Goal: Task Accomplishment & Management: Manage account settings

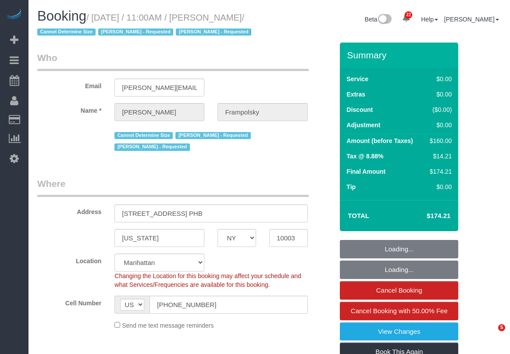
select select "NY"
select select "1"
select select "number:59"
select select "number:72"
select select "number:15"
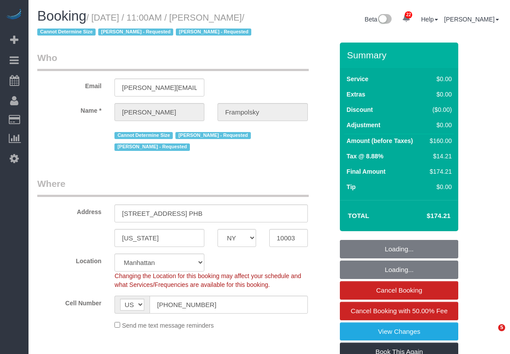
select select "number:7"
select select "spot6"
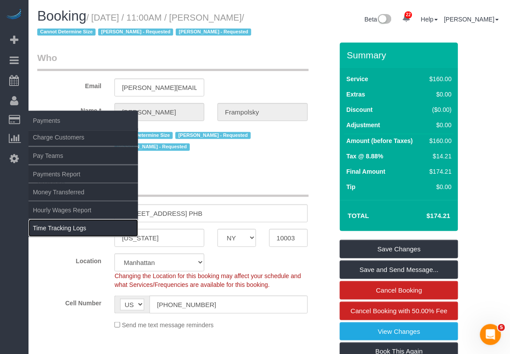
click at [54, 225] on link "Time Tracking Logs" at bounding box center [84, 228] width 110 height 18
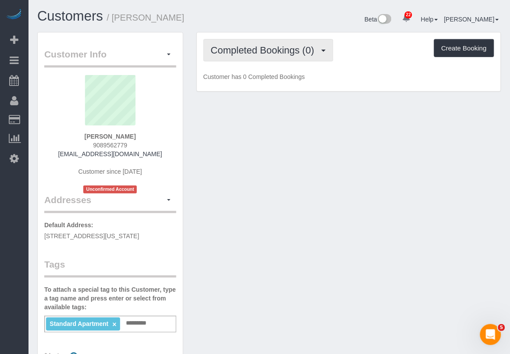
click at [295, 50] on span "Completed Bookings (0)" at bounding box center [265, 50] width 108 height 11
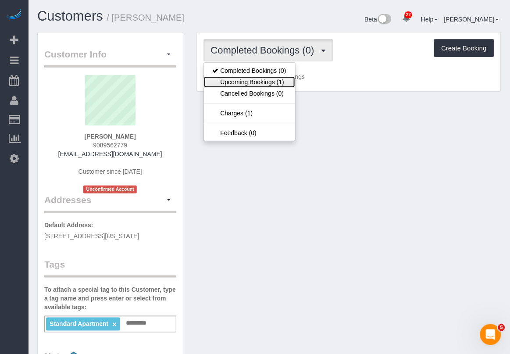
click at [275, 80] on link "Upcoming Bookings (1)" at bounding box center [249, 81] width 91 height 11
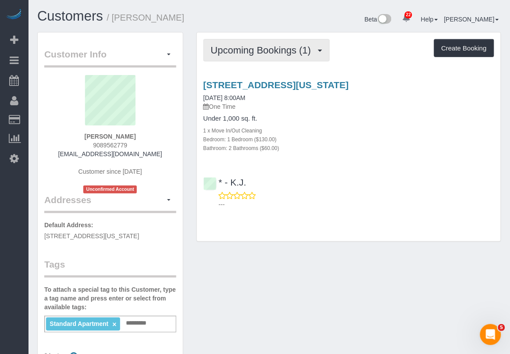
click at [270, 46] on span "Upcoming Bookings (1)" at bounding box center [263, 50] width 105 height 11
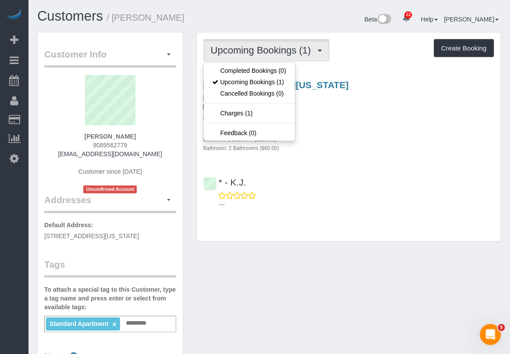
click at [343, 70] on div "Upcoming Bookings (1) Completed Bookings (0) Upcoming Bookings (1) Cancelled Bo…" at bounding box center [349, 136] width 304 height 209
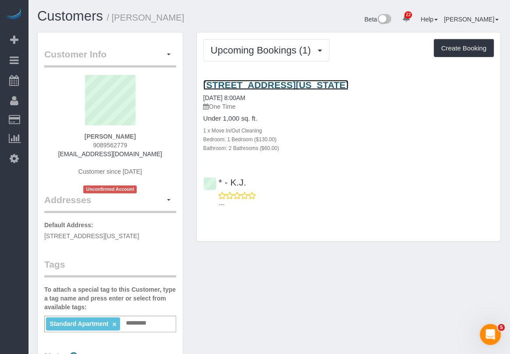
click at [290, 81] on link "72 1/2 Irving Place, Apt. 2, New York, NY 10003" at bounding box center [277, 85] width 146 height 10
click at [264, 80] on link "72 1/2 Irving Place, Apt. 2, New York, NY 10003" at bounding box center [277, 85] width 146 height 10
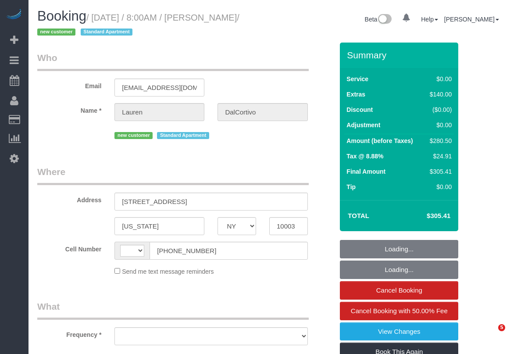
select select "NY"
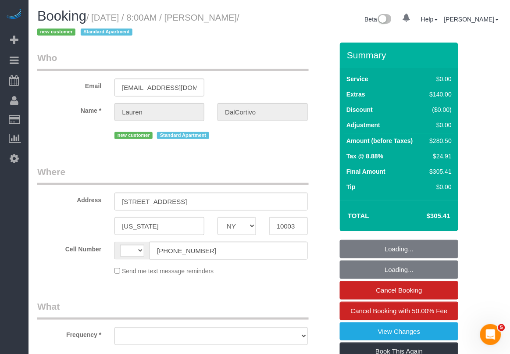
select select "string:[GEOGRAPHIC_DATA]"
select select "object:748"
select select "string:stripe-pm_1S6wU84VGloSiKo7ZpRxZV6h"
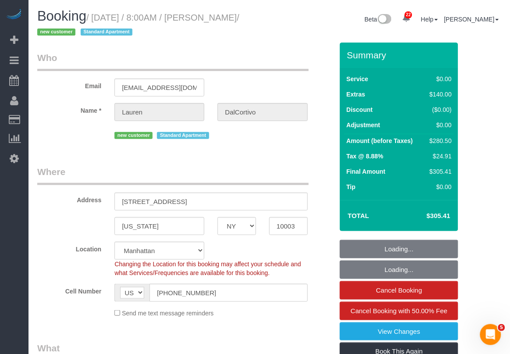
select select "1"
select select "2"
select select "object:923"
select select "number:56"
select select "number:90"
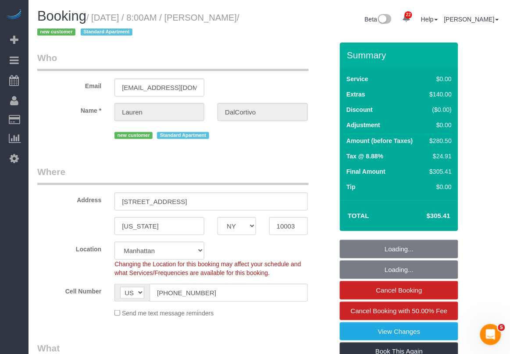
select select "number:15"
select select "number:5"
click at [261, 319] on fieldset "Where Address 72 1/2 Irving Place, Apt. 2 New York AK AL AR AZ CA CO CT DC DE F…" at bounding box center [185, 244] width 296 height 159
select select "spot1"
select select "1"
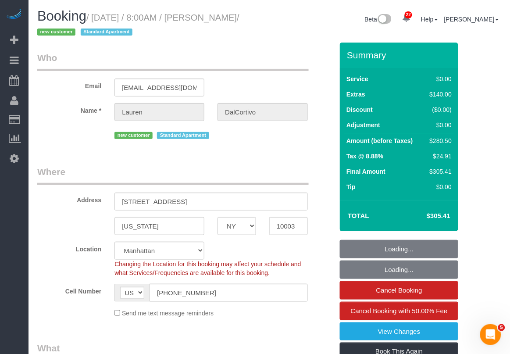
select select "2"
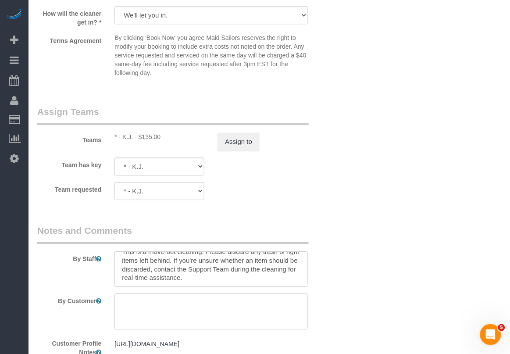
scroll to position [1229, 0]
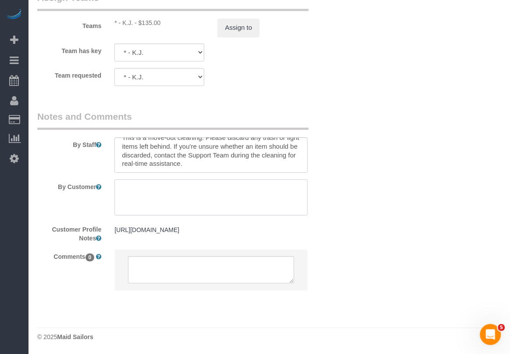
click at [157, 179] on textarea at bounding box center [210, 197] width 193 height 36
paste textarea "Please text my husband [PHONE_NUMBER] when you arrive as he will be letting you…"
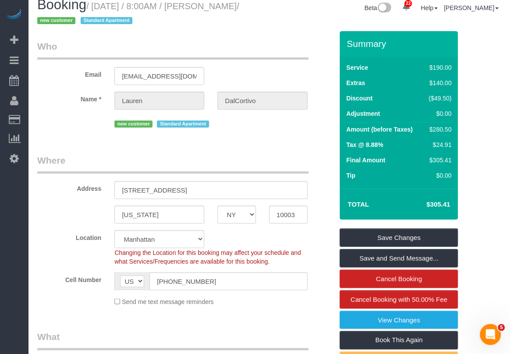
scroll to position [0, 0]
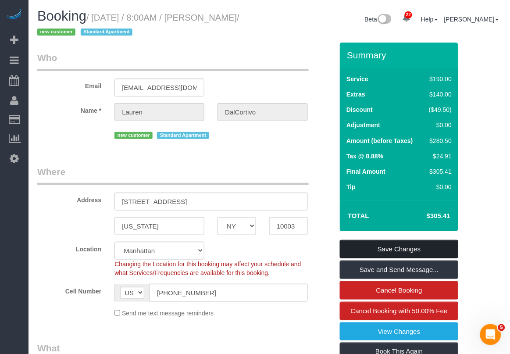
type textarea "Please text my husband [PHONE_NUMBER] when you arrive as he will be letting you…"
click at [370, 246] on link "Save Changes" at bounding box center [399, 249] width 118 height 18
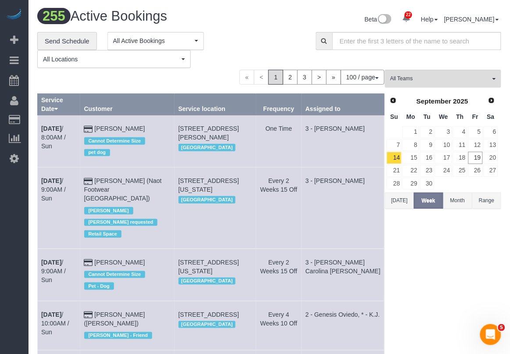
drag, startPoint x: 413, startPoint y: 301, endPoint x: 398, endPoint y: 297, distance: 15.7
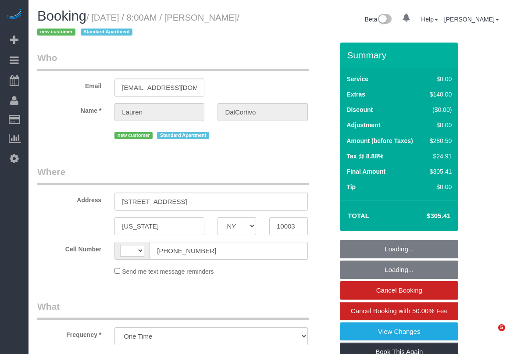
select select "NY"
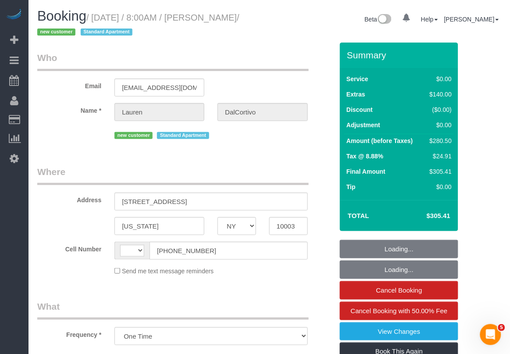
select select "string:stripe-pm_1S6wU84VGloSiKo7ZpRxZV6h"
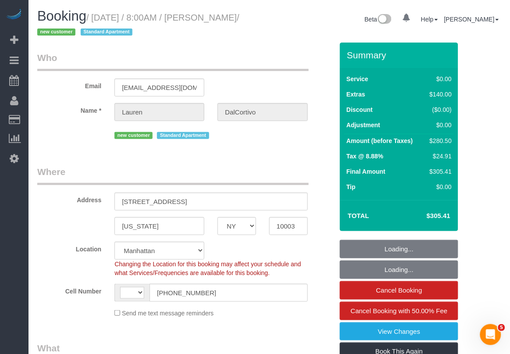
select select "object:820"
select select "string:[GEOGRAPHIC_DATA]"
select select "number:56"
select select "number:90"
select select "number:15"
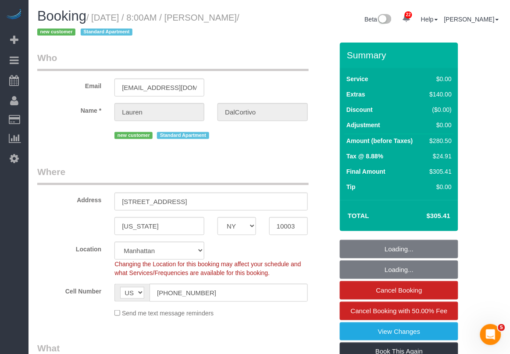
select select "number:5"
select select "1"
select select "2"
select select "spot1"
select select "1"
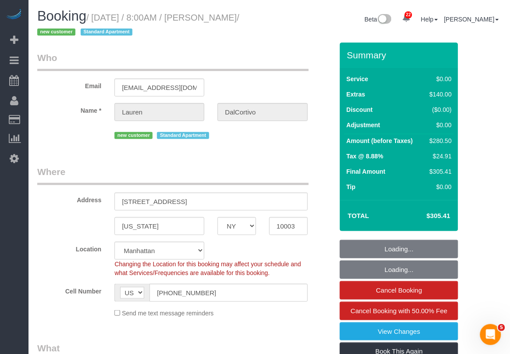
select select "2"
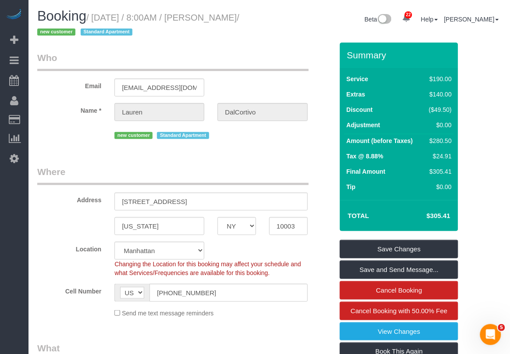
drag, startPoint x: 95, startPoint y: 20, endPoint x: 86, endPoint y: 29, distance: 12.7
click at [86, 29] on small "/ September 19, 2025 / 8:00AM / Lauren DalCortivo / new customer Standard Apart…" at bounding box center [138, 25] width 202 height 25
click at [269, 9] on div "Beta 22 Your Notifications You have 0 alerts × You have 9 to charge for 09/18/2…" at bounding box center [388, 20] width 239 height 23
drag, startPoint x: 94, startPoint y: 15, endPoint x: 80, endPoint y: 33, distance: 22.5
click at [79, 33] on small "/ September 19, 2025 / 8:00AM / Lauren DalCortivo / new customer Standard Apart…" at bounding box center [138, 25] width 202 height 25
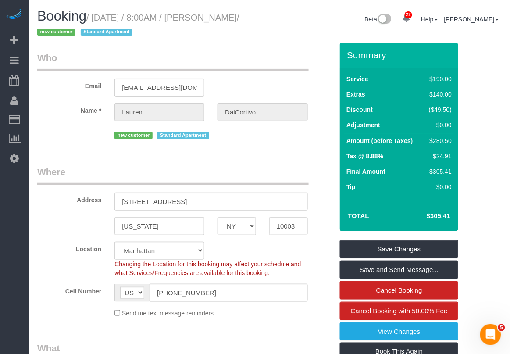
click at [100, 17] on small "/ September 19, 2025 / 8:00AM / Lauren DalCortivo / new customer Standard Apart…" at bounding box center [138, 25] width 202 height 25
drag, startPoint x: 93, startPoint y: 17, endPoint x: 78, endPoint y: 33, distance: 22.0
click at [78, 33] on small "/ September 19, 2025 / 8:00AM / Lauren DalCortivo / new customer Standard Apart…" at bounding box center [138, 25] width 202 height 25
copy small "September 19, 2025 / 8:00AM / Lauren DalCortivo"
drag, startPoint x: 204, startPoint y: 205, endPoint x: 113, endPoint y: 209, distance: 91.8
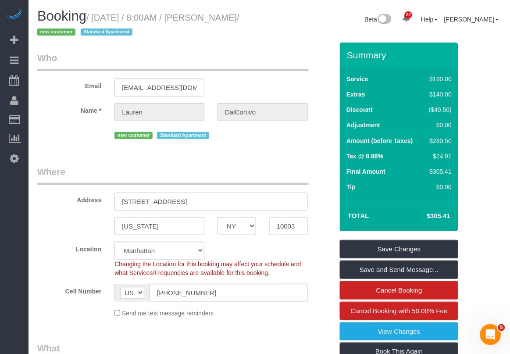
click at [113, 209] on div "72 1/2 Irving Place, Apt. 2" at bounding box center [211, 202] width 206 height 18
click at [282, 228] on input "10003" at bounding box center [288, 226] width 39 height 18
click at [219, 175] on legend "Where" at bounding box center [173, 175] width 272 height 20
drag, startPoint x: 207, startPoint y: 204, endPoint x: 97, endPoint y: 199, distance: 110.7
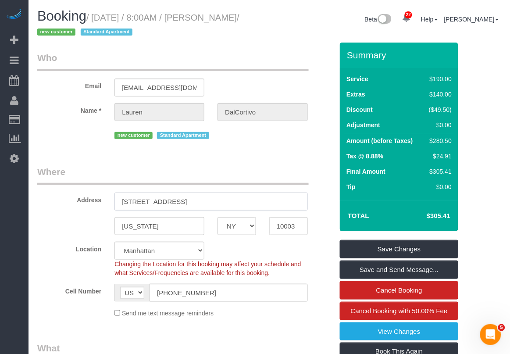
click at [90, 200] on div "Address 72 1/2 Irving Place, Apt. 2" at bounding box center [185, 187] width 309 height 45
click at [281, 229] on input "10003" at bounding box center [288, 226] width 39 height 18
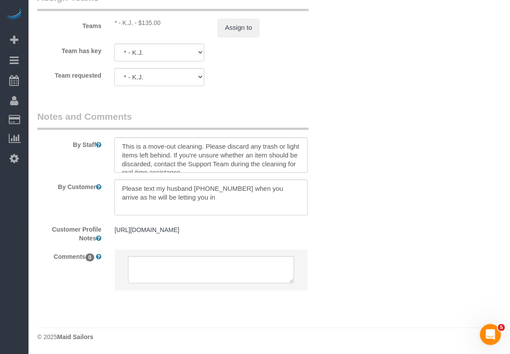
scroll to position [9, 0]
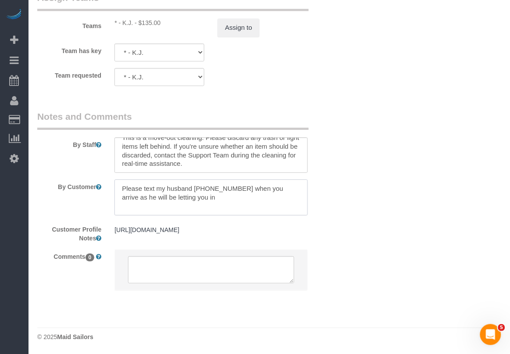
drag, startPoint x: 121, startPoint y: 165, endPoint x: 209, endPoint y: 178, distance: 89.1
click at [209, 179] on textarea at bounding box center [210, 197] width 193 height 36
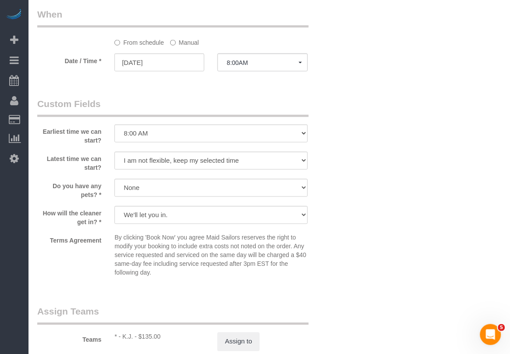
scroll to position [790, 0]
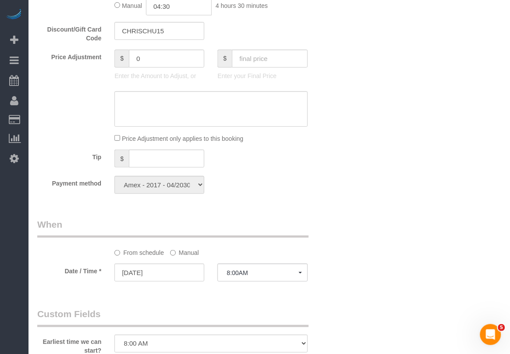
scroll to position [736, 0]
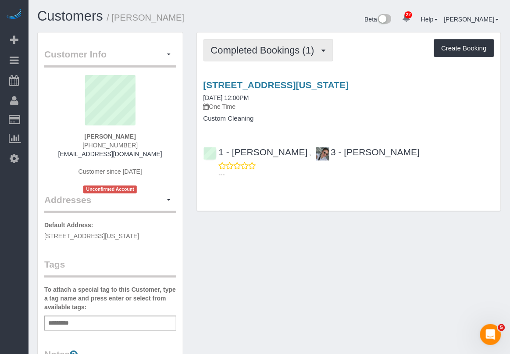
click at [306, 57] on button "Completed Bookings (1)" at bounding box center [269, 50] width 130 height 22
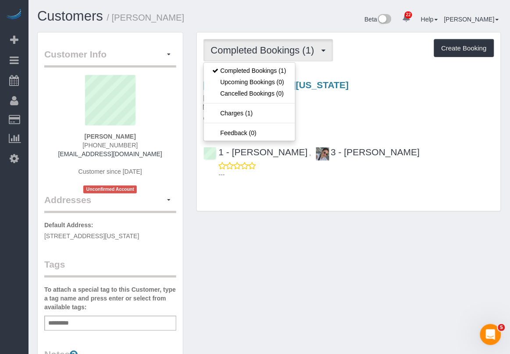
click at [364, 318] on div "Customer Info Edit Contact Info Send Message Email Preferences Special Sales Ta…" at bounding box center [269, 330] width 477 height 597
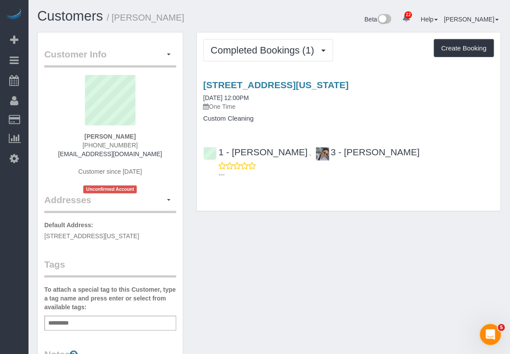
click at [279, 318] on div "Customer Info Edit Contact Info Send Message Email Preferences Special Sales Ta…" at bounding box center [269, 330] width 477 height 597
click at [250, 84] on link "450 West 147th Street, Apt. 1, New York, NY 10031" at bounding box center [277, 85] width 146 height 10
click at [460, 54] on button "Create Booking" at bounding box center [464, 48] width 60 height 18
select select "NY"
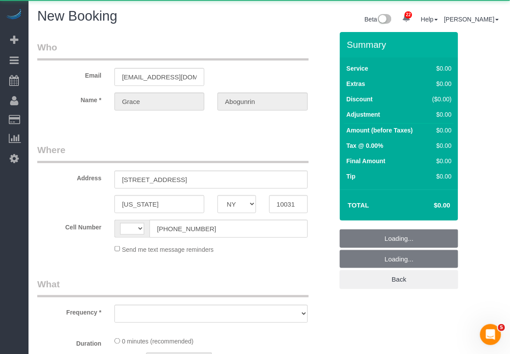
select select "string:US"
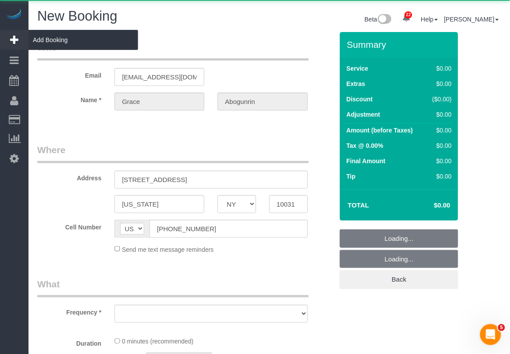
select select "object:1226"
select select "number:89"
select select "number:90"
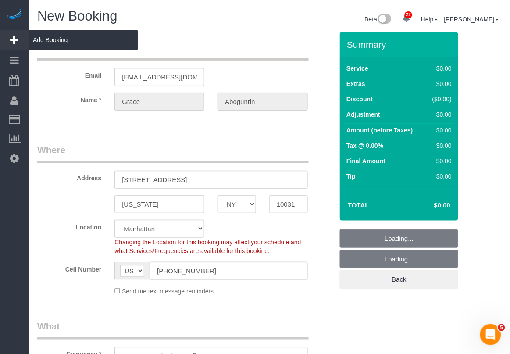
select select "string:stripe-pm_1Rxpt54VGloSiKo7q1aHPImV"
select select "object:1974"
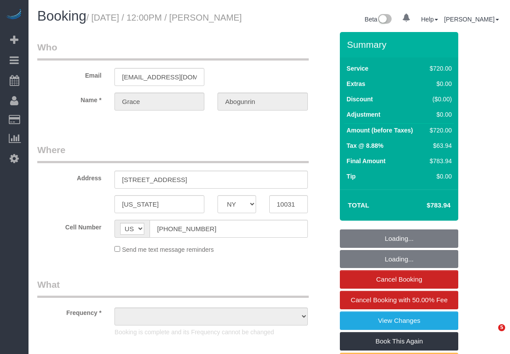
select select "NY"
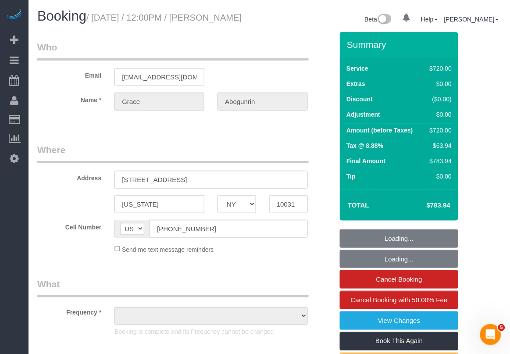
select select "object:810"
select select "string:stripe-pm_1Rxpt54VGloSiKo7q1aHPImV"
select select "2"
select select "270"
select select "spot1"
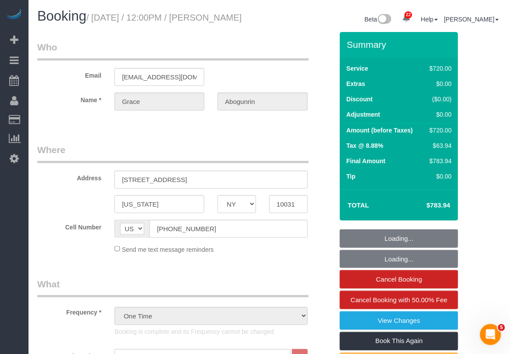
select select "number:60"
select select "number:75"
select select "number:15"
select select "number:5"
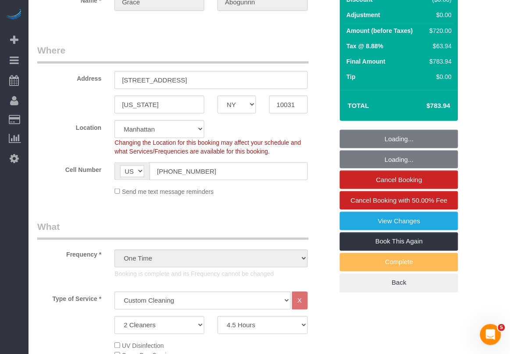
select select "object:1552"
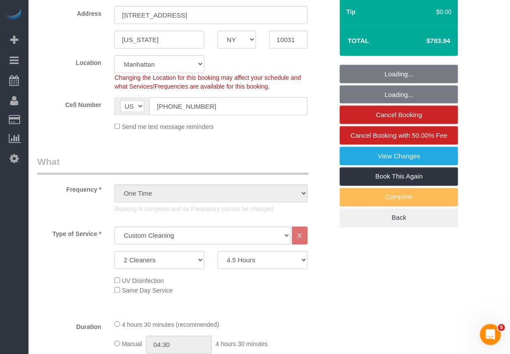
select select "spot6"
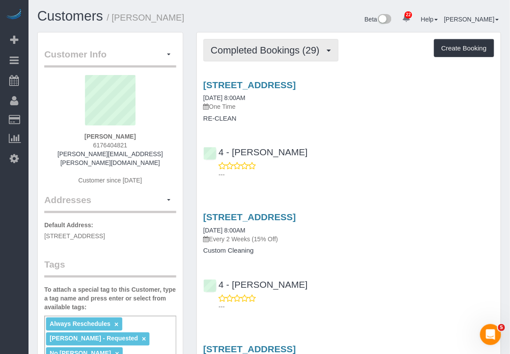
click at [257, 50] on span "Completed Bookings (29)" at bounding box center [267, 50] width 113 height 11
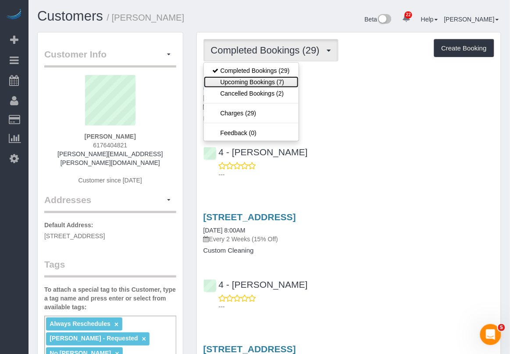
click at [265, 83] on link "Upcoming Bookings (7)" at bounding box center [251, 81] width 95 height 11
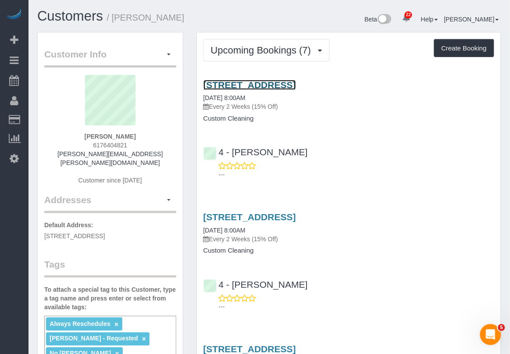
click at [273, 84] on link "85 East India Row, 24c, Boston, MA 02110" at bounding box center [250, 85] width 93 height 10
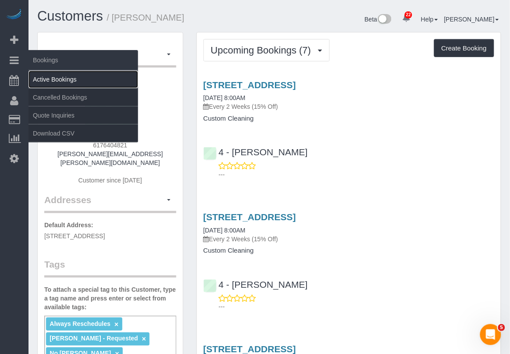
click at [55, 76] on link "Active Bookings" at bounding box center [84, 80] width 110 height 18
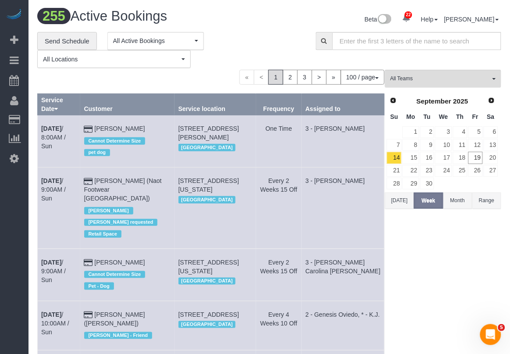
click at [488, 200] on button "Range" at bounding box center [486, 201] width 29 height 16
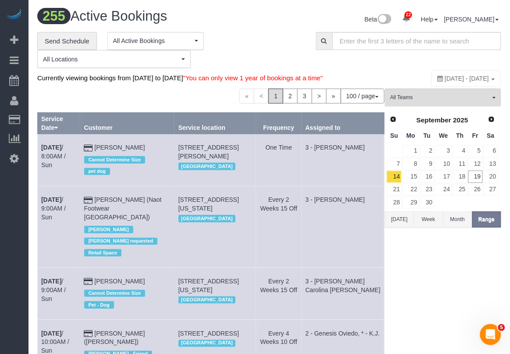
click at [445, 75] on span "September 14, 2025 - September 20, 2025" at bounding box center [467, 78] width 44 height 7
type input "**********"
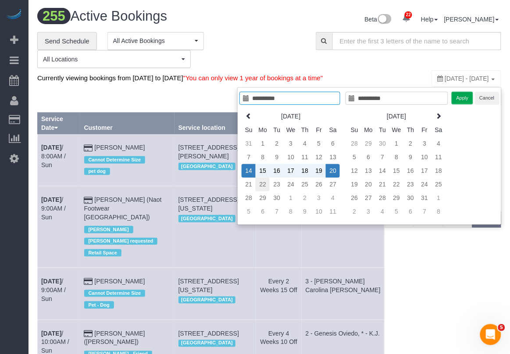
type input "**********"
click at [261, 184] on td "22" at bounding box center [263, 185] width 14 height 14
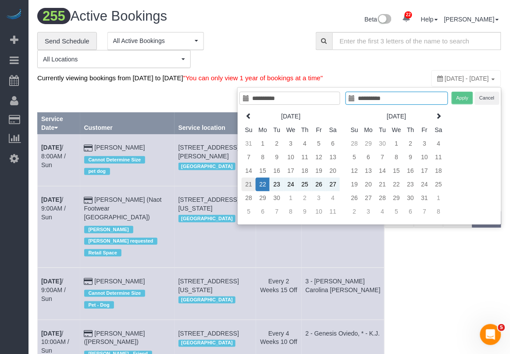
type input "**********"
click at [250, 185] on td "21" at bounding box center [249, 185] width 14 height 14
type input "**********"
click at [249, 203] on td "28" at bounding box center [249, 198] width 14 height 14
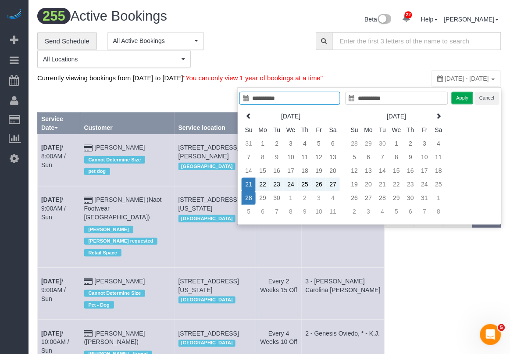
type input "**********"
click at [461, 99] on button "Apply" at bounding box center [463, 98] width 22 height 13
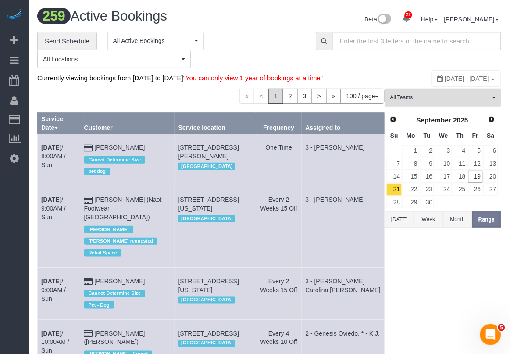
click at [446, 101] on span "All Teams" at bounding box center [440, 97] width 100 height 7
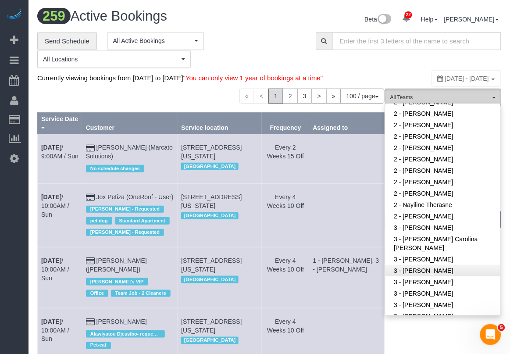
scroll to position [658, 0]
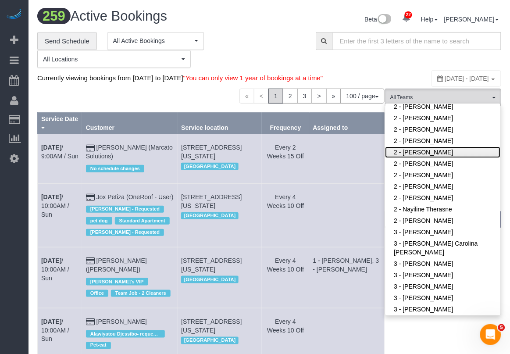
click at [415, 152] on link "2 - [PERSON_NAME]" at bounding box center [443, 152] width 115 height 11
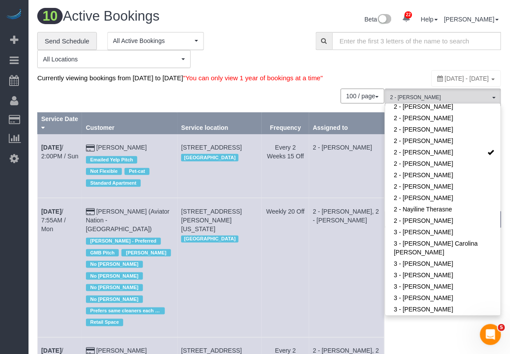
click at [245, 86] on div "Currently viewing bookings from September 21, 2025 to September 28, 2025 "You c…" at bounding box center [191, 78] width 309 height 17
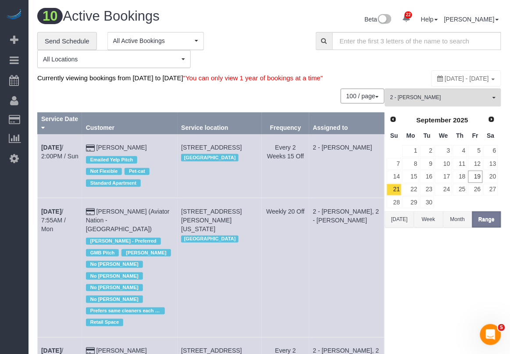
click at [272, 97] on div "100 / page 10 / page 20 / page 30 / page 40 / page 50 / page 100 / page" at bounding box center [210, 96] width 347 height 15
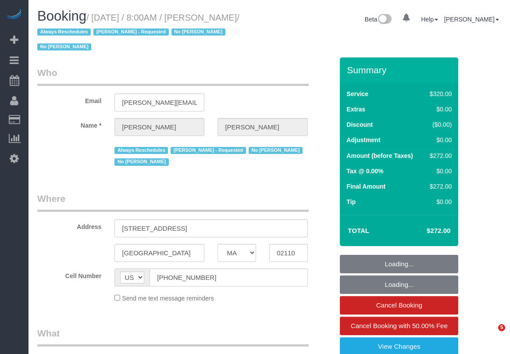
select select "MA"
select select "object:822"
select select "spot1"
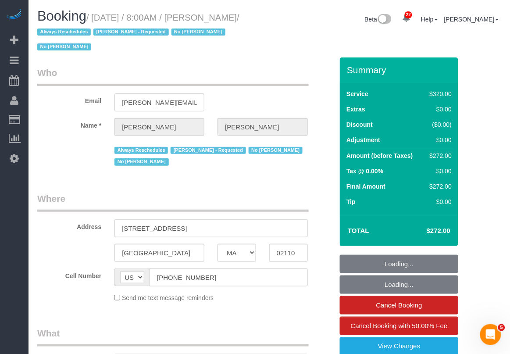
select select "string:stripe-pm_1OP3jM4VGloSiKo7alGGAmXC"
select select "2"
select select "number:89"
select select "number:90"
select select "number:15"
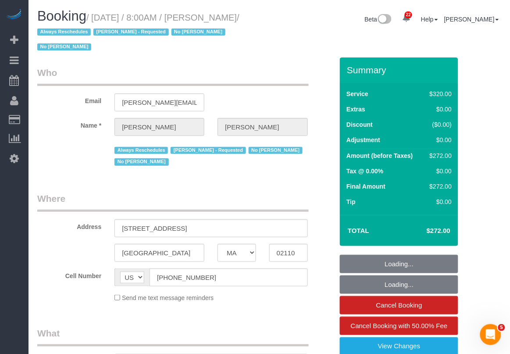
select select "number:6"
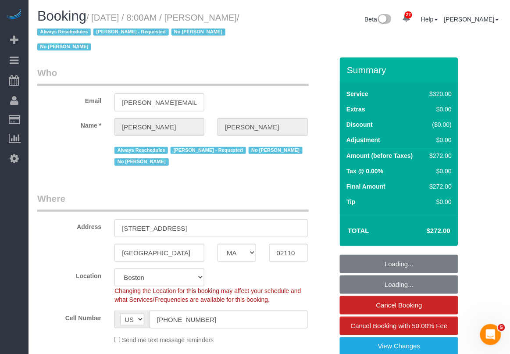
select select "spot42"
select select "object:1163"
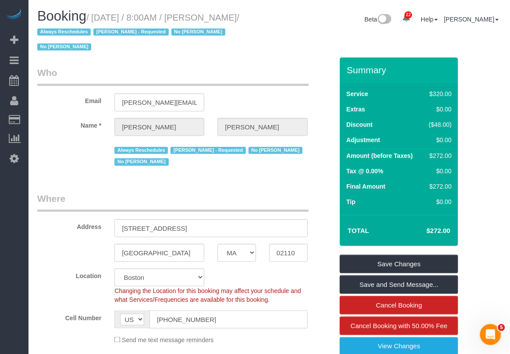
click at [282, 314] on input "(617) 640-4821" at bounding box center [229, 320] width 158 height 18
click at [265, 331] on sui-booking-location "Location Manhattan Austin Boston Bronx Brooklyn Charlotte Denver New Jersey Por…" at bounding box center [185, 306] width 296 height 76
click at [321, 294] on div "Location Manhattan Austin Boston Bronx Brooklyn Charlotte Denver New Jersey Por…" at bounding box center [185, 286] width 309 height 36
drag, startPoint x: 316, startPoint y: 318, endPoint x: 304, endPoint y: 303, distance: 19.4
click at [315, 317] on div "Cell Number AF AL DZ AD AO AI AQ AG AR AM AW AU AT AZ BS BH BD BB BY BE BZ BJ B…" at bounding box center [185, 320] width 309 height 18
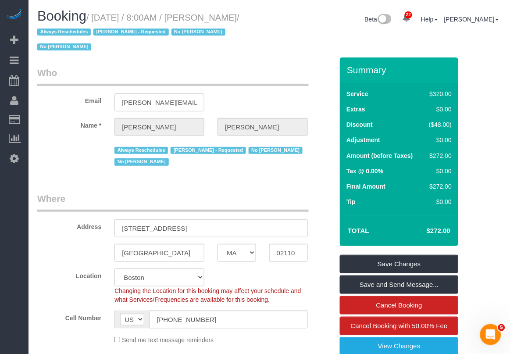
click at [223, 18] on small "/ September 19, 2025 / 8:00AM / Nicole Pasquale / Always Reschedules Marcia Bat…" at bounding box center [138, 32] width 202 height 39
drag, startPoint x: 221, startPoint y: 16, endPoint x: 75, endPoint y: 34, distance: 146.7
click at [75, 34] on small "/ September 19, 2025 / 8:00AM / Nicole Pasquale / Always Reschedules Marcia Bat…" at bounding box center [138, 32] width 202 height 39
copy small "[PERSON_NAME]"
click at [222, 84] on legend "Who" at bounding box center [173, 76] width 272 height 20
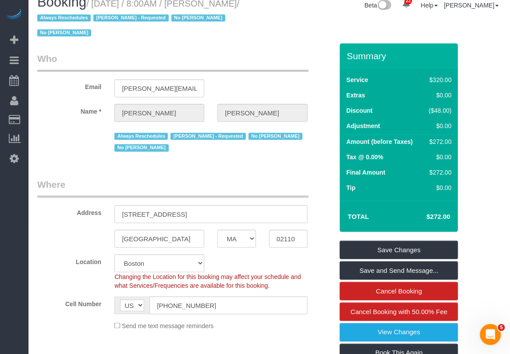
scroll to position [55, 0]
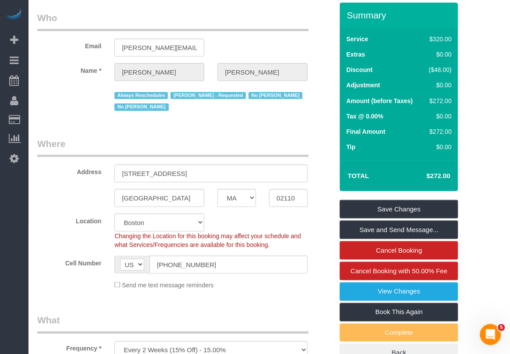
drag, startPoint x: 286, startPoint y: 313, endPoint x: 296, endPoint y: 249, distance: 64.8
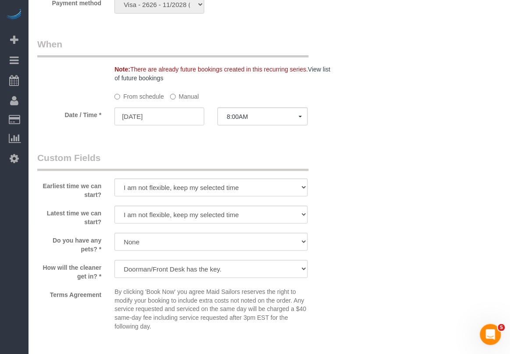
scroll to position [1082, 0]
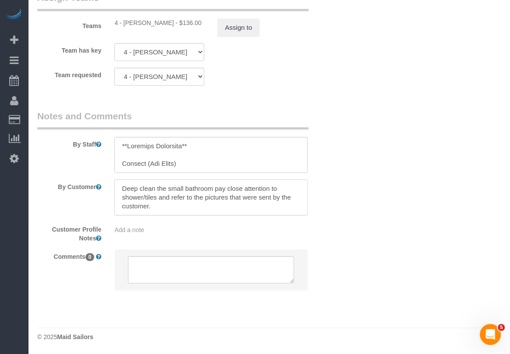
click at [209, 203] on textarea at bounding box center [210, 197] width 193 height 36
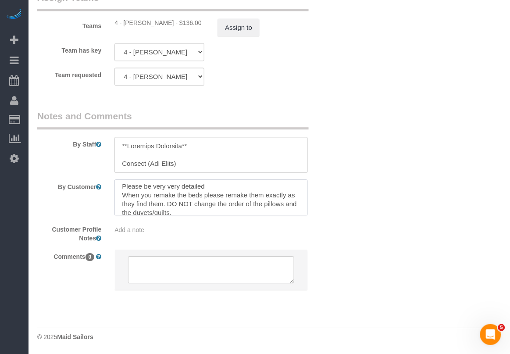
scroll to position [59, 0]
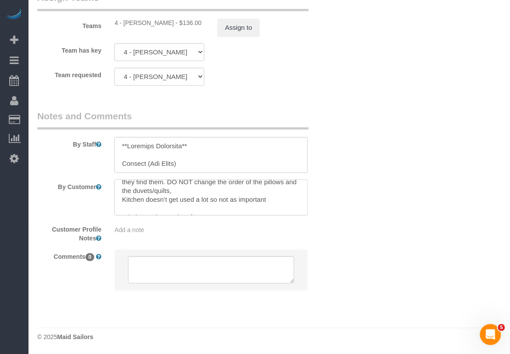
click at [225, 187] on textarea at bounding box center [210, 197] width 193 height 36
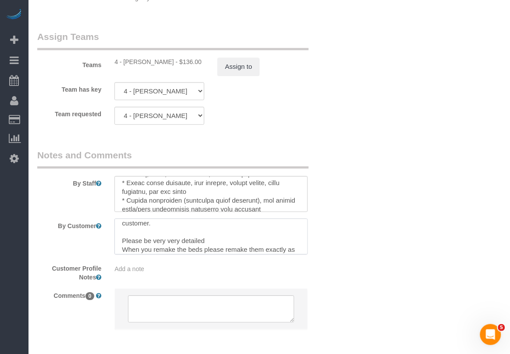
scroll to position [44, 0]
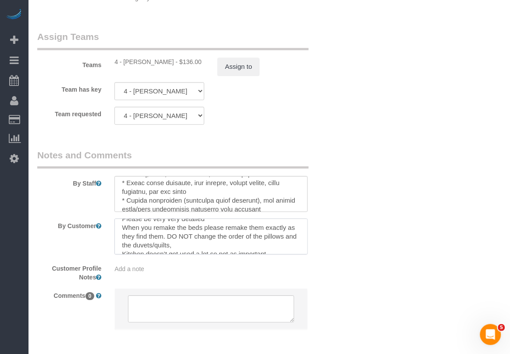
click at [225, 243] on textarea at bounding box center [210, 236] width 193 height 36
paste textarea "No need to remake the bed in the smaller bedroom or do much in that room"
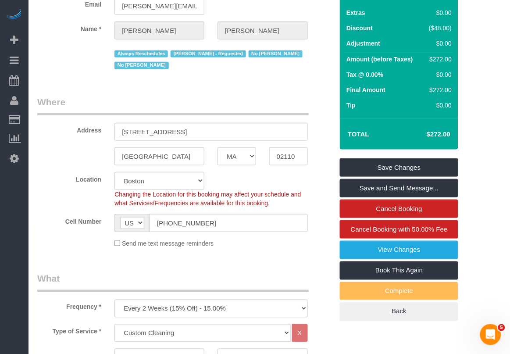
scroll to position [0, 0]
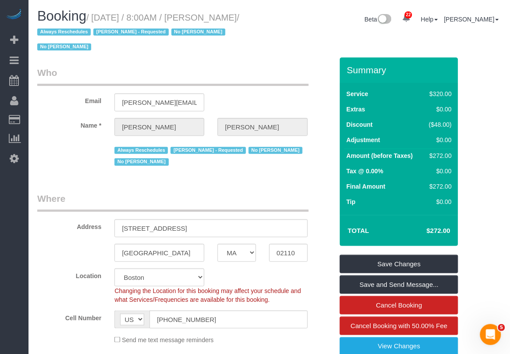
drag, startPoint x: 222, startPoint y: 18, endPoint x: 73, endPoint y: 36, distance: 149.8
click at [73, 36] on small "/ September 19, 2025 / 8:00AM / Nicole Pasquale / Always Reschedules Marcia Bat…" at bounding box center [138, 32] width 202 height 39
copy small "[PERSON_NAME]"
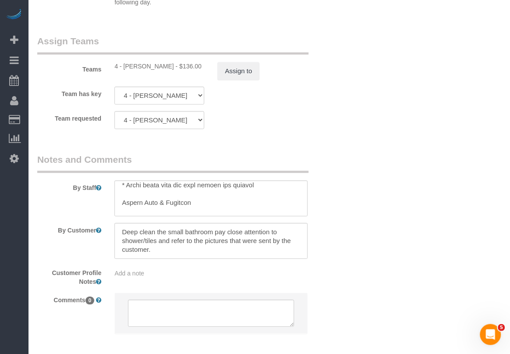
scroll to position [1082, 0]
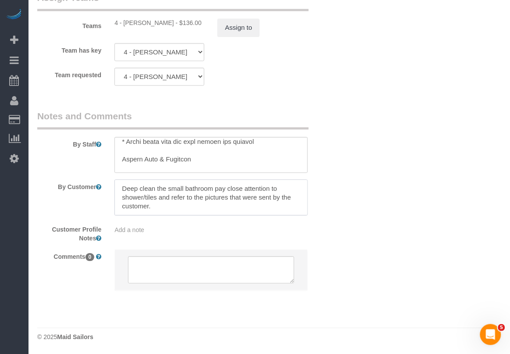
drag, startPoint x: 171, startPoint y: 207, endPoint x: 89, endPoint y: 182, distance: 85.9
click at [89, 182] on div "By Customer" at bounding box center [185, 197] width 309 height 36
paste textarea "please focus on both of the bathrooms and kitchen. No need to remake the bed in…"
drag, startPoint x: 124, startPoint y: 186, endPoint x: 179, endPoint y: 171, distance: 56.9
click at [128, 186] on textarea at bounding box center [210, 197] width 193 height 36
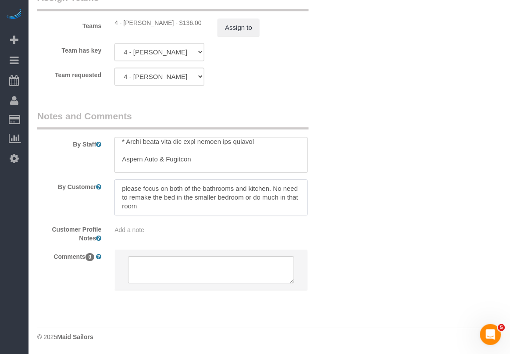
click at [121, 184] on textarea at bounding box center [210, 197] width 193 height 36
click at [157, 207] on textarea at bounding box center [210, 197] width 193 height 36
click at [183, 202] on textarea at bounding box center [210, 197] width 193 height 36
paste textarea "Please be very very detailed When you remake the beds please remake them exactl…"
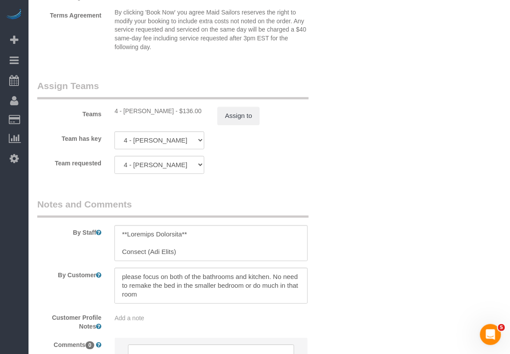
scroll to position [973, 0]
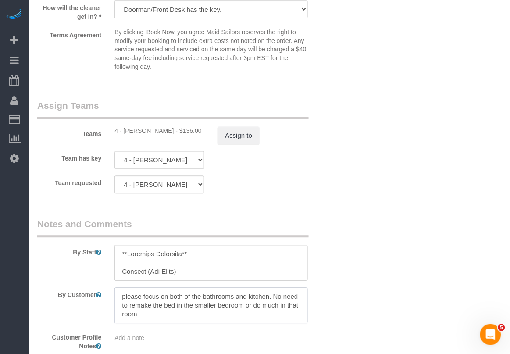
click at [172, 307] on textarea at bounding box center [210, 306] width 193 height 36
click at [125, 299] on textarea at bounding box center [210, 306] width 193 height 36
click at [136, 297] on textarea at bounding box center [210, 306] width 193 height 36
click at [0, 0] on span "******" at bounding box center [0, 0] width 0 height 0
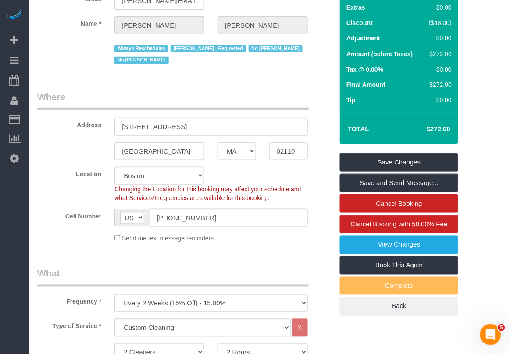
scroll to position [40, 0]
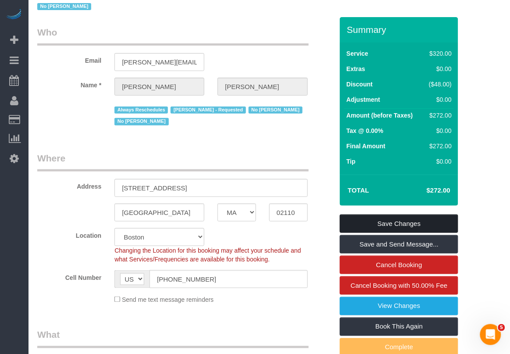
type textarea "Please focus on both of the bathrooms and kitchen. No need to remake the bed in…"
click at [382, 224] on link "Save Changes" at bounding box center [399, 224] width 118 height 18
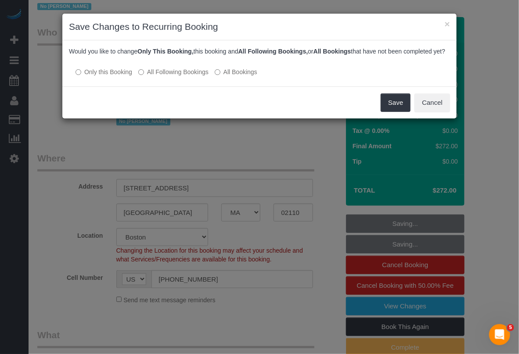
click at [233, 317] on div "× Save Changes to Recurring Booking Would you like to change Only This Booking,…" at bounding box center [259, 177] width 519 height 354
drag, startPoint x: 395, startPoint y: 115, endPoint x: 386, endPoint y: 111, distance: 10.2
click at [393, 112] on button "Save" at bounding box center [395, 102] width 30 height 18
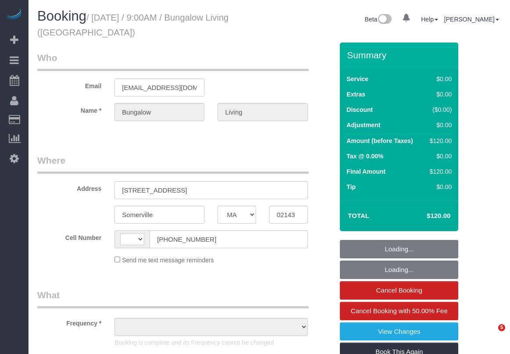
select select "MA"
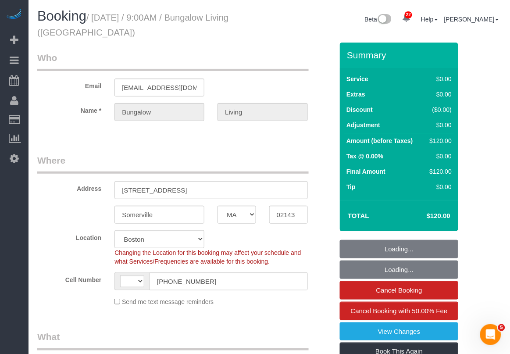
select select "string:US"
select select "object:893"
select select "spot1"
select select "number:89"
select select "number:90"
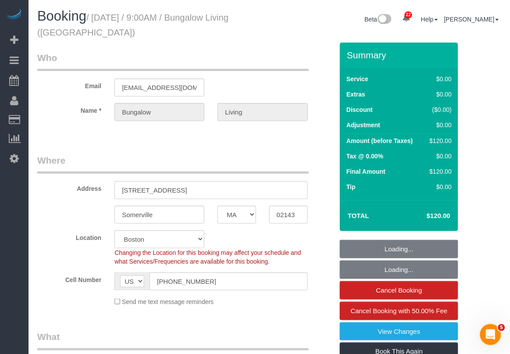
select select "number:15"
select select "number:7"
select select "number:21"
select select "object:1200"
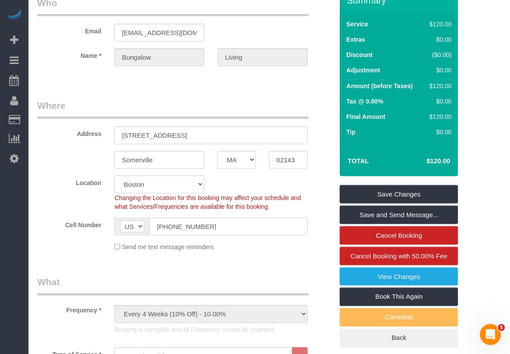
scroll to position [110, 0]
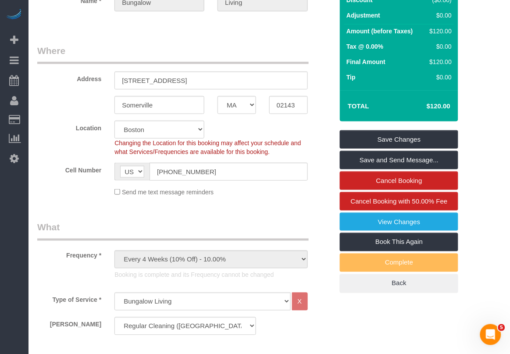
click at [327, 311] on div "Type of Service * Under 1,000 sq. ft. 1,001 - 1,500 sq. ft. 1,500+ sq. ft. Cust…" at bounding box center [185, 326] width 296 height 67
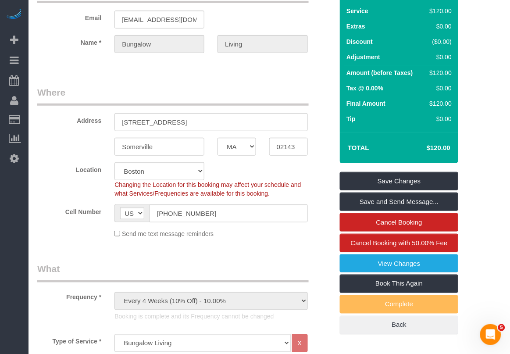
scroll to position [0, 0]
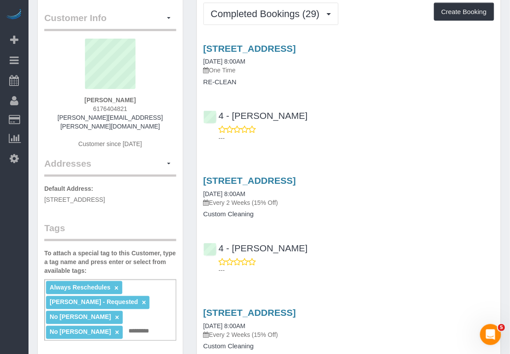
scroll to position [55, 0]
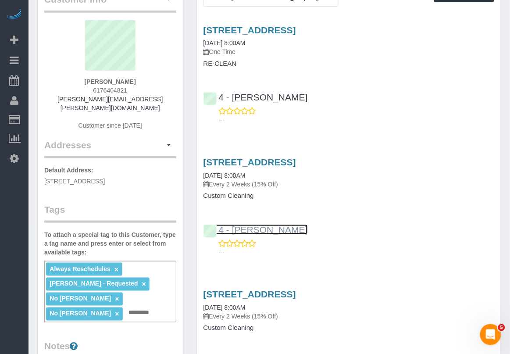
click at [279, 225] on link "4 - [PERSON_NAME]" at bounding box center [256, 230] width 104 height 10
click at [265, 164] on link "[STREET_ADDRESS]" at bounding box center [250, 162] width 93 height 10
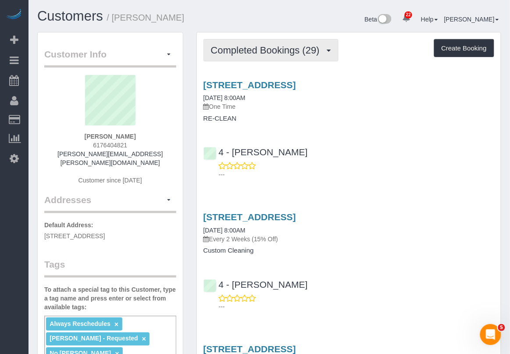
drag, startPoint x: 276, startPoint y: 51, endPoint x: 281, endPoint y: 63, distance: 12.6
click at [277, 51] on span "Completed Bookings (29)" at bounding box center [267, 50] width 113 height 11
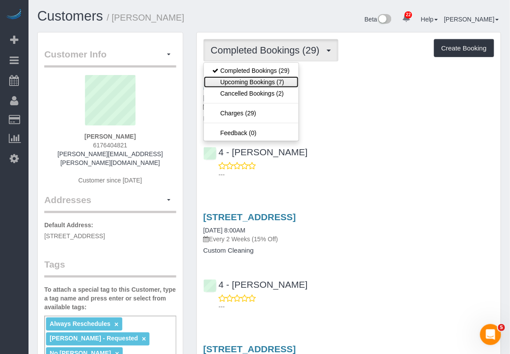
click at [274, 84] on link "Upcoming Bookings (7)" at bounding box center [251, 81] width 95 height 11
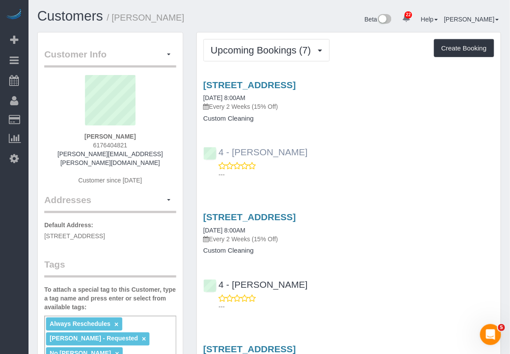
drag, startPoint x: 300, startPoint y: 152, endPoint x: 235, endPoint y: 150, distance: 65.0
click at [235, 150] on div "4 - [PERSON_NAME] ---" at bounding box center [349, 158] width 304 height 39
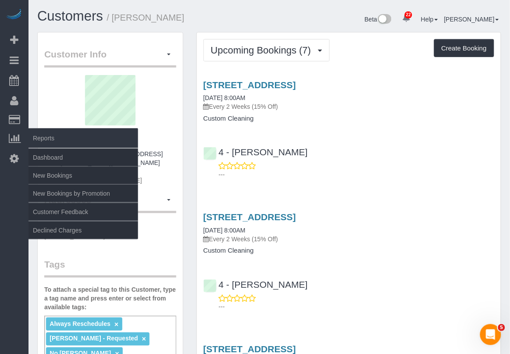
copy link "[PERSON_NAME]"
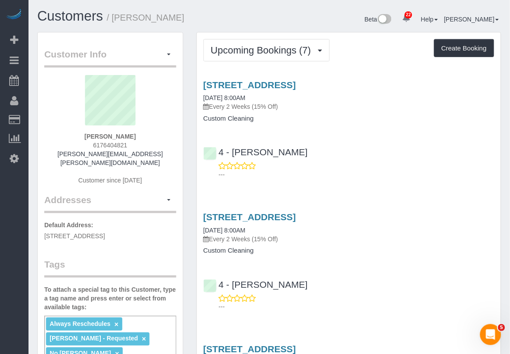
click at [248, 303] on p "---" at bounding box center [356, 306] width 275 height 9
click at [260, 81] on link "[STREET_ADDRESS]" at bounding box center [250, 85] width 93 height 10
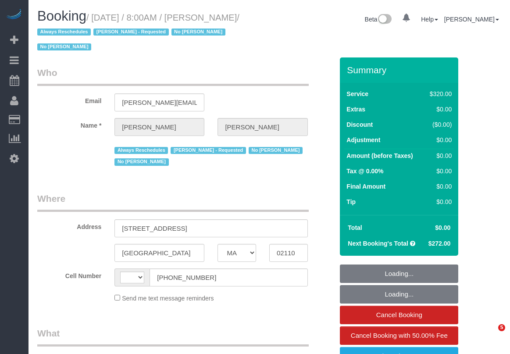
select select "MA"
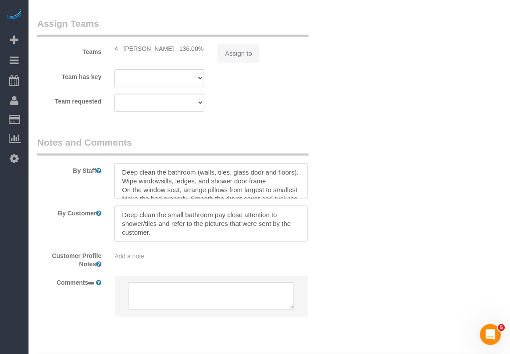
select select "string:stripe-pm_1OP3jM4VGloSiKo7alGGAmXC"
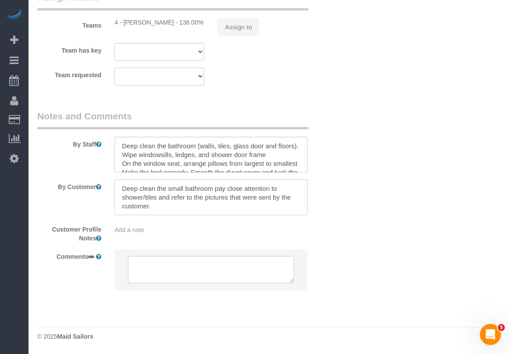
select select "string:[GEOGRAPHIC_DATA]"
select select "object:835"
select select "2"
select select "spot1"
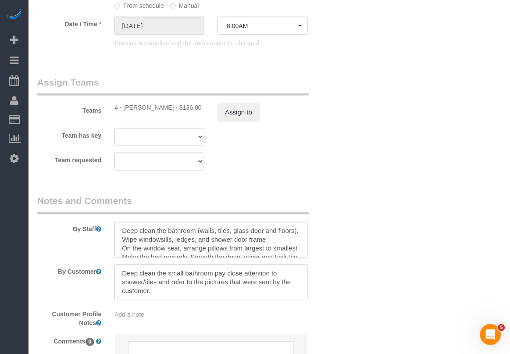
select select "object:1031"
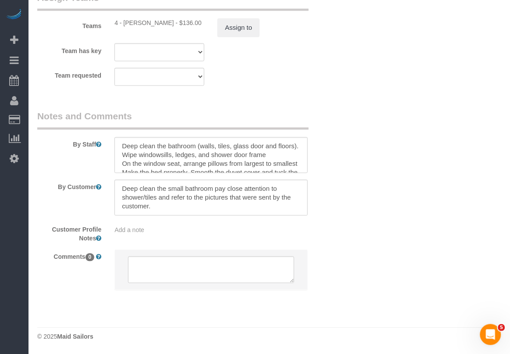
scroll to position [1117, 0]
select select "number:89"
select select "number:90"
select select "number:15"
select select "number:6"
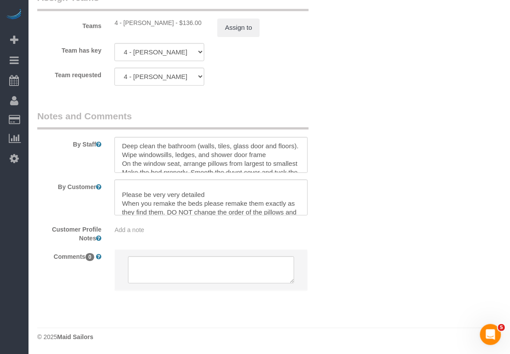
scroll to position [0, 0]
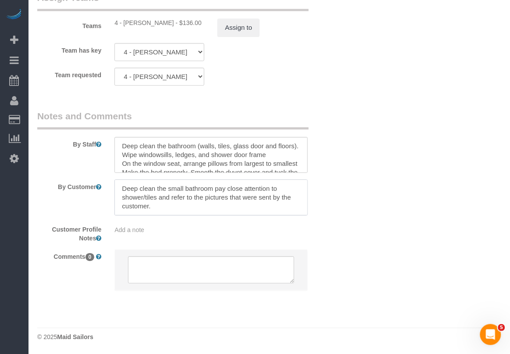
click at [179, 204] on textarea at bounding box center [210, 197] width 193 height 36
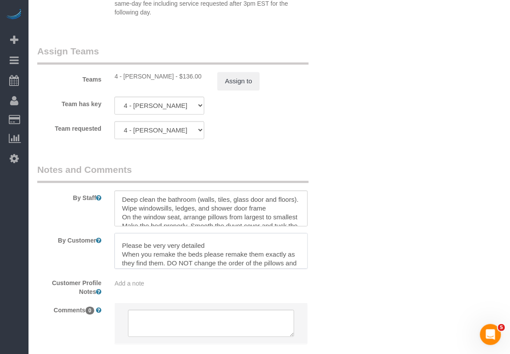
scroll to position [22, 0]
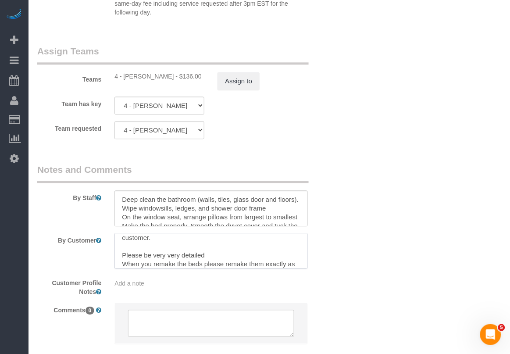
click at [122, 257] on textarea at bounding box center [210, 251] width 193 height 36
click at [141, 249] on textarea at bounding box center [210, 251] width 193 height 36
click at [139, 229] on sui-booking-comments "By Staff By Customer Customer Profile Notes Add a note Comments 0" at bounding box center [185, 258] width 296 height 190
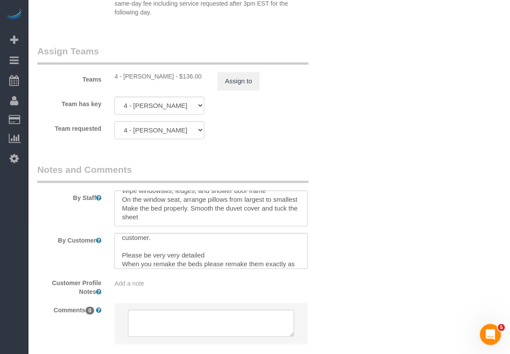
scroll to position [34, 0]
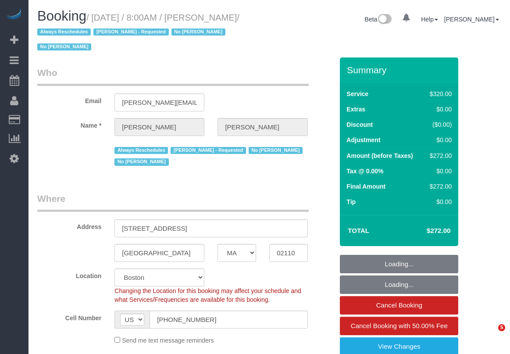
select select "MA"
select select "2"
select select "spot1"
select select "number:89"
select select "number:90"
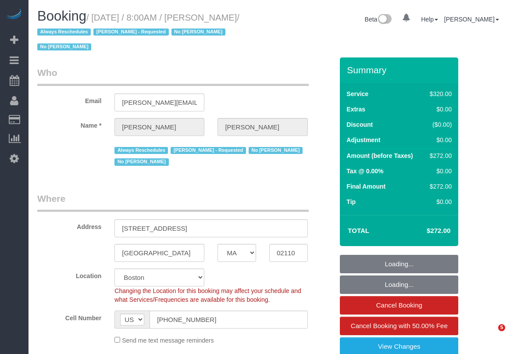
select select "number:15"
select select "number:6"
select select "object:1163"
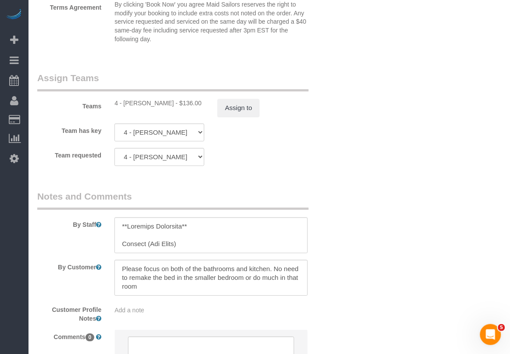
scroll to position [1082, 0]
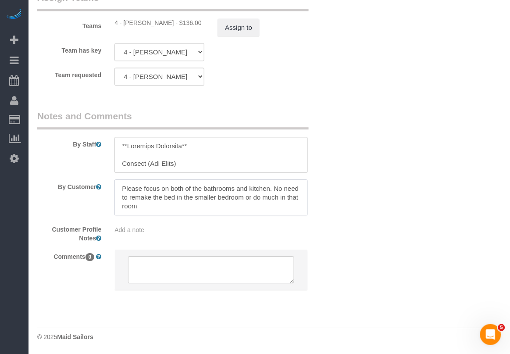
click at [181, 197] on textarea at bounding box center [210, 197] width 193 height 36
drag, startPoint x: 396, startPoint y: 303, endPoint x: 421, endPoint y: 97, distance: 206.9
drag, startPoint x: 301, startPoint y: 318, endPoint x: 286, endPoint y: 288, distance: 33.9
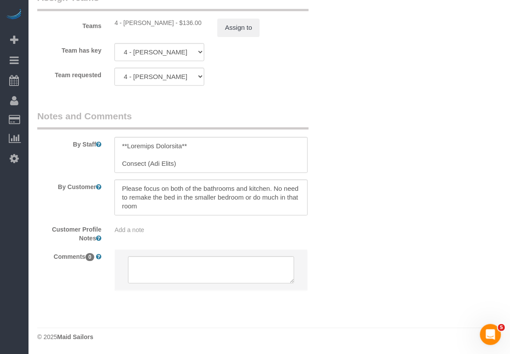
drag, startPoint x: 433, startPoint y: 312, endPoint x: 446, endPoint y: 298, distance: 18.9
drag, startPoint x: 126, startPoint y: 303, endPoint x: 128, endPoint y: 284, distance: 19.3
click at [126, 303] on fieldset "Notes and Comments By Staff By Customer Customer Profile Notes Add a note Comme…" at bounding box center [185, 208] width 296 height 196
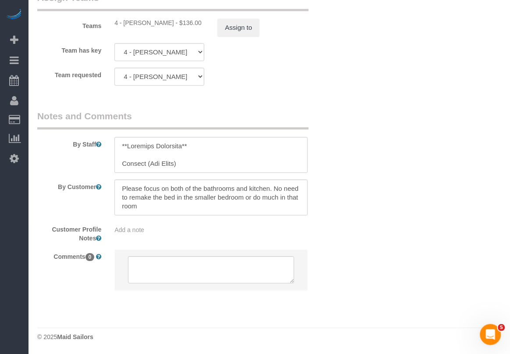
click at [72, 304] on fieldset "Notes and Comments By Staff By Customer Customer Profile Notes Add a note Comme…" at bounding box center [185, 208] width 296 height 196
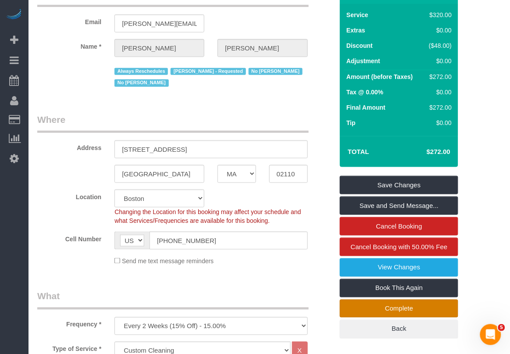
scroll to position [165, 0]
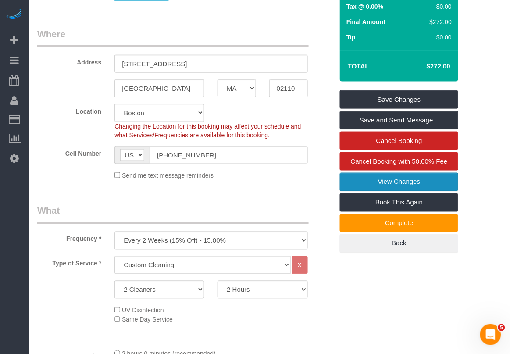
click at [405, 182] on link "View Changes" at bounding box center [399, 182] width 118 height 18
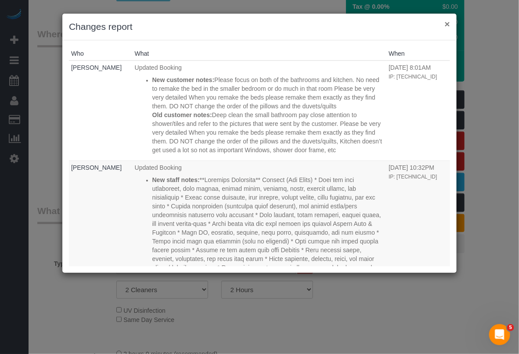
click at [446, 24] on button "×" at bounding box center [446, 23] width 5 height 9
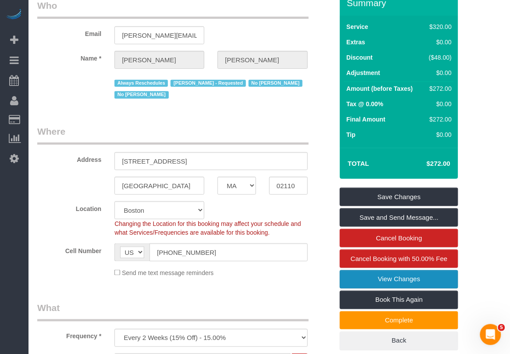
scroll to position [0, 0]
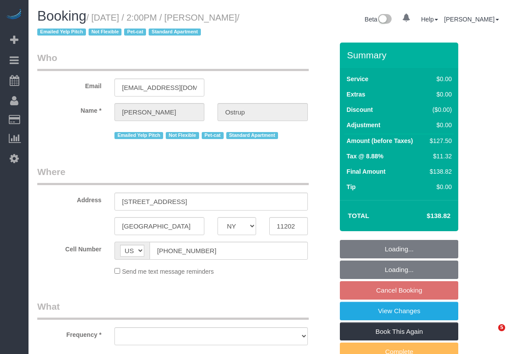
select select "NY"
select select "spot7"
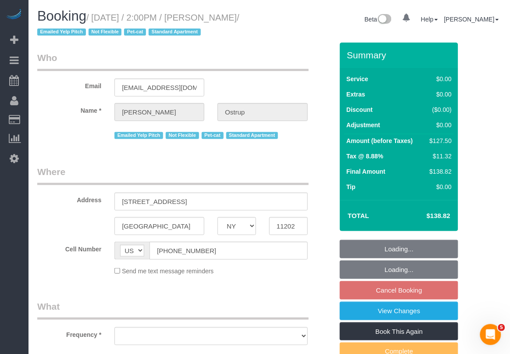
select select "1"
select select "number:89"
select select "number:90"
select select "number:14"
select select "number:5"
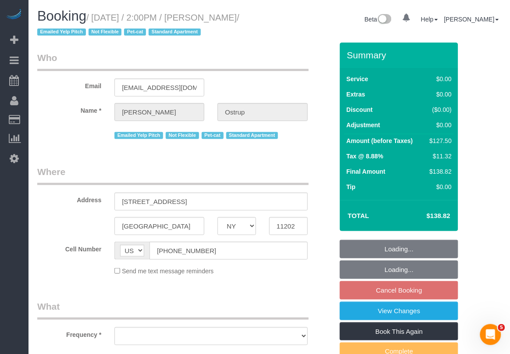
select select "number:21"
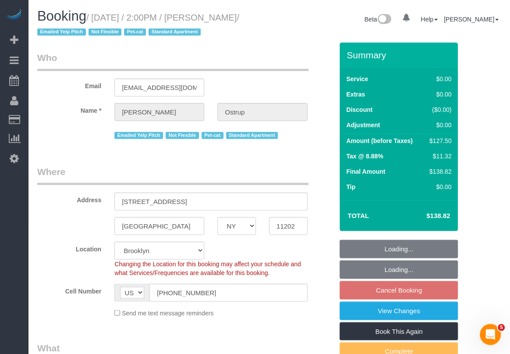
select select "object:1084"
select select "string:stripe-pm_1JnT9g4VGloSiKo7baXlI1T6"
select select "1"
select select "object:1542"
select select "spot67"
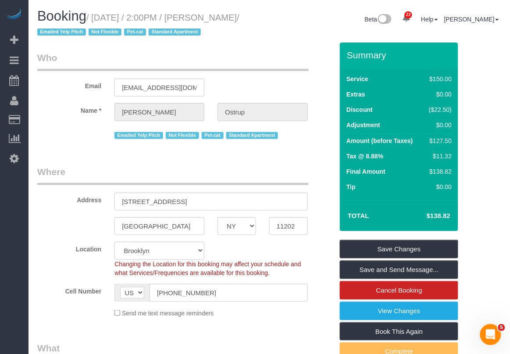
click at [57, 293] on label "Cell Number" at bounding box center [69, 290] width 77 height 12
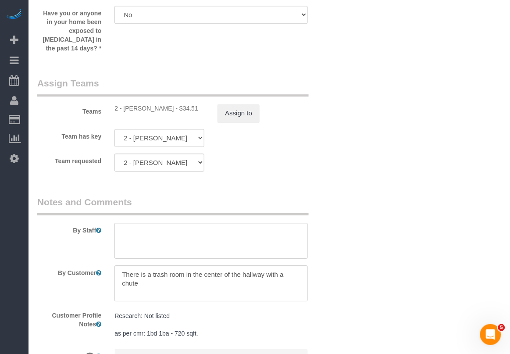
scroll to position [1236, 0]
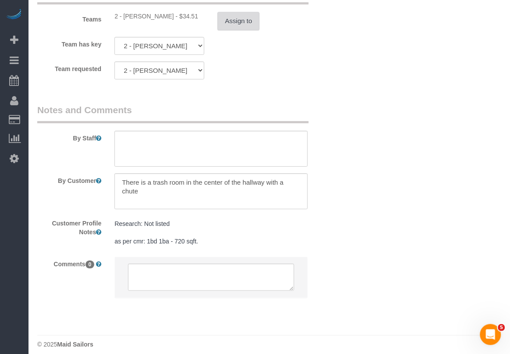
click at [236, 14] on button "Assign to" at bounding box center [239, 21] width 42 height 18
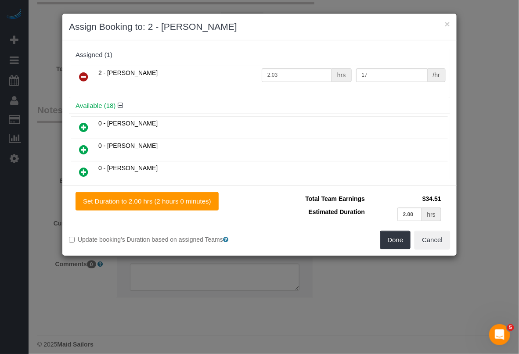
click at [84, 80] on icon at bounding box center [83, 77] width 9 height 11
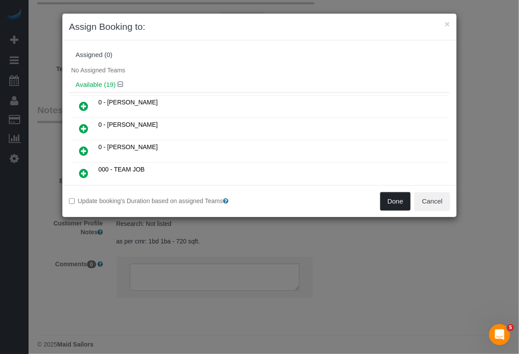
click at [394, 203] on button "Done" at bounding box center [395, 201] width 31 height 18
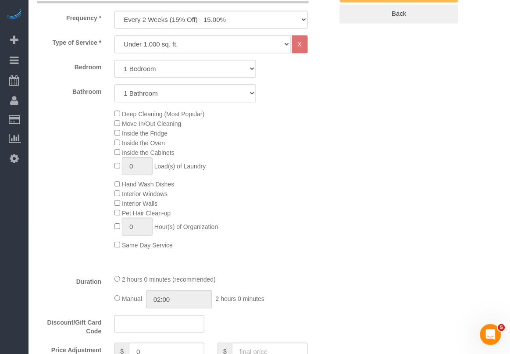
scroll to position [30, 0]
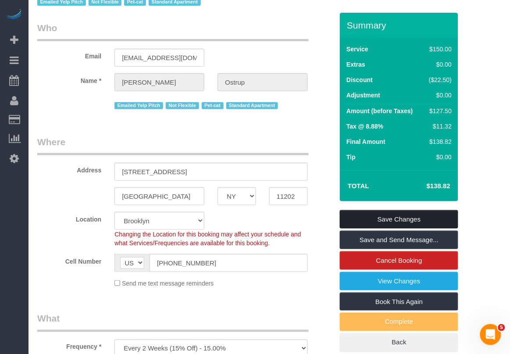
click at [404, 216] on link "Save Changes" at bounding box center [399, 219] width 118 height 18
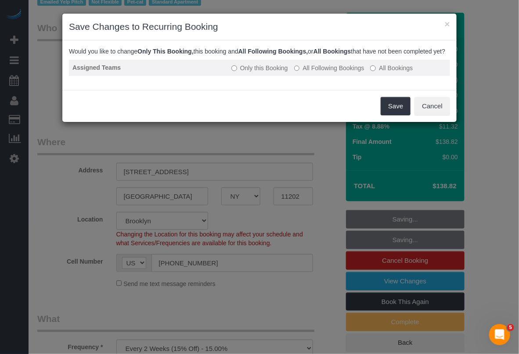
click at [329, 76] on td "Only this Booking All Following Bookings All Bookings" at bounding box center [339, 68] width 222 height 16
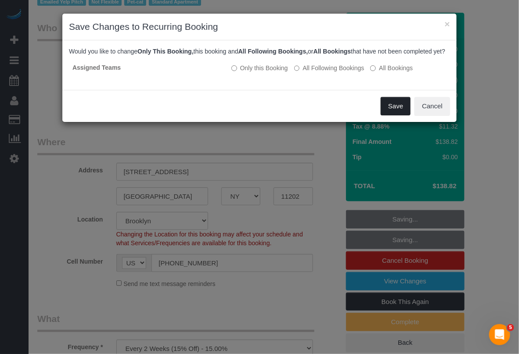
click at [402, 115] on button "Save" at bounding box center [395, 106] width 30 height 18
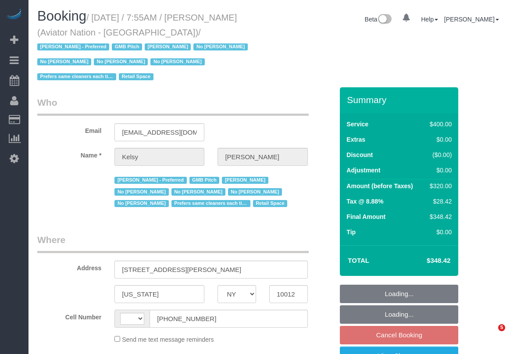
select select "NY"
select select "object:595"
select select "string:stripe-pm_1PTRyR4VGloSiKo7PsbgBwLW"
select select "number:89"
select select "number:90"
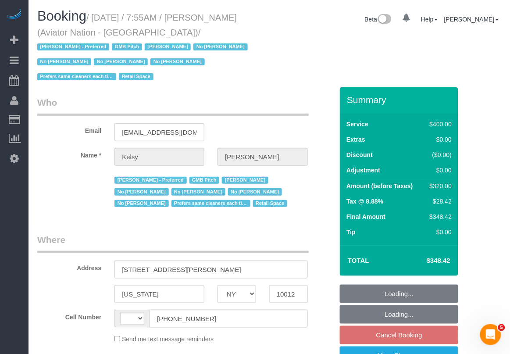
select select "number:15"
select select "number:5"
select select "string:[GEOGRAPHIC_DATA]"
select select "2"
select select "150"
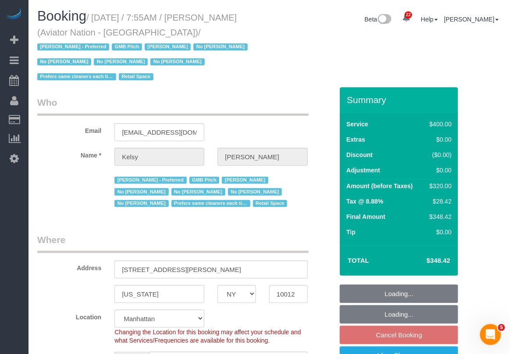
select select "object:1591"
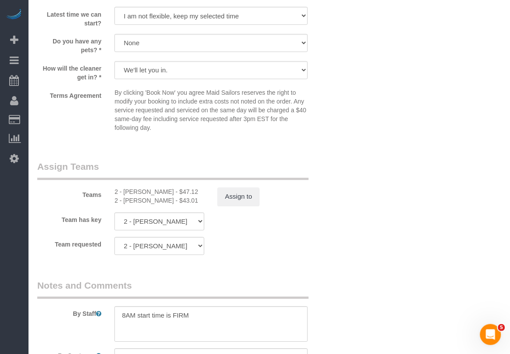
scroll to position [987, 0]
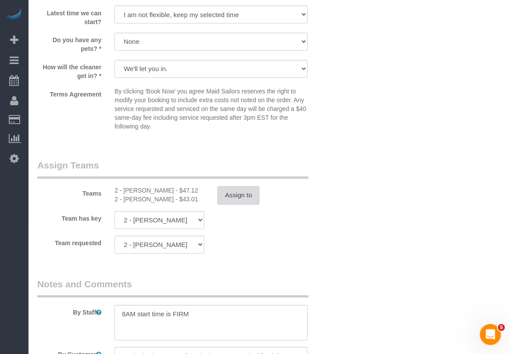
click at [240, 186] on button "Assign to" at bounding box center [239, 195] width 42 height 18
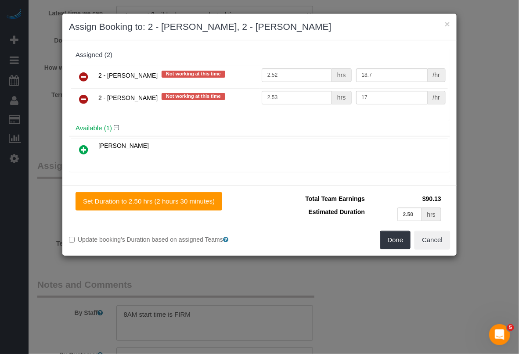
click at [84, 97] on icon at bounding box center [83, 99] width 9 height 11
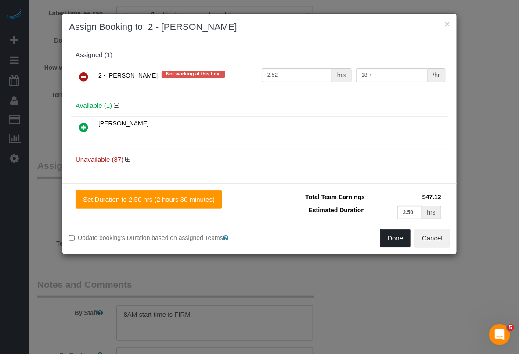
click at [393, 236] on button "Done" at bounding box center [395, 238] width 31 height 18
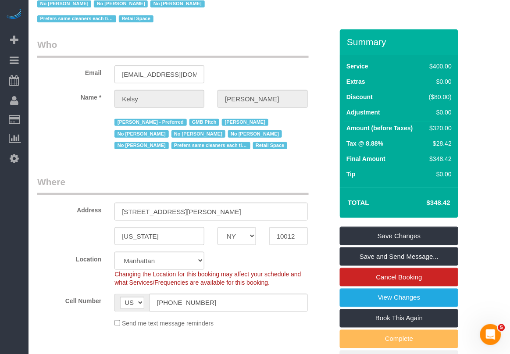
scroll to position [55, 0]
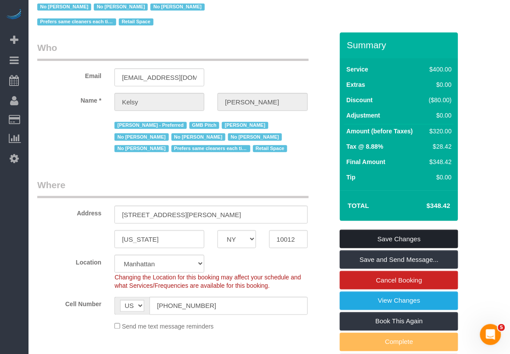
click at [395, 230] on link "Save Changes" at bounding box center [399, 239] width 118 height 18
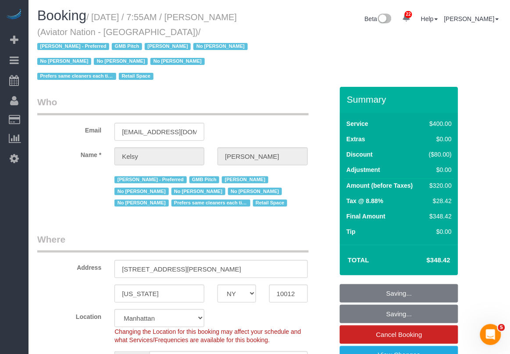
scroll to position [0, 0]
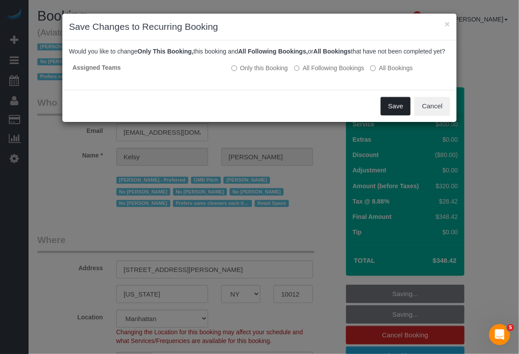
click at [386, 115] on button "Save" at bounding box center [395, 106] width 30 height 18
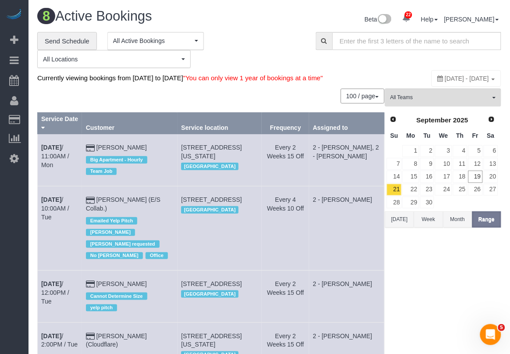
click at [269, 332] on td "Every 2 Weeks 15 Off" at bounding box center [285, 346] width 47 height 47
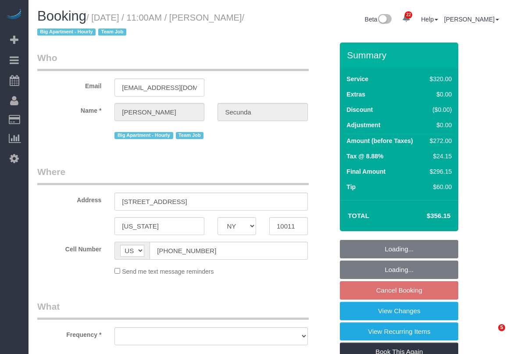
select select "NY"
select select "object:822"
select select "string:stripe-pm_1PydV54VGloSiKo7AVca8xIs"
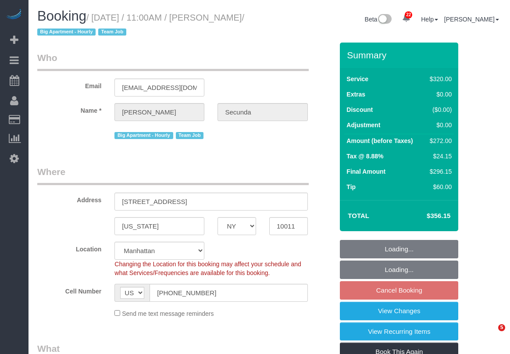
select select "number:89"
select select "number:90"
select select "number:15"
select select "number:6"
select select "spot2"
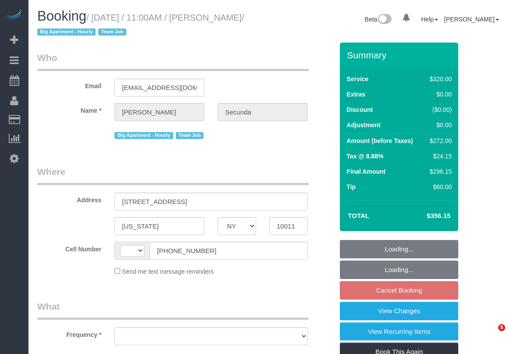
select select "NY"
select select "string:[GEOGRAPHIC_DATA]"
select select "object:449"
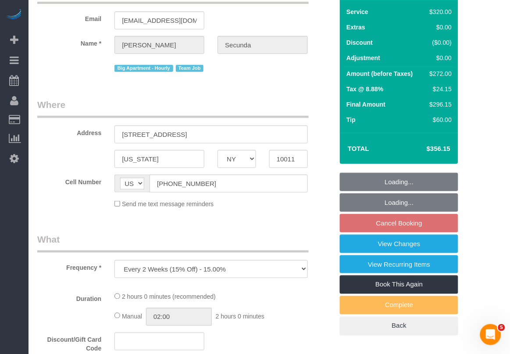
select select "string:stripe-pm_1PydV54VGloSiKo7AVca8xIs"
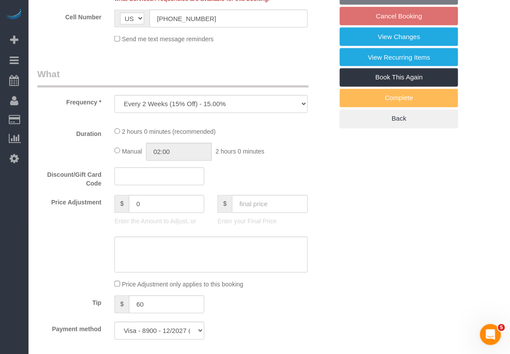
select select "number:89"
select select "number:90"
select select "number:15"
select select "number:6"
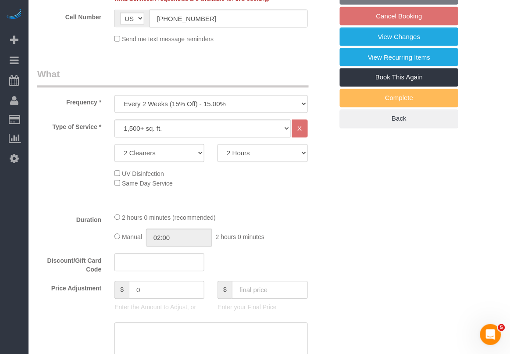
select select "object:1058"
select select "spot2"
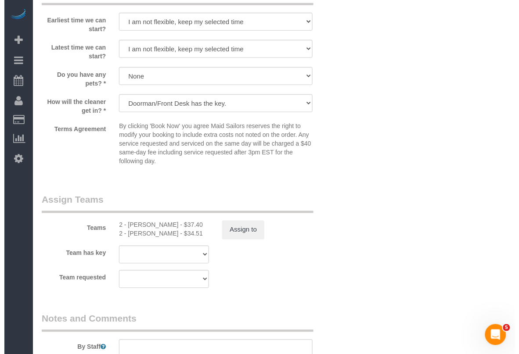
scroll to position [877, 0]
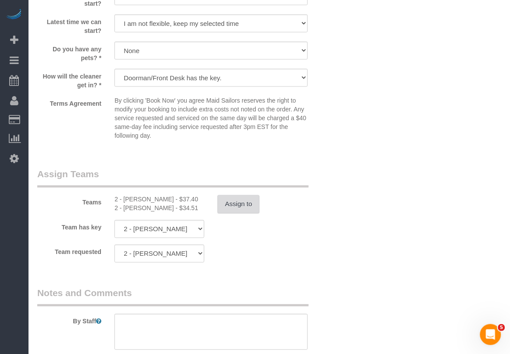
click at [249, 214] on button "Assign to" at bounding box center [239, 204] width 42 height 18
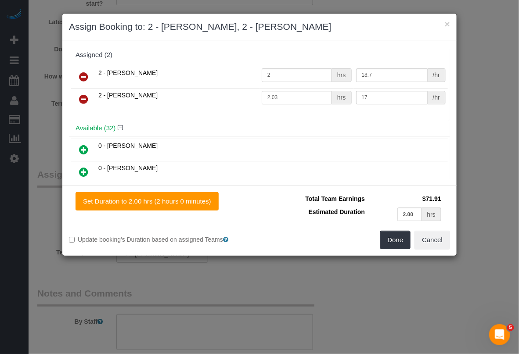
click at [86, 97] on icon at bounding box center [83, 99] width 9 height 11
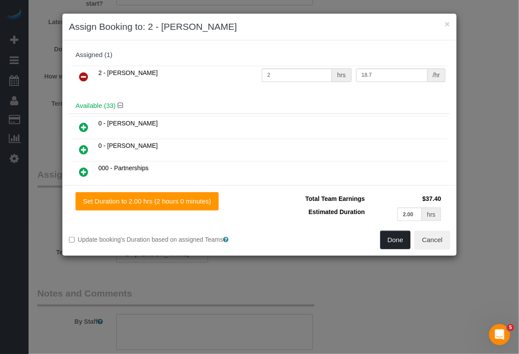
click at [391, 242] on button "Done" at bounding box center [395, 240] width 31 height 18
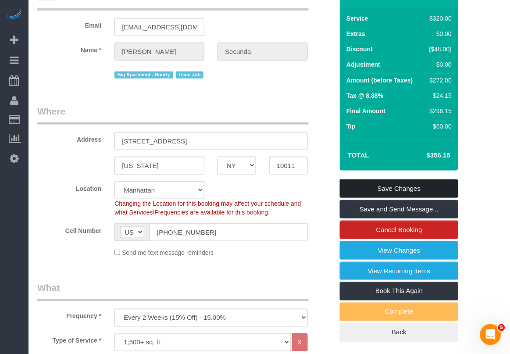
scroll to position [55, 0]
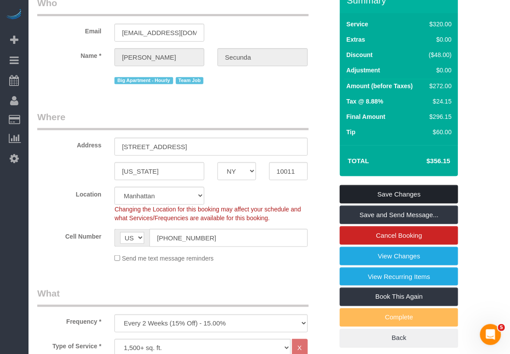
click at [403, 192] on link "Save Changes" at bounding box center [399, 194] width 118 height 18
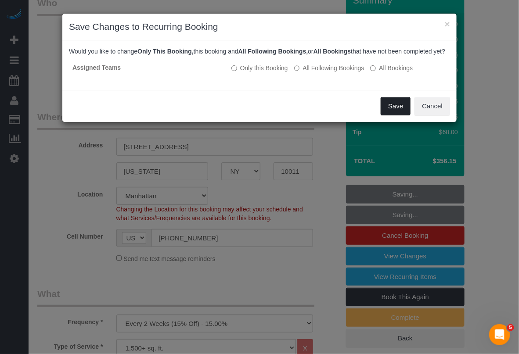
click at [396, 115] on button "Save" at bounding box center [395, 106] width 30 height 18
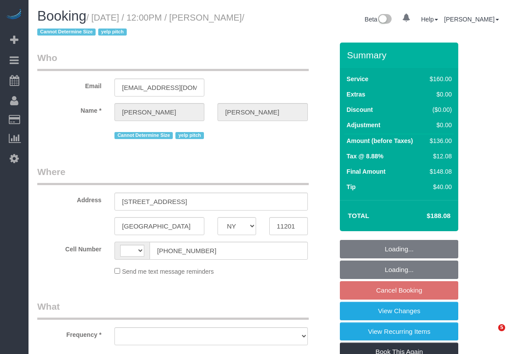
select select "NY"
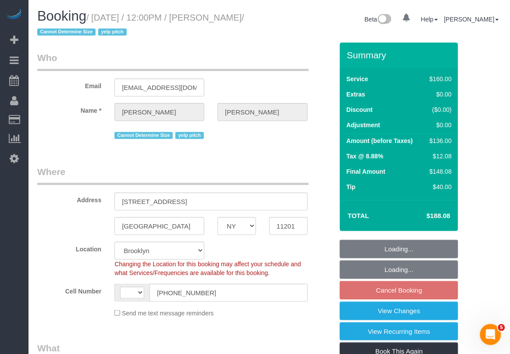
select select "string:stripe-pm_1ND9ZO4VGloSiKo7m8VPbBys"
select select "object:985"
select select "string:[GEOGRAPHIC_DATA]"
select select "object:1319"
select select "spot5"
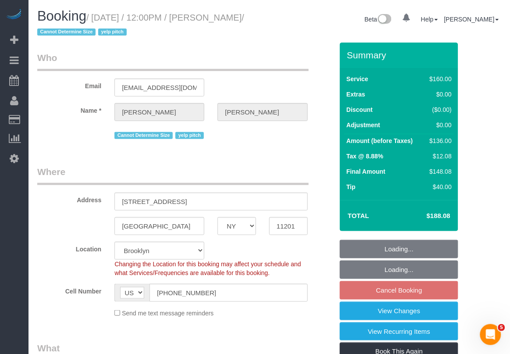
select select "number:89"
select select "number:90"
select select "number:15"
select select "number:6"
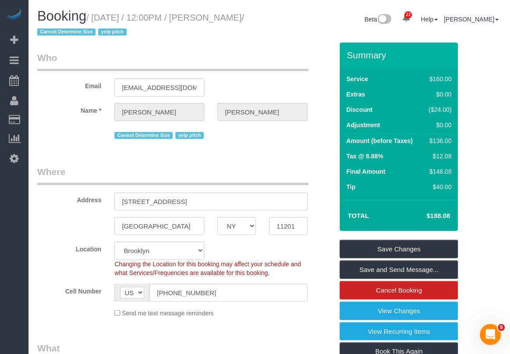
click at [47, 261] on div "Location [GEOGRAPHIC_DATA] [GEOGRAPHIC_DATA] [GEOGRAPHIC_DATA] [GEOGRAPHIC_DATA…" at bounding box center [185, 260] width 309 height 36
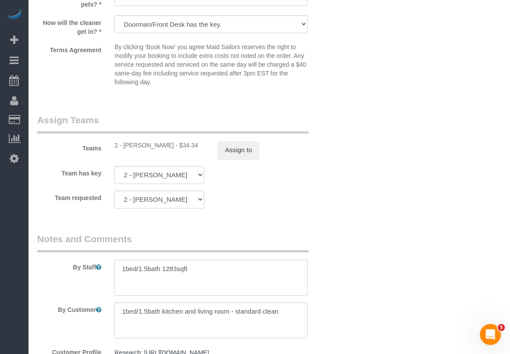
scroll to position [932, 0]
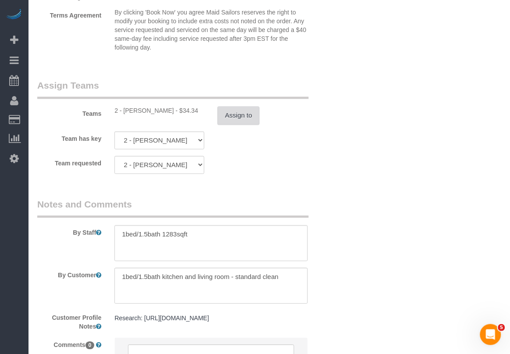
click at [238, 116] on button "Assign to" at bounding box center [239, 116] width 42 height 18
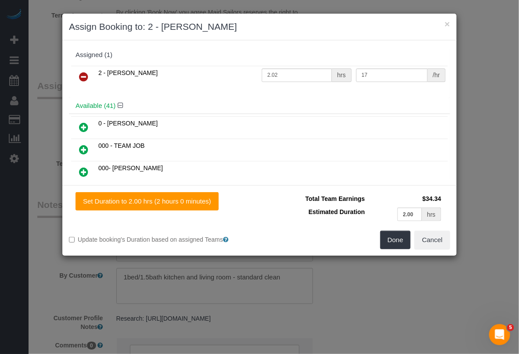
click at [83, 77] on icon at bounding box center [83, 77] width 9 height 11
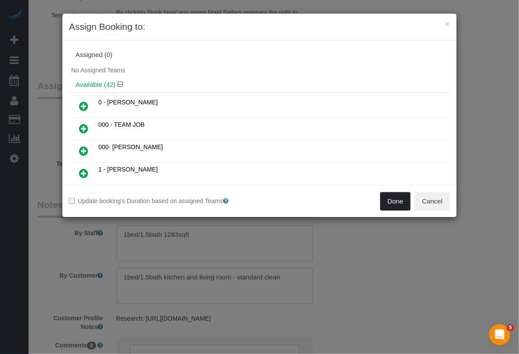
click at [391, 200] on button "Done" at bounding box center [395, 201] width 31 height 18
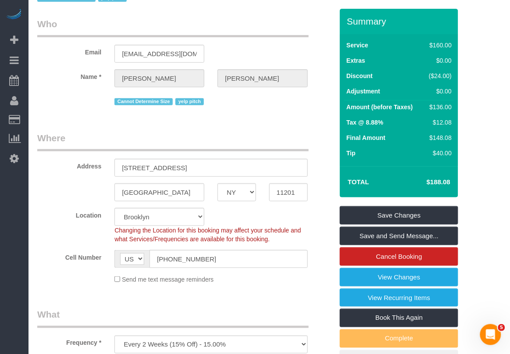
scroll to position [0, 0]
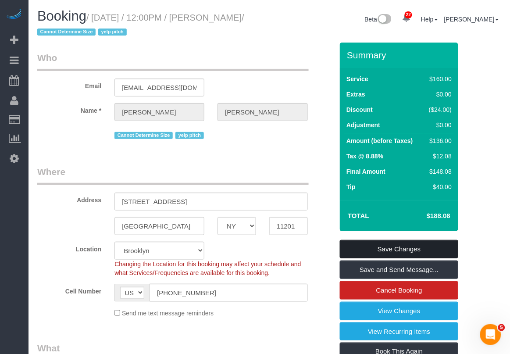
click at [403, 249] on link "Save Changes" at bounding box center [399, 249] width 118 height 18
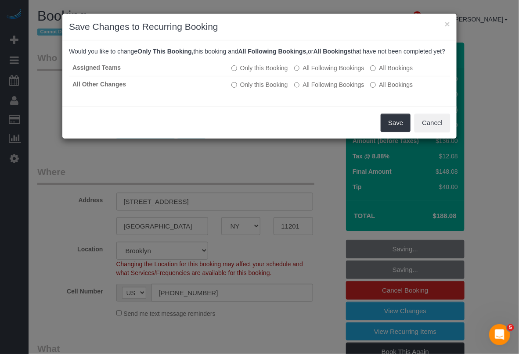
click at [72, 107] on div "Would you like to change Only This Booking, this booking and All Following Book…" at bounding box center [259, 73] width 394 height 66
click at [393, 132] on button "Save" at bounding box center [395, 123] width 30 height 18
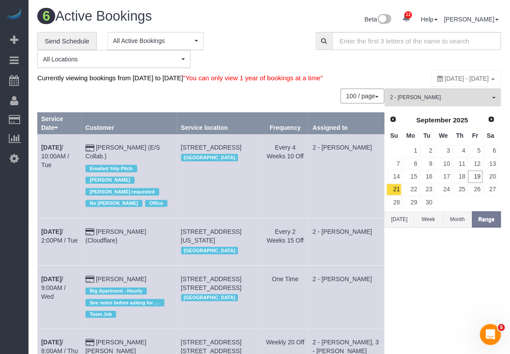
click at [75, 104] on div "100 / page 10 / page 20 / page 30 / page 40 / page 50 / page 100 / page" at bounding box center [210, 96] width 347 height 15
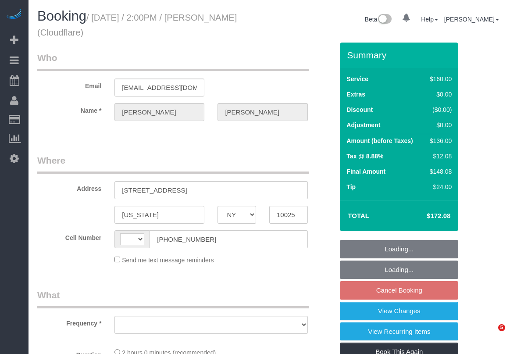
select select "NY"
select select "string:[GEOGRAPHIC_DATA]"
select select "object:799"
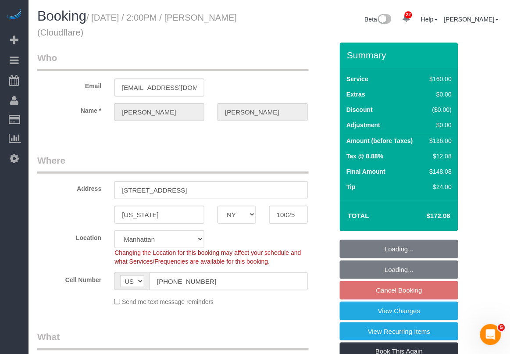
select select "string:stripe-pm_1PDJvx4VGloSiKo7k6lDRlAk"
select select "object:805"
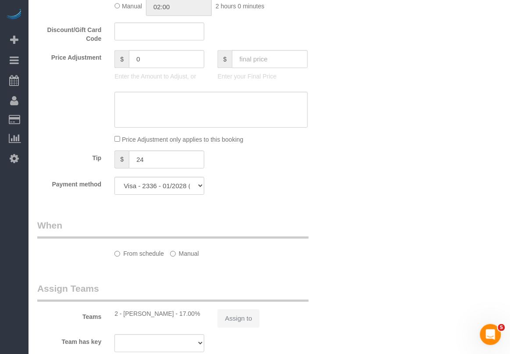
select select "spot7"
select select "number:89"
select select "number:90"
select select "number:15"
select select "number:5"
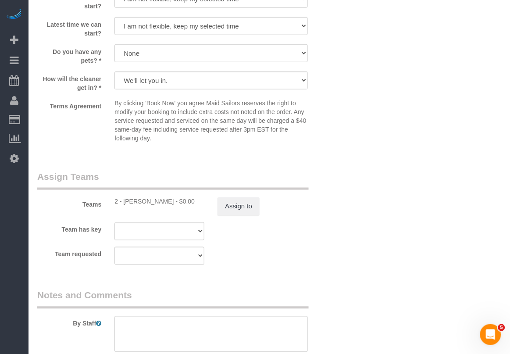
scroll to position [877, 0]
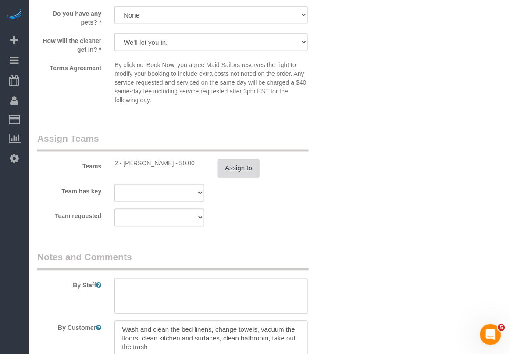
click at [230, 175] on button "Assign to" at bounding box center [239, 168] width 42 height 18
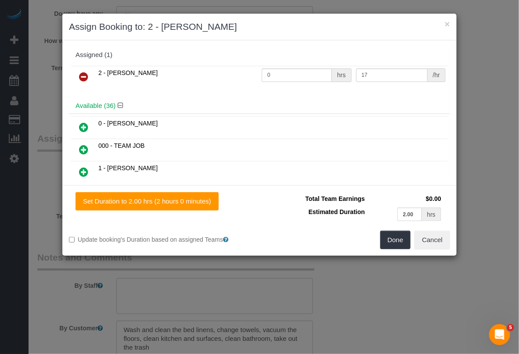
click at [85, 73] on icon at bounding box center [83, 77] width 9 height 11
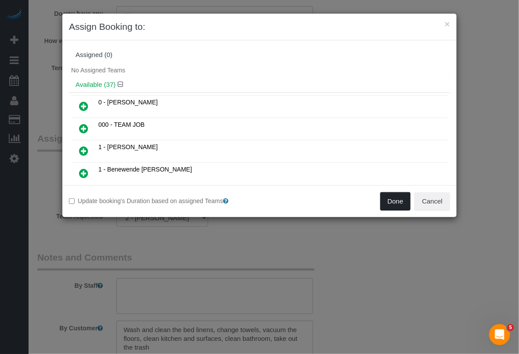
click at [388, 198] on button "Done" at bounding box center [395, 201] width 31 height 18
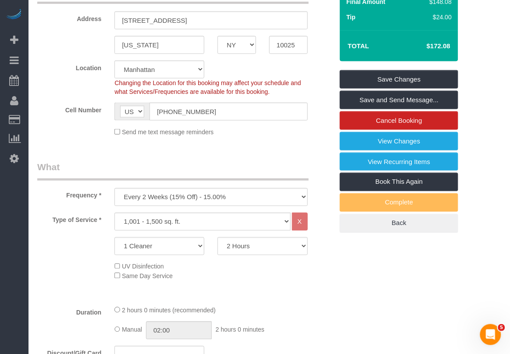
scroll to position [55, 0]
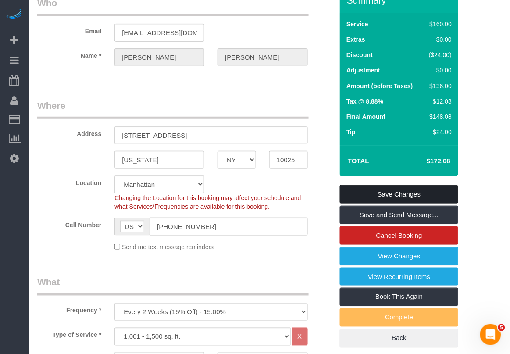
click at [407, 194] on link "Save Changes" at bounding box center [399, 194] width 118 height 18
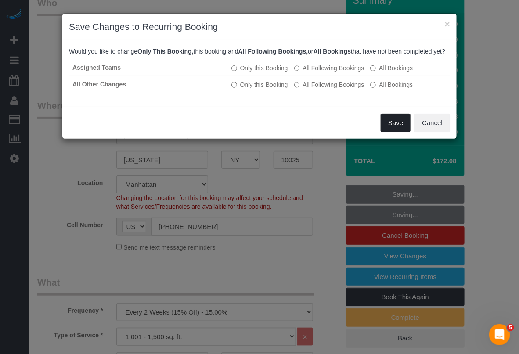
drag, startPoint x: 388, startPoint y: 130, endPoint x: 490, endPoint y: 72, distance: 116.7
click at [390, 130] on button "Save" at bounding box center [395, 123] width 30 height 18
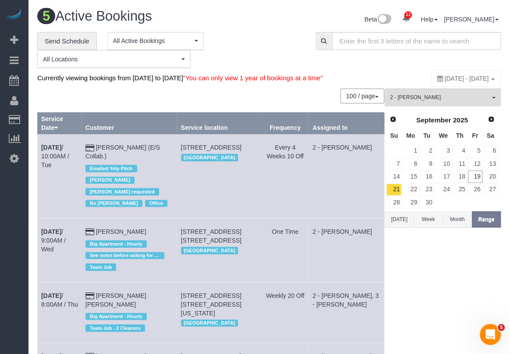
click at [139, 104] on div "100 / page 10 / page 20 / page 30 / page 40 / page 50 / page 100 / page" at bounding box center [210, 96] width 347 height 15
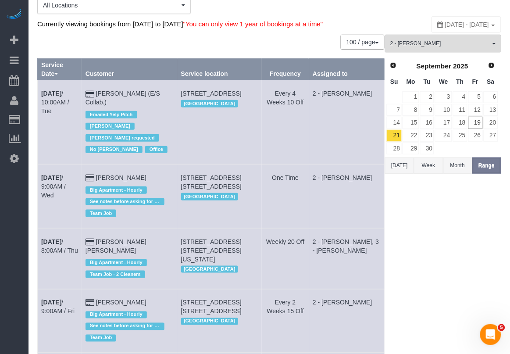
scroll to position [55, 0]
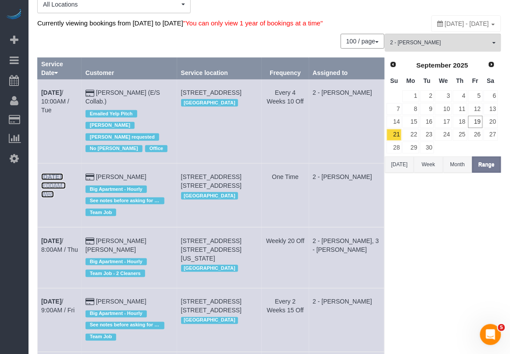
click at [61, 173] on b "Sep 24th" at bounding box center [51, 176] width 20 height 7
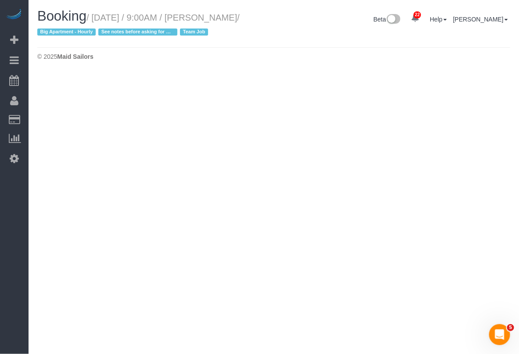
select select "NY"
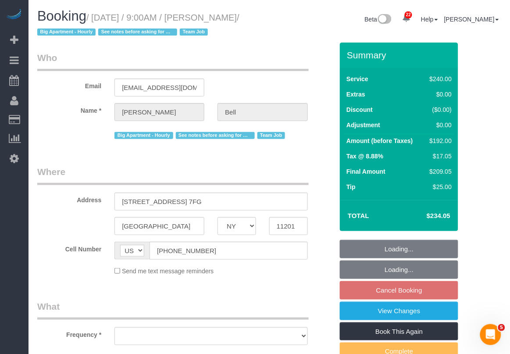
select select "string:stripe-pm_1KXFUA4VGloSiKo7ffajs4Qi"
select select "180"
select select "spot62"
select select "object:4208"
drag, startPoint x: 67, startPoint y: 86, endPoint x: 107, endPoint y: 72, distance: 43.3
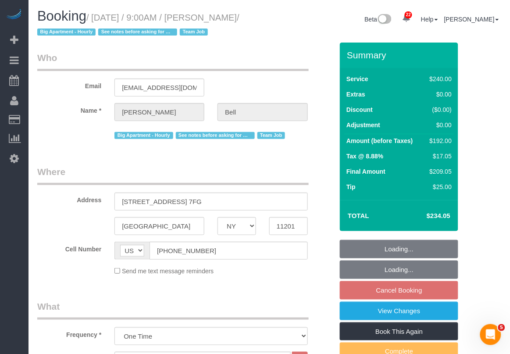
click at [69, 85] on label "Email" at bounding box center [69, 85] width 77 height 12
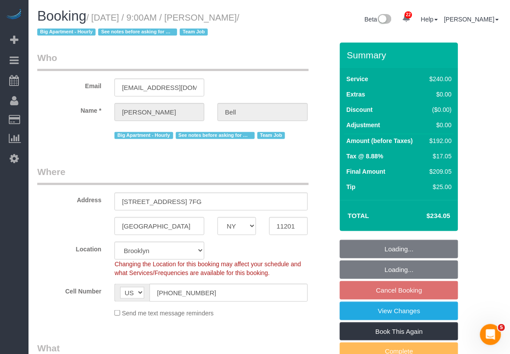
select select "number:89"
select select "number:90"
select select "number:15"
select select "number:5"
select select "object:4777"
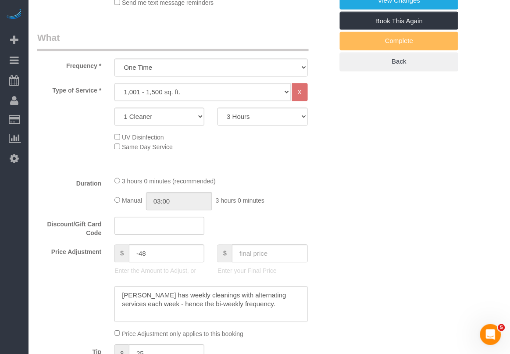
select select "spot122"
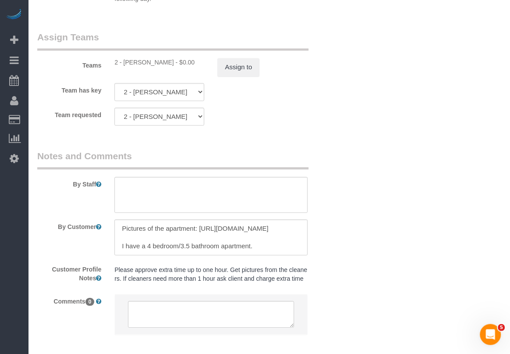
scroll to position [926, 0]
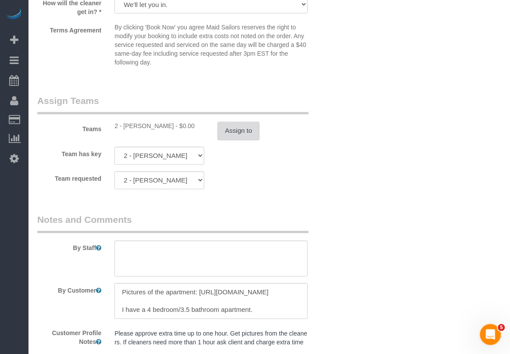
click at [238, 133] on button "Assign to" at bounding box center [239, 131] width 42 height 18
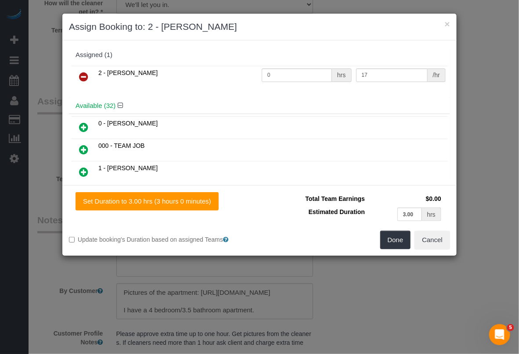
click at [86, 150] on icon at bounding box center [83, 149] width 9 height 11
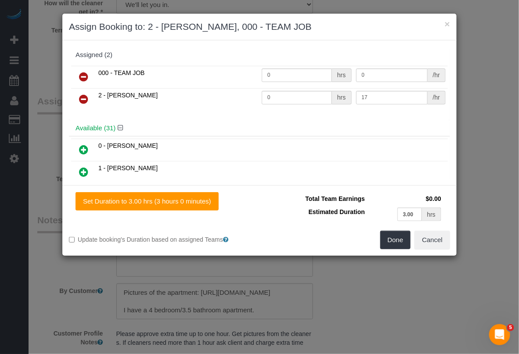
click at [84, 98] on icon at bounding box center [83, 99] width 9 height 11
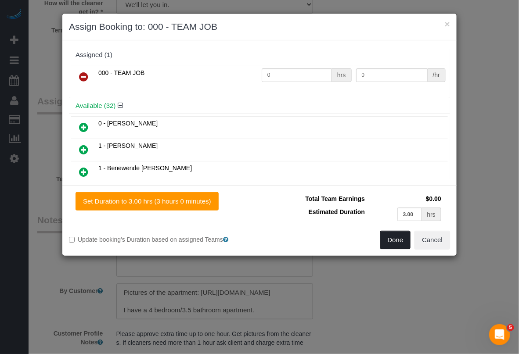
click at [393, 242] on button "Done" at bounding box center [395, 240] width 31 height 18
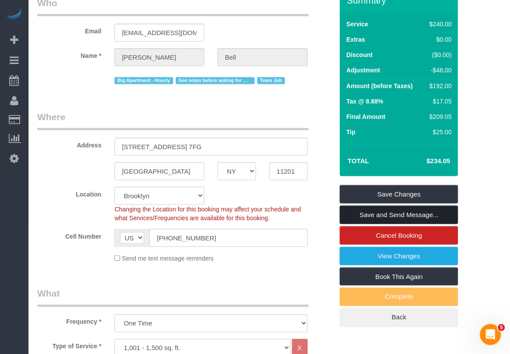
scroll to position [49, 0]
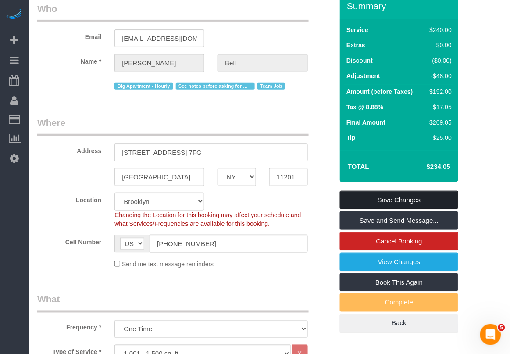
click at [390, 200] on link "Save Changes" at bounding box center [399, 200] width 118 height 18
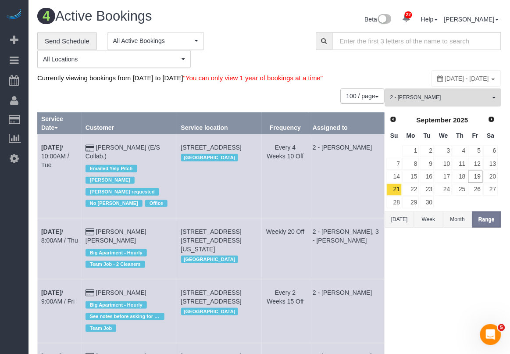
click at [468, 261] on div "2 - Luis Maneiro All Teams Remove Team Filters * - K.J. *Irene Flores - Test 0 …" at bounding box center [443, 260] width 116 height 343
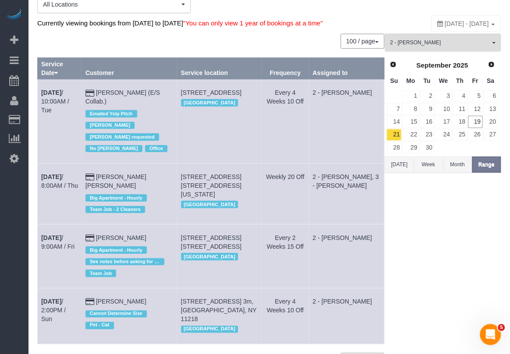
drag, startPoint x: 38, startPoint y: 156, endPoint x: 158, endPoint y: 158, distance: 119.8
click at [158, 164] on tr "Sep 25th / 8:00AM / Thu Jennifer Crystal Big Apartment - Hourly Team Job - 2 Cl…" at bounding box center [211, 194] width 347 height 61
copy tr "Sep 25th / 8:00AM / Thu Jennifer Crystal"
click at [61, 173] on b "Sep 25th" at bounding box center [51, 176] width 20 height 7
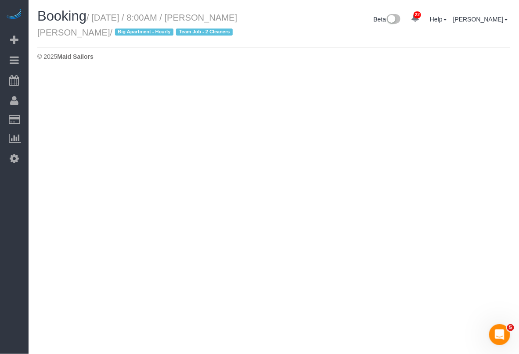
select select "NY"
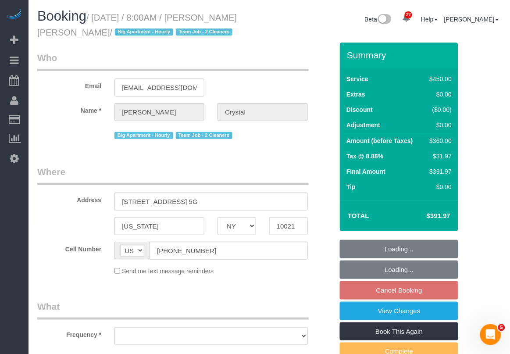
select select "180"
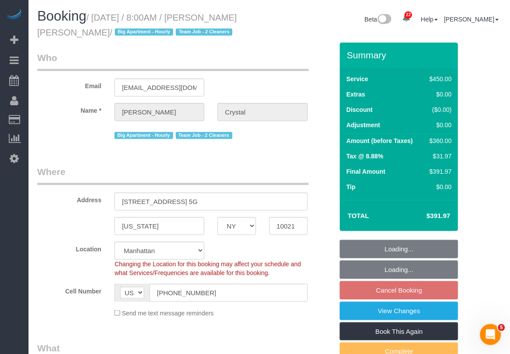
select select "object:7301"
select select "number:89"
select select "number:90"
select select "number:15"
select select "number:6"
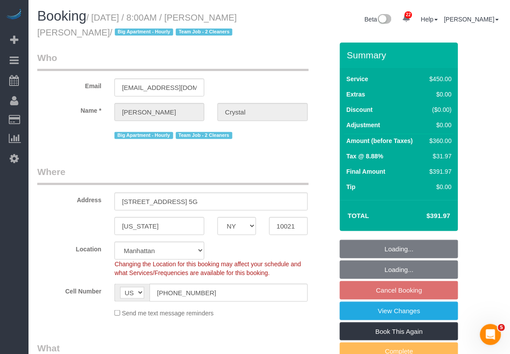
select select "string:stripe-pm_1I8sg64VGloSiKo72kz7XJ9T"
select select "object:7450"
select select "spot181"
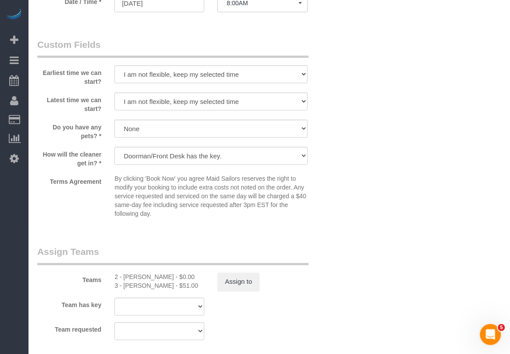
scroll to position [768, 0]
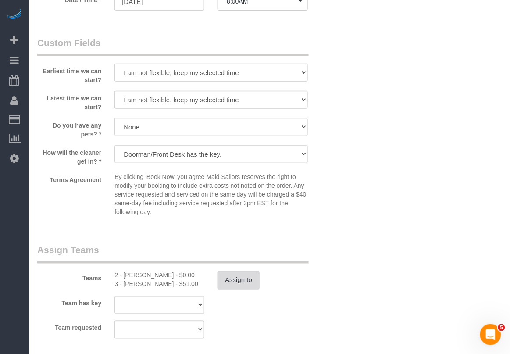
click at [245, 282] on button "Assign to" at bounding box center [239, 280] width 42 height 18
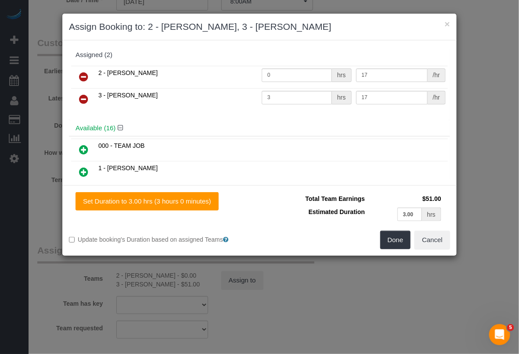
click at [82, 77] on icon at bounding box center [83, 77] width 9 height 11
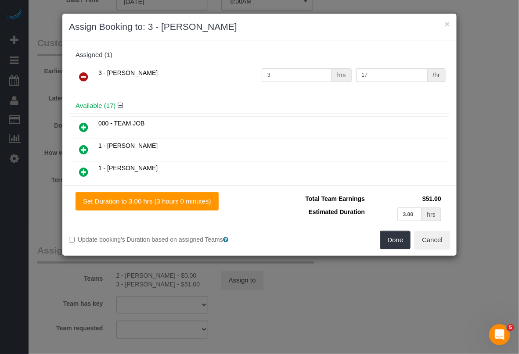
click at [86, 124] on icon at bounding box center [83, 127] width 9 height 11
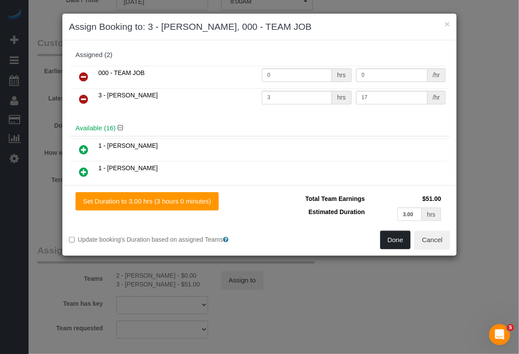
click at [393, 241] on button "Done" at bounding box center [395, 240] width 31 height 18
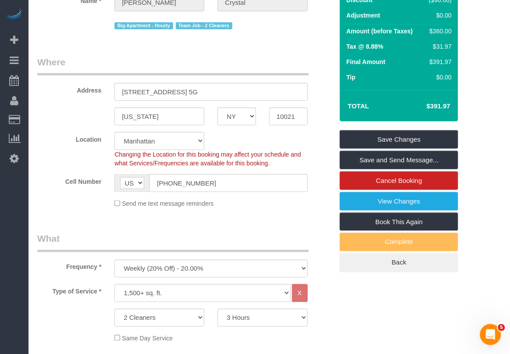
scroll to position [0, 0]
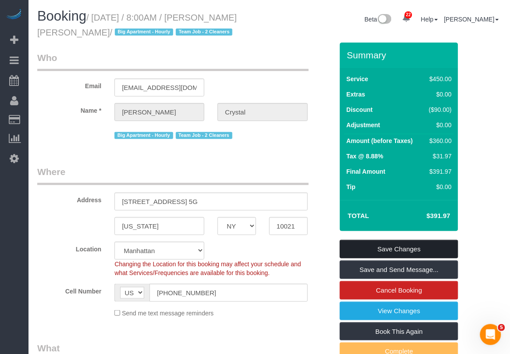
drag, startPoint x: 429, startPoint y: 248, endPoint x: 394, endPoint y: 234, distance: 37.6
click at [428, 248] on link "Save Changes" at bounding box center [399, 249] width 118 height 18
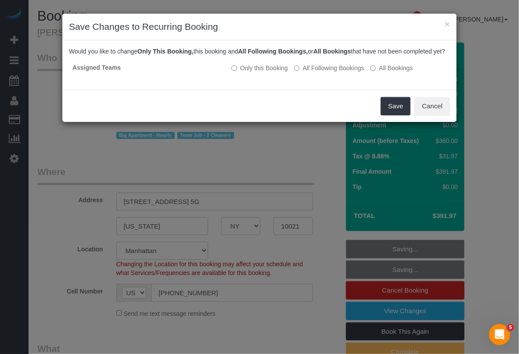
click at [304, 320] on div "× Save Changes to Recurring Booking Would you like to change Only This Booking,…" at bounding box center [259, 177] width 519 height 354
click at [391, 115] on button "Save" at bounding box center [395, 106] width 30 height 18
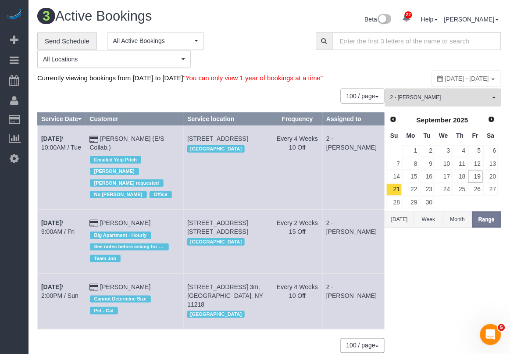
click at [15, 281] on div "22 Beta Your Notifications You have 0 alerts × You have 8 to charge for 09/18/2…" at bounding box center [14, 177] width 29 height 354
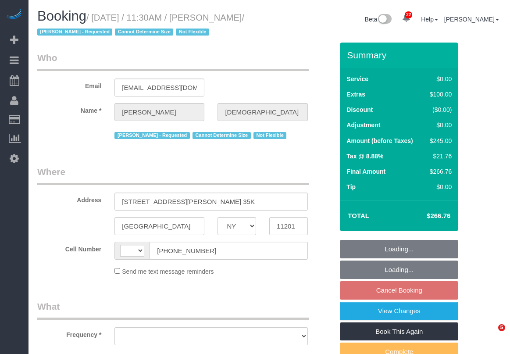
select select "NY"
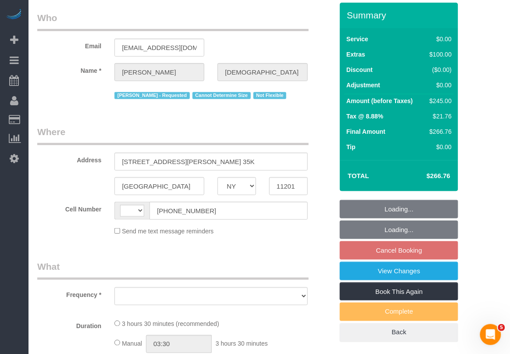
select select "string:[GEOGRAPHIC_DATA]"
select select "string:stripe-pm_1QlXDe4VGloSiKo7mOoR9kTt"
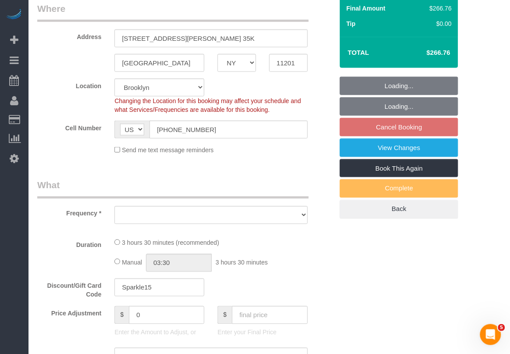
scroll to position [165, 0]
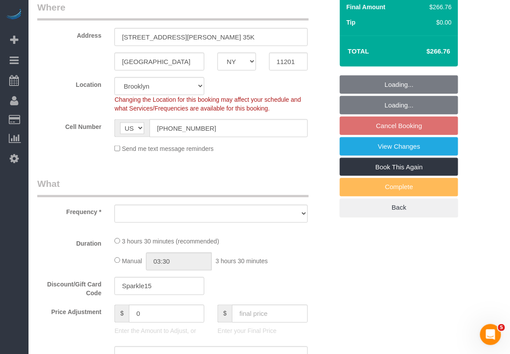
select select "1"
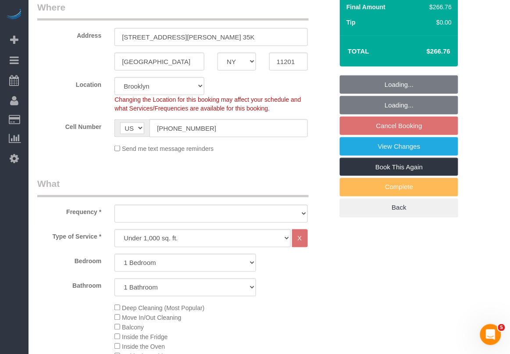
scroll to position [0, 0]
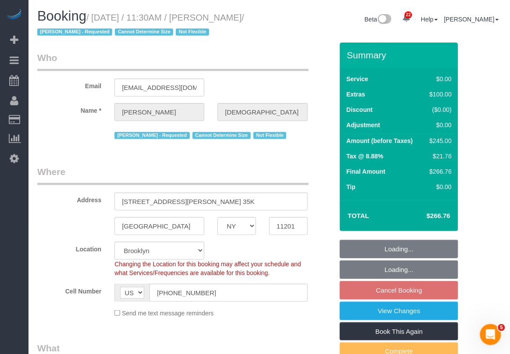
select select "object:10232"
select select "number:58"
select select "number:90"
select select "number:15"
select select "number:5"
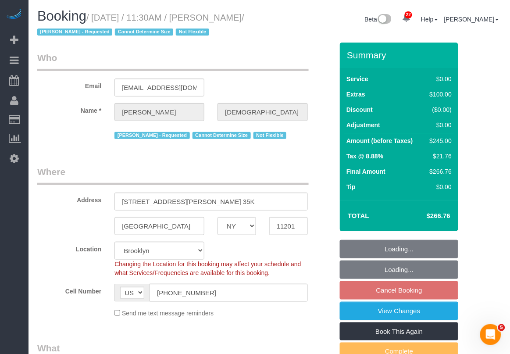
select select "1"
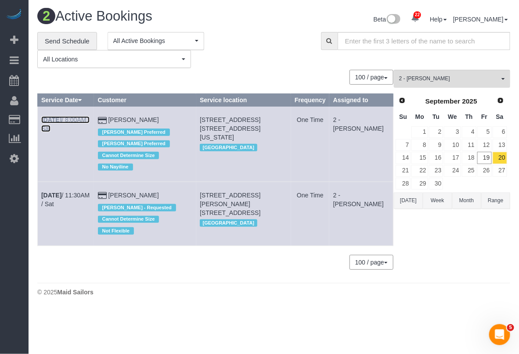
click at [75, 120] on link "[DATE] 8:00AM / Sat" at bounding box center [65, 124] width 48 height 16
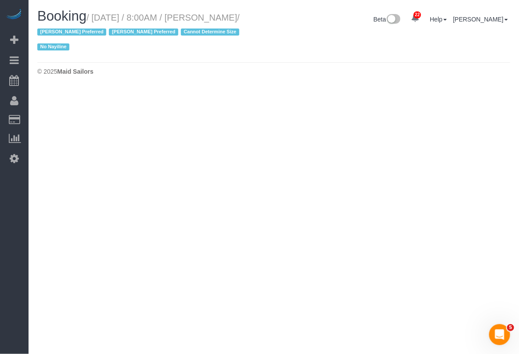
select select "NY"
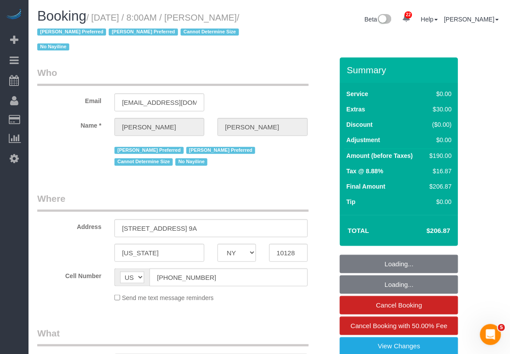
select select "object:11120"
select select "1"
select select "spot59"
select select "number:89"
select select "number:90"
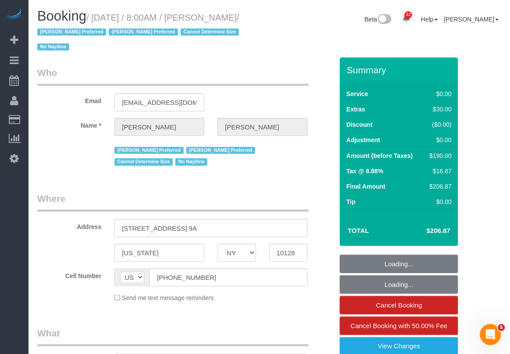
select select "number:15"
select select "number:5"
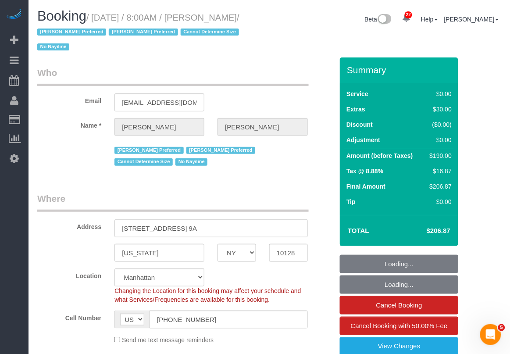
select select "string:stripe-pm_1S7AHC4VGloSiKo7hp2QbcMb"
select select "object:11729"
select select "1"
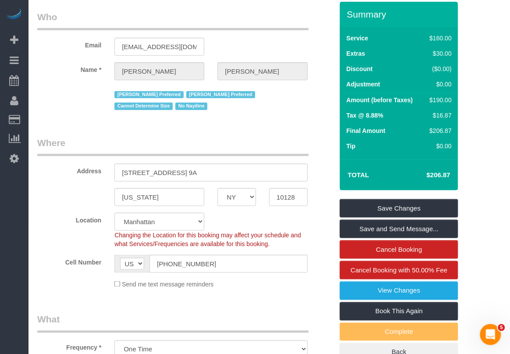
scroll to position [55, 0]
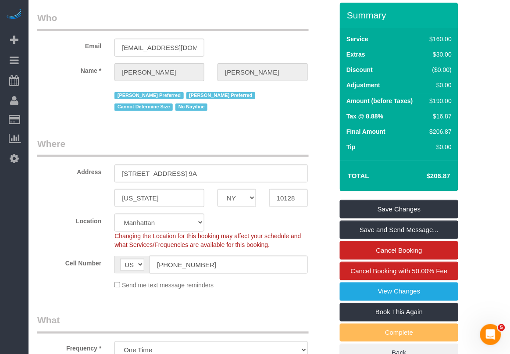
click at [290, 314] on legend "What" at bounding box center [173, 324] width 272 height 20
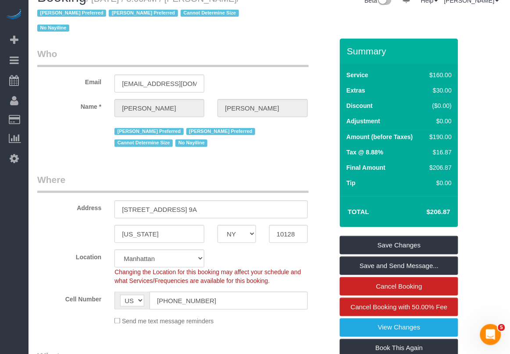
scroll to position [0, 0]
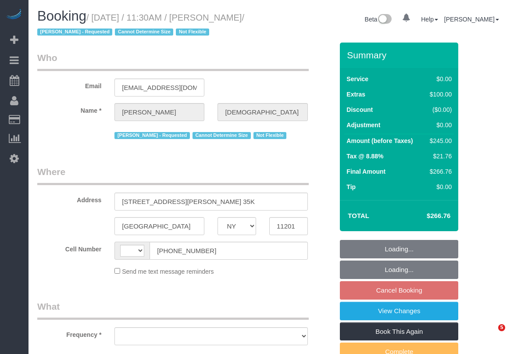
select select "NY"
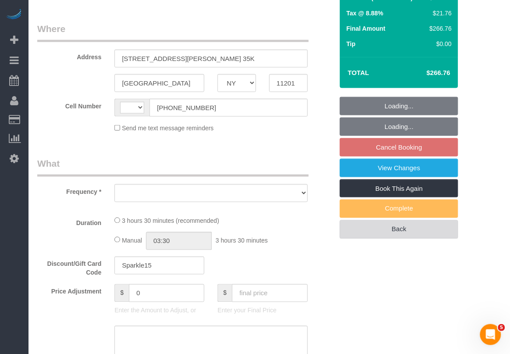
scroll to position [165, 0]
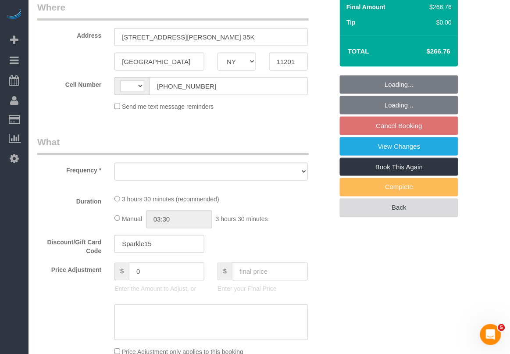
select select "string:[GEOGRAPHIC_DATA]"
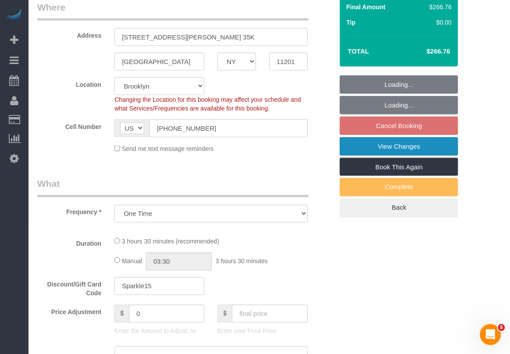
select select "object:840"
select select "string:stripe-pm_1QlXDe4VGloSiKo7mOoR9kTt"
select select "1"
select select "number:58"
select select "number:90"
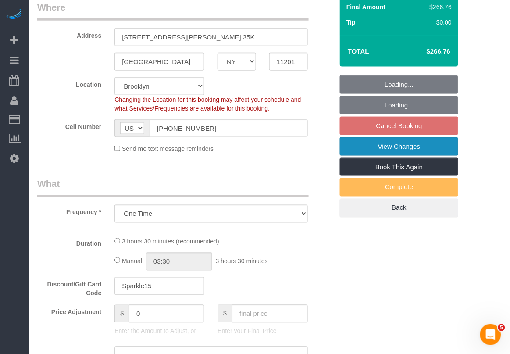
select select "number:15"
select select "number:5"
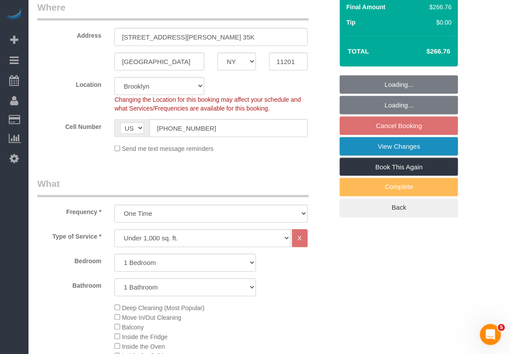
select select "1"
click at [406, 156] on link "View Changes" at bounding box center [399, 146] width 118 height 18
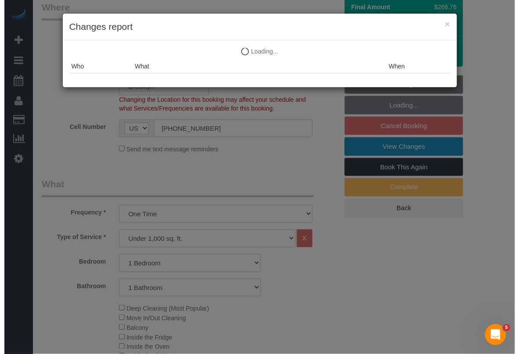
scroll to position [150, 0]
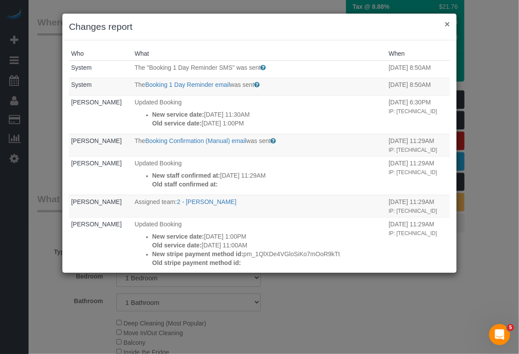
click at [447, 23] on button "×" at bounding box center [446, 23] width 5 height 9
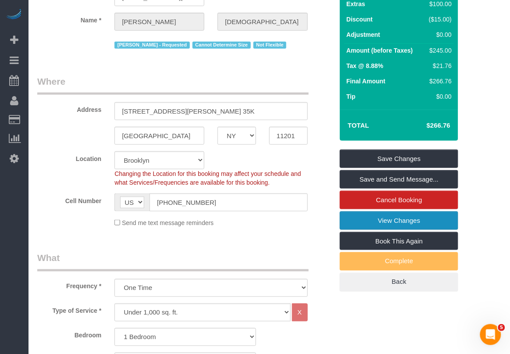
scroll to position [110, 0]
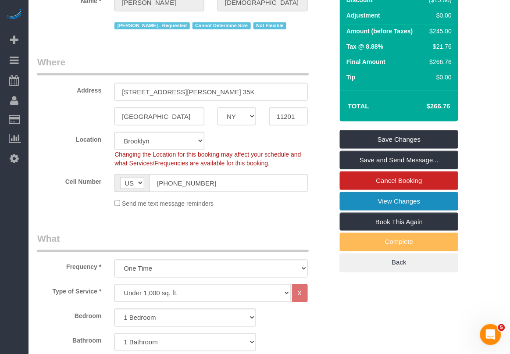
click at [402, 211] on link "View Changes" at bounding box center [399, 201] width 118 height 18
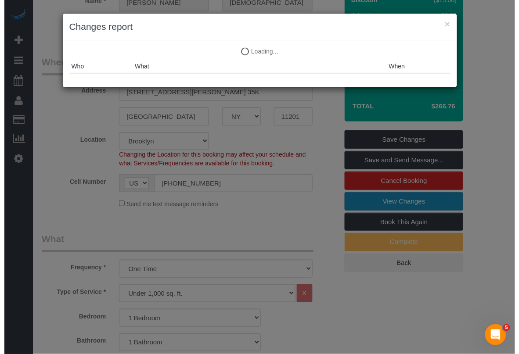
scroll to position [95, 0]
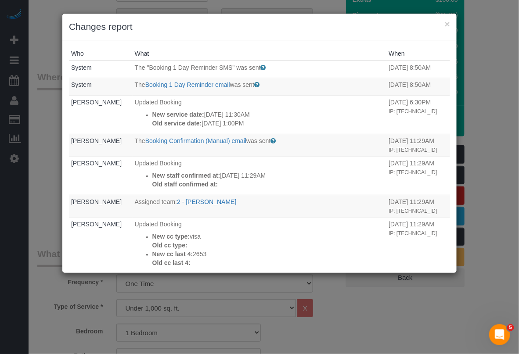
drag, startPoint x: 358, startPoint y: 301, endPoint x: 353, endPoint y: 299, distance: 5.1
click at [358, 301] on div "× Changes report Who What When System The "Booking 1 Day Reminder SMS" was sent…" at bounding box center [259, 177] width 519 height 354
drag, startPoint x: 446, startPoint y: 25, endPoint x: 429, endPoint y: 36, distance: 20.3
click at [446, 25] on button "×" at bounding box center [446, 23] width 5 height 9
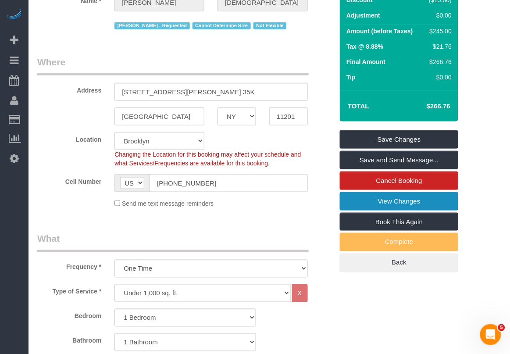
scroll to position [0, 0]
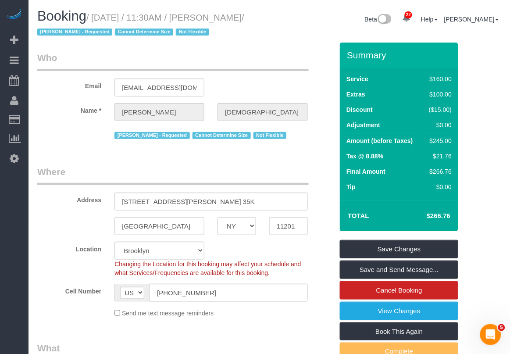
drag, startPoint x: 93, startPoint y: 14, endPoint x: 122, endPoint y: 31, distance: 32.8
click at [122, 31] on small "/ September 20, 2025 / 11:30AM / Samantha Ritenband / Ana Rodriguez - Requested…" at bounding box center [140, 25] width 207 height 25
copy small "September 20, 2025 / 11:30AM / Samantha Ritenband"
click at [318, 318] on sui-booking-location "Location Manhattan Austin Boston Bronx Brooklyn Charlotte Denver New Jersey Por…" at bounding box center [185, 280] width 296 height 76
click at [47, 302] on div "Cell Number AF AL DZ AD AO AI AQ AG AR AM AW AU AT AZ BS BH BD BB BY BE BZ BJ B…" at bounding box center [185, 293] width 309 height 18
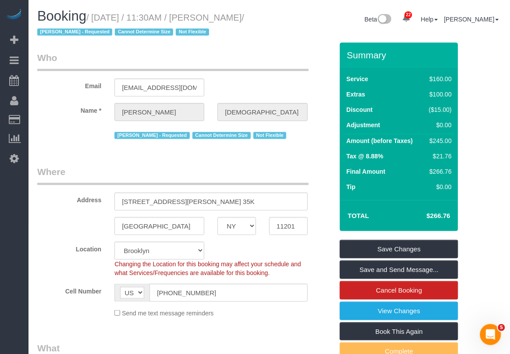
click at [321, 294] on sui-booking-location "Location Manhattan Austin Boston Bronx Brooklyn Charlotte Denver New Jersey Por…" at bounding box center [185, 280] width 296 height 76
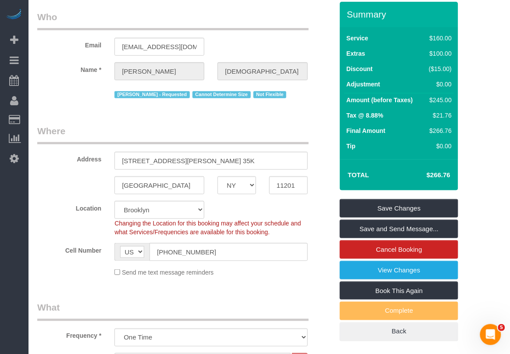
scroll to position [110, 0]
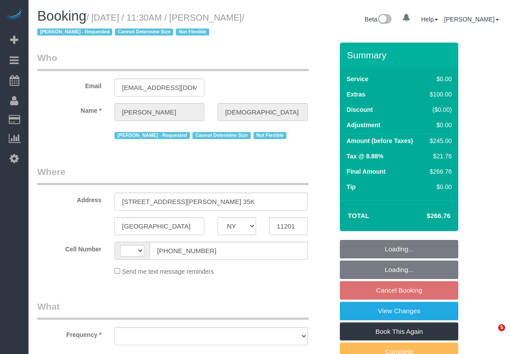
select select "NY"
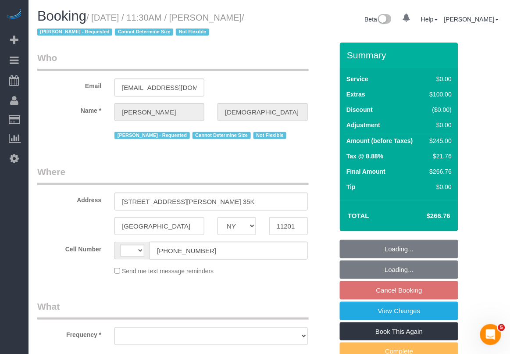
select select "number:58"
select select "number:90"
select select "number:15"
select select "number:5"
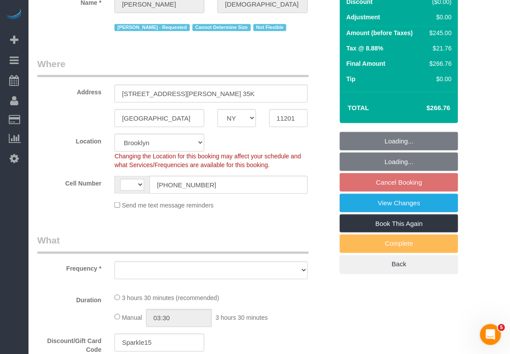
select select "string:[GEOGRAPHIC_DATA]"
select select "string:stripe-pm_1QlXDe4VGloSiKo7mOoR9kTt"
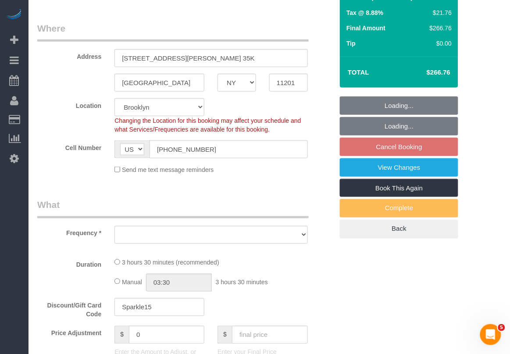
select select "object:982"
select select "1"
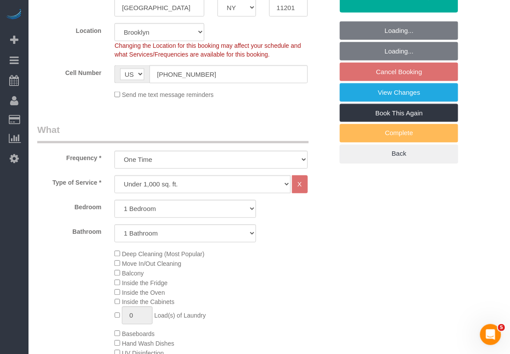
select select "object:1521"
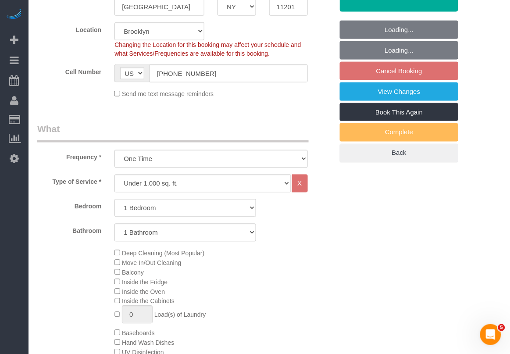
select select "1"
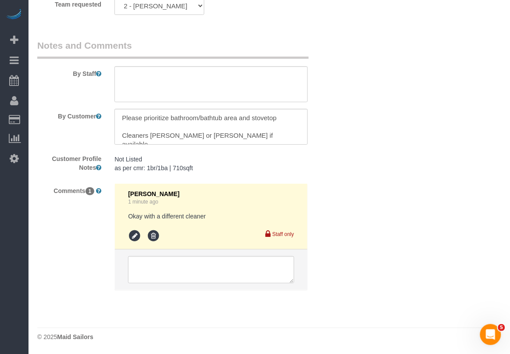
scroll to position [1349, 0]
drag, startPoint x: 435, startPoint y: 317, endPoint x: 427, endPoint y: 308, distance: 11.8
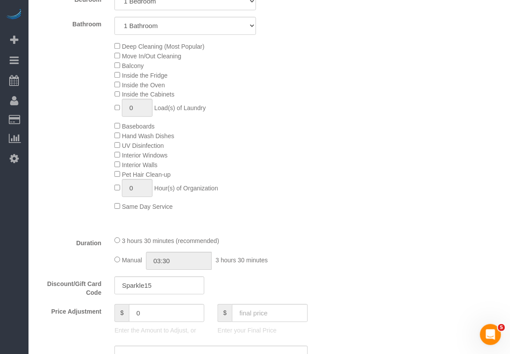
scroll to position [362, 0]
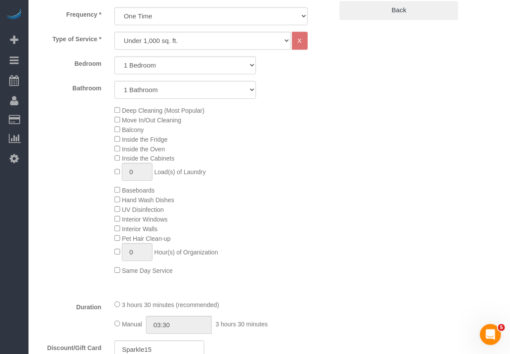
click at [308, 310] on fieldset "What Frequency * One Time Weekly (20% Off) - 20.00% Every 2 Weeks (15% Off) - 1…" at bounding box center [185, 249] width 296 height 539
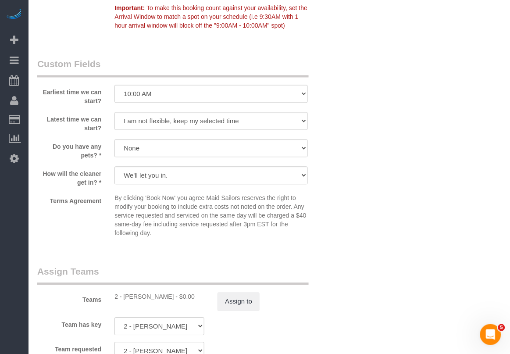
scroll to position [1075, 0]
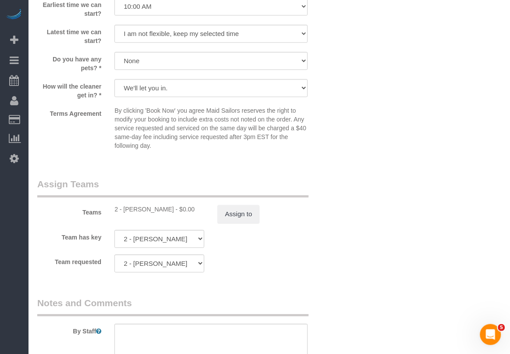
drag, startPoint x: 316, startPoint y: 315, endPoint x: 315, endPoint y: 308, distance: 7.2
click at [316, 315] on div "By Staff" at bounding box center [185, 328] width 309 height 63
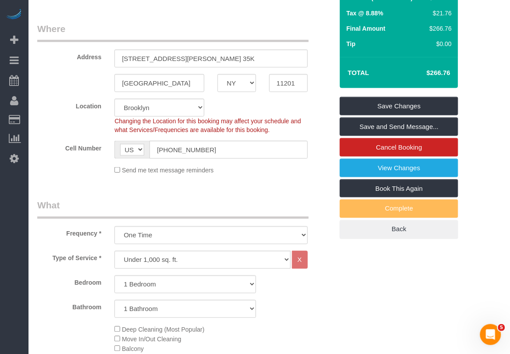
scroll to position [0, 0]
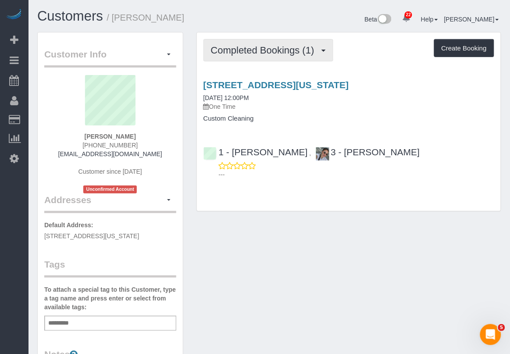
click at [284, 47] on span "Completed Bookings (1)" at bounding box center [265, 50] width 108 height 11
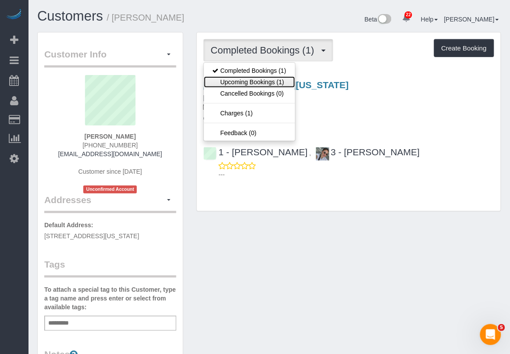
click at [273, 82] on link "Upcoming Bookings (1)" at bounding box center [249, 81] width 91 height 11
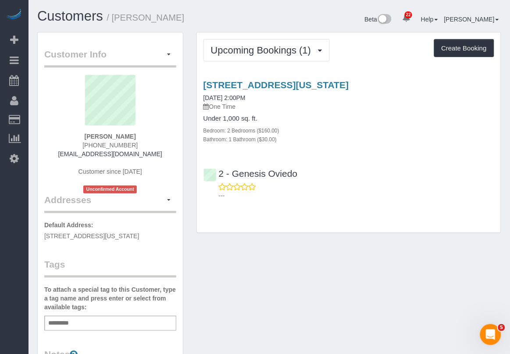
drag, startPoint x: 144, startPoint y: 139, endPoint x: 82, endPoint y: 137, distance: 62.3
click at [82, 137] on div "Grace Abogunrin +1 347 628 6159 graceabogunrin@gmail.com Customer since 2025 Un…" at bounding box center [110, 134] width 132 height 118
copy strong "[PERSON_NAME]"
drag, startPoint x: 422, startPoint y: 319, endPoint x: 416, endPoint y: 318, distance: 6.6
click at [420, 319] on div "Customer Info Edit Contact Info Send Message Email Preferences Special Sales Ta…" at bounding box center [269, 330] width 477 height 597
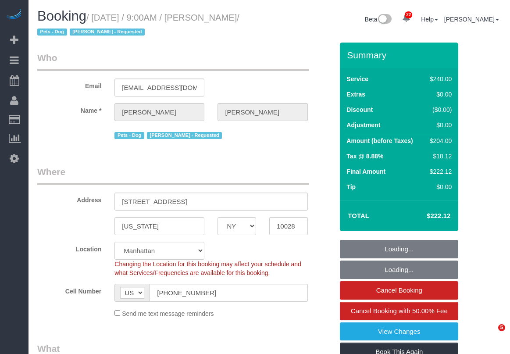
select select "NY"
select select "180"
select select "number:89"
select select "number:90"
select select "number:13"
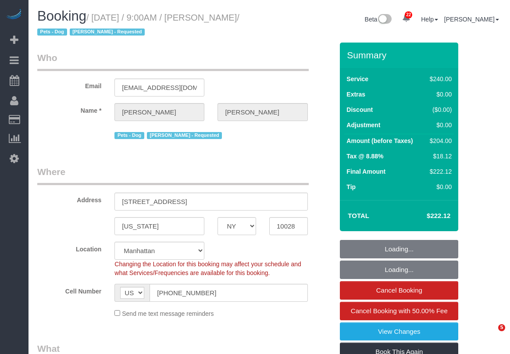
select select "number:6"
select select "spot115"
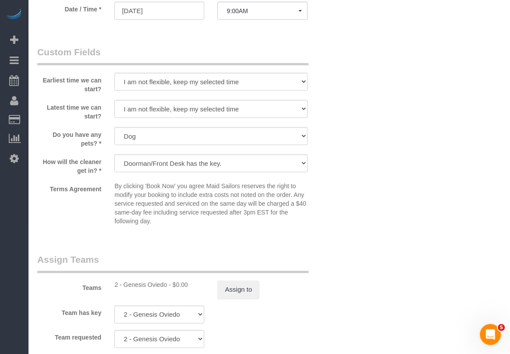
scroll to position [494, 0]
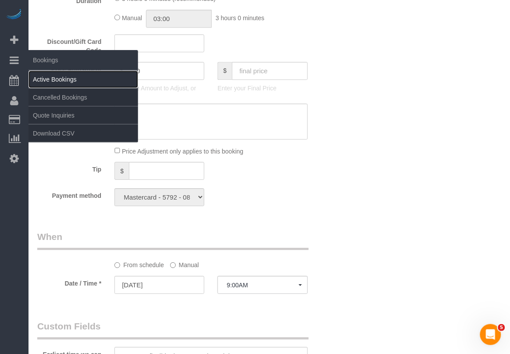
click at [54, 80] on link "Active Bookings" at bounding box center [84, 80] width 110 height 18
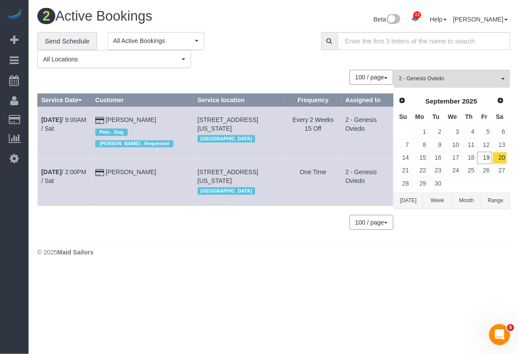
click at [338, 301] on body "22 Beta Your Notifications You have 0 alerts × You have 9 to charge for 09/18/2…" at bounding box center [259, 177] width 519 height 354
click at [381, 315] on body "22 Beta Your Notifications You have 0 alerts × You have 9 to charge for 09/18/2…" at bounding box center [259, 177] width 519 height 354
drag, startPoint x: 408, startPoint y: 200, endPoint x: 422, endPoint y: 191, distance: 16.2
click at [409, 200] on button "[DATE]" at bounding box center [407, 201] width 29 height 16
click at [455, 88] on div "2 - Genesis Oviedo All Teams Remove Team Filters * - K.J. *Irene Flores - Test …" at bounding box center [451, 154] width 116 height 168
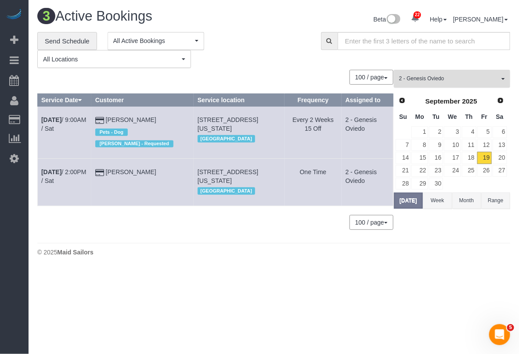
click at [458, 78] on span "2 - Genesis Oviedo" at bounding box center [449, 78] width 100 height 7
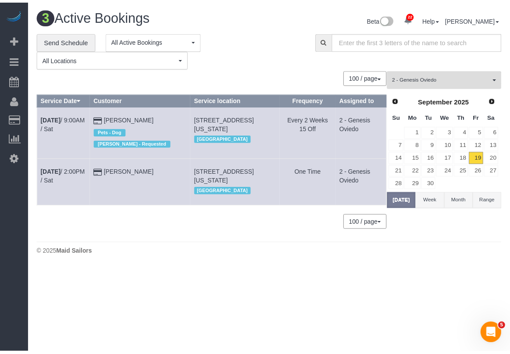
scroll to position [534, 0]
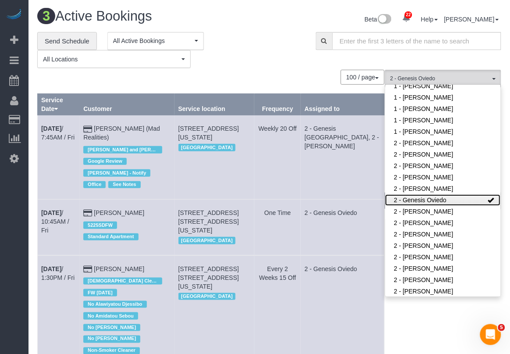
click at [463, 194] on link "2 - Genesis Oviedo" at bounding box center [443, 199] width 115 height 11
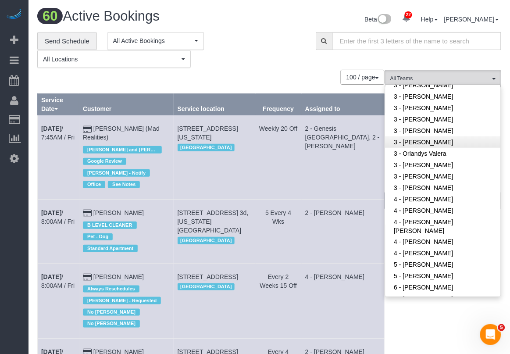
scroll to position [808, 0]
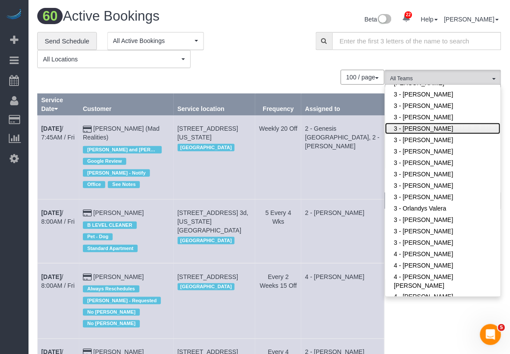
click at [426, 123] on link "3 - [PERSON_NAME]" at bounding box center [443, 128] width 115 height 11
click at [257, 62] on div "**********" at bounding box center [169, 50] width 265 height 36
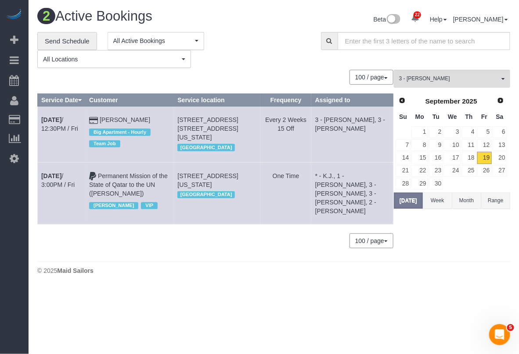
drag, startPoint x: 190, startPoint y: 121, endPoint x: 258, endPoint y: 128, distance: 68.8
click at [238, 128] on span "[STREET_ADDRESS] [STREET_ADDRESS][US_STATE]" at bounding box center [207, 128] width 61 height 25
copy span "[STREET_ADDRESS] [STREET_ADDRESS][US_STATE]"
drag, startPoint x: 41, startPoint y: 113, endPoint x: 150, endPoint y: 118, distance: 108.9
click at [150, 118] on tr "Sep 19th / 12:30PM / Fri Yuvika Tolani Big Apartment - Hourly Team Job 57 Reade…" at bounding box center [215, 135] width 355 height 56
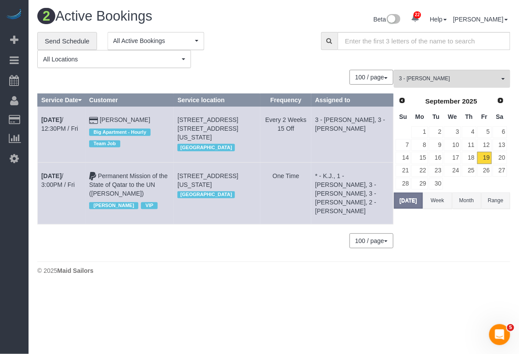
copy tr "Sep 19th / 12:30PM / Fri Yuvika Tolani"
click at [57, 151] on td "Sep 19th / 12:30PM / Fri" at bounding box center [62, 135] width 48 height 56
click at [57, 129] on link "Sep 19th / 12:30PM / Fri" at bounding box center [59, 124] width 37 height 16
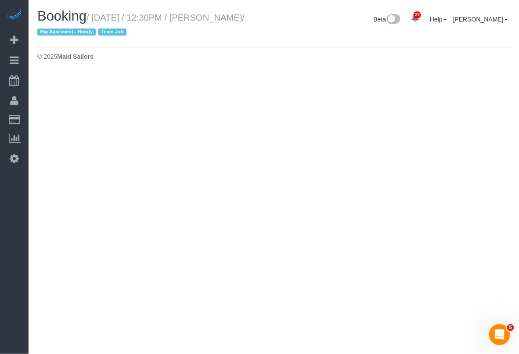
select select "NY"
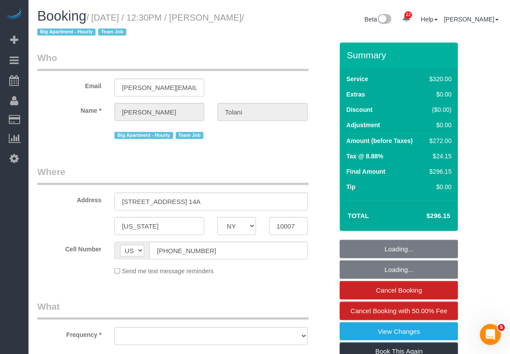
select select "object:16869"
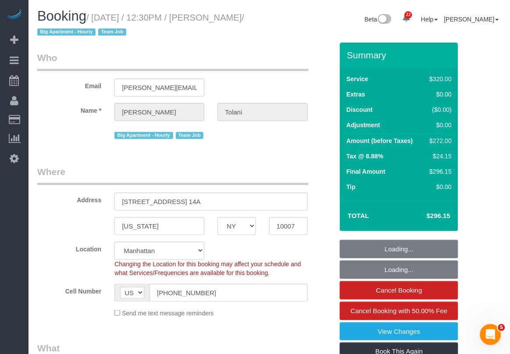
select select "string:stripe-pm_1RRkme4VGloSiKo77oW5TgaQ"
select select "2"
select select "number:56"
select select "number:79"
select select "number:15"
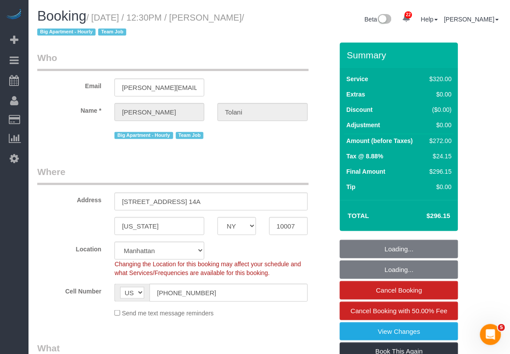
select select "number:6"
select select "object:17557"
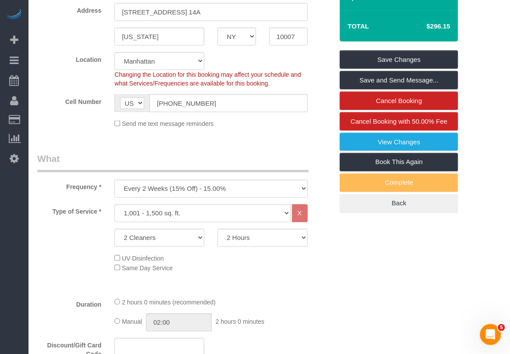
scroll to position [219, 0]
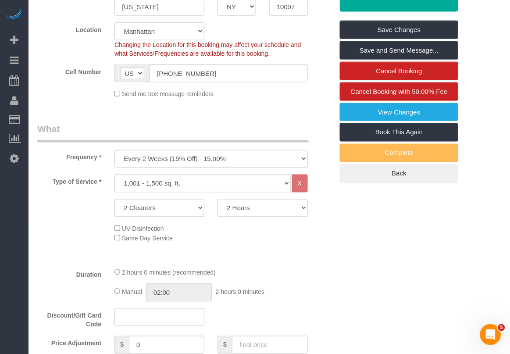
click at [265, 314] on div "Discount/Gift Card Code" at bounding box center [185, 318] width 309 height 21
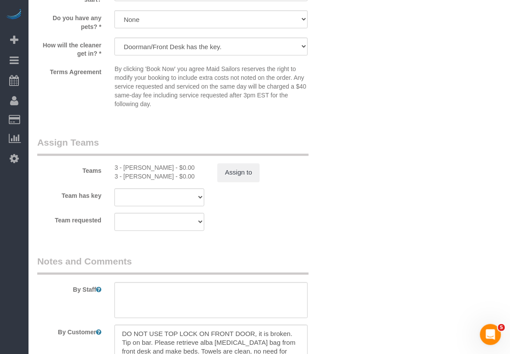
scroll to position [987, 0]
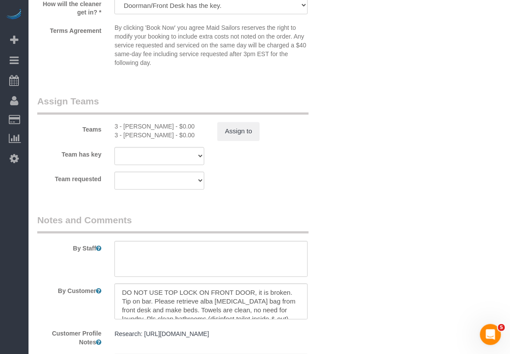
scroll to position [1112, 0]
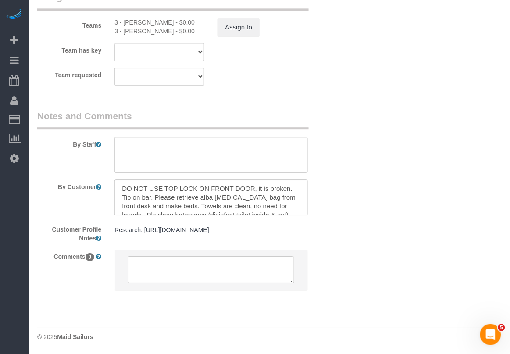
click at [396, 328] on footer "© 2025 Maid Sailors" at bounding box center [269, 337] width 464 height 18
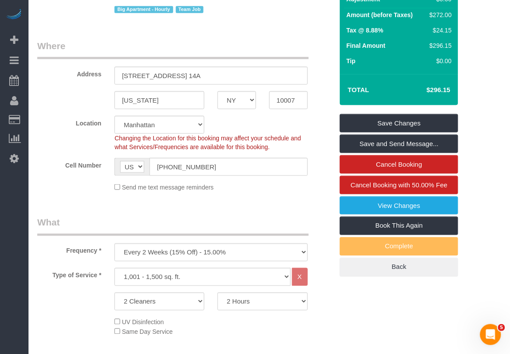
scroll to position [0, 0]
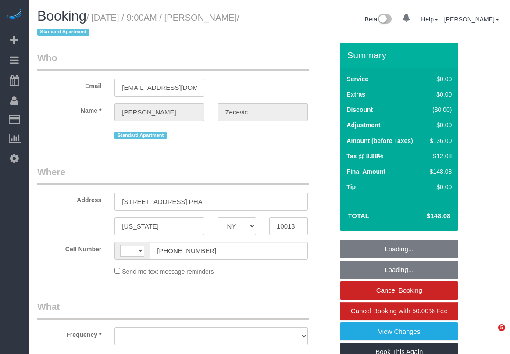
select select "NY"
select select "string:[GEOGRAPHIC_DATA]"
select select "object:563"
select select "string:stripe-pm_1RYTMZ4VGloSiKo7i57IXIcV"
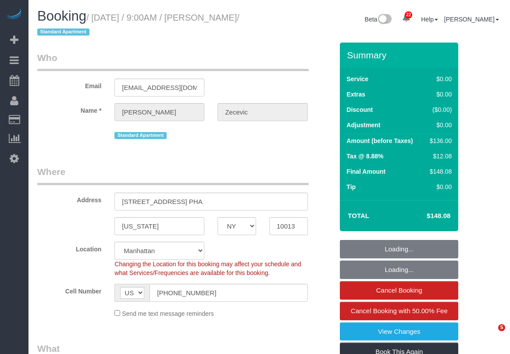
select select "object:821"
select select "spot1"
select select "number:56"
select select "number:70"
select select "number:15"
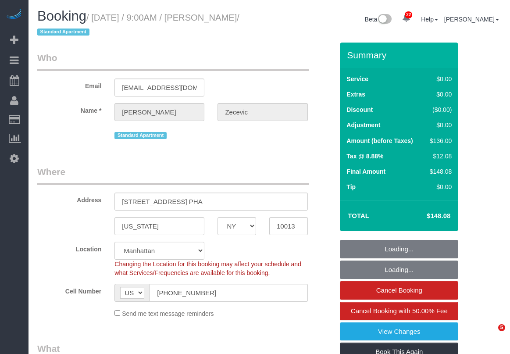
select select "number:5"
select select "1"
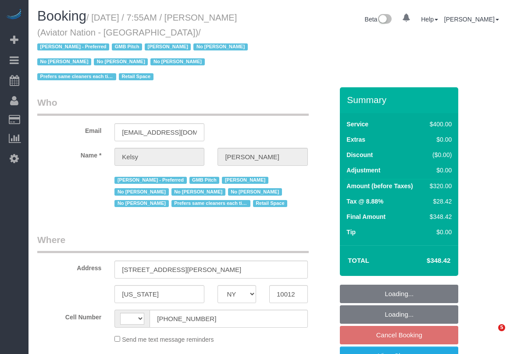
select select "NY"
select select "string:stripe-pm_1PTRyR4VGloSiKo7PsbgBwLW"
select select "string:[GEOGRAPHIC_DATA]"
select select "object:591"
select select "2"
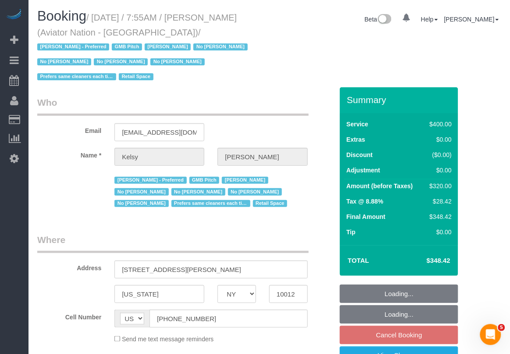
select select "150"
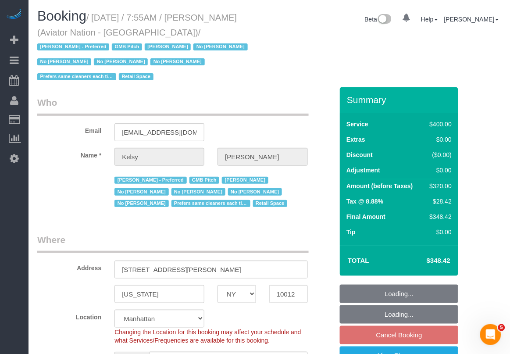
select select "number:89"
select select "number:90"
select select "number:15"
select select "number:5"
select select "object:1588"
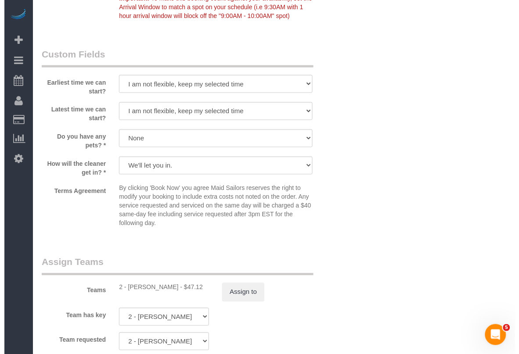
scroll to position [932, 0]
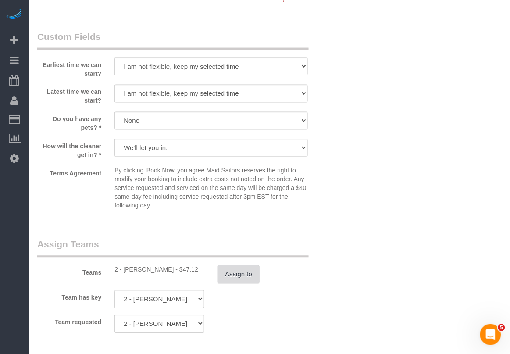
click at [239, 265] on button "Assign to" at bounding box center [239, 274] width 42 height 18
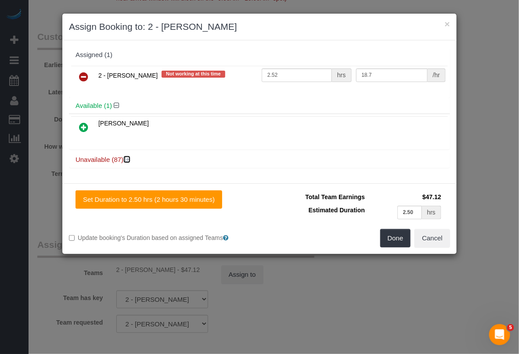
click at [126, 161] on icon at bounding box center [127, 159] width 5 height 7
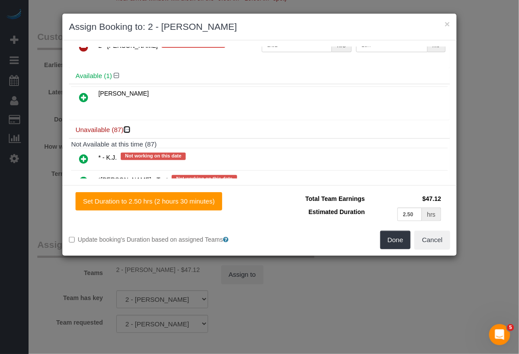
scroll to position [110, 0]
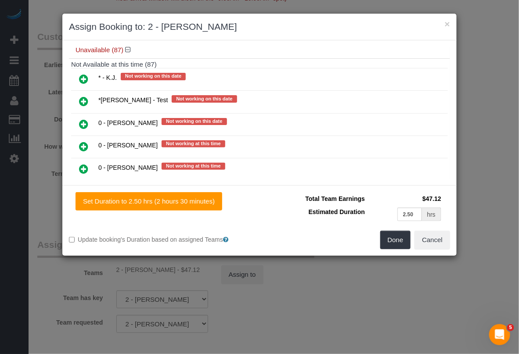
click at [84, 82] on icon at bounding box center [83, 79] width 9 height 11
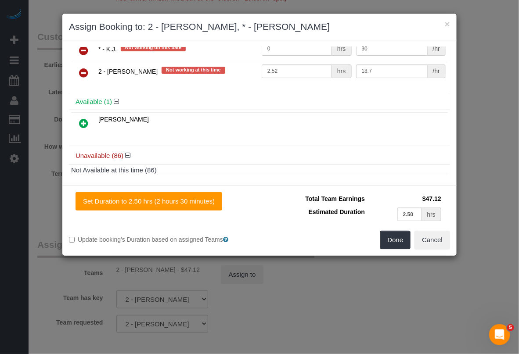
scroll to position [22, 0]
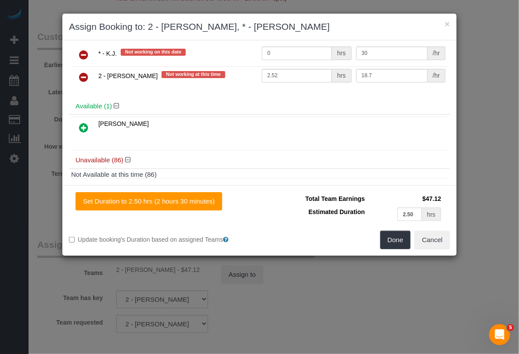
click at [80, 54] on icon at bounding box center [83, 55] width 9 height 11
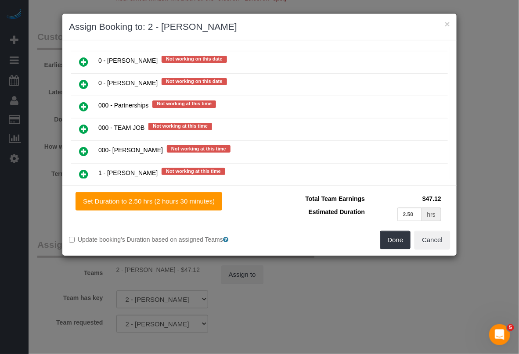
scroll to position [384, 0]
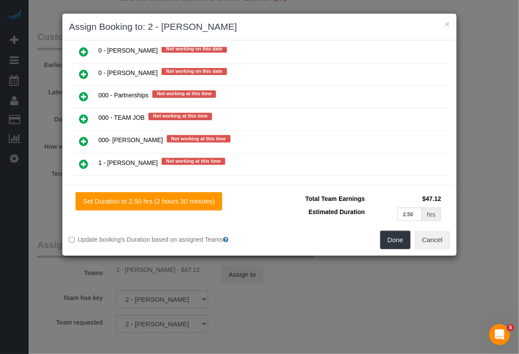
click at [84, 114] on icon at bounding box center [83, 119] width 9 height 11
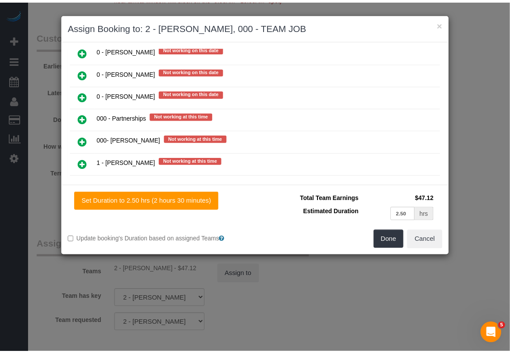
scroll to position [406, 0]
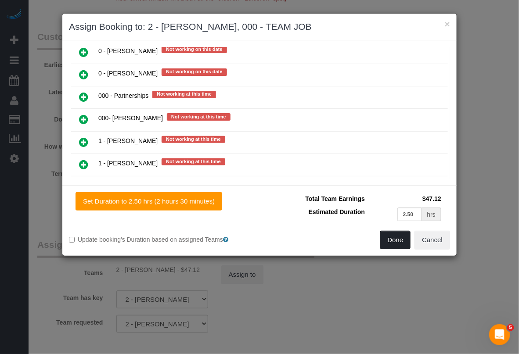
click at [390, 238] on button "Done" at bounding box center [395, 240] width 31 height 18
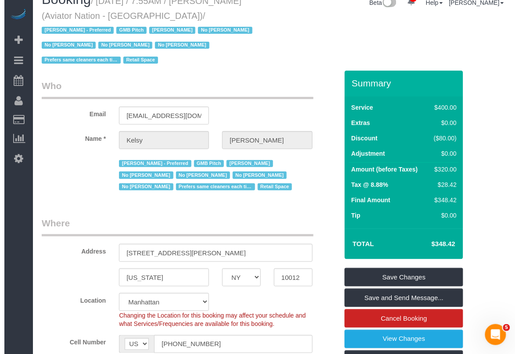
scroll to position [0, 0]
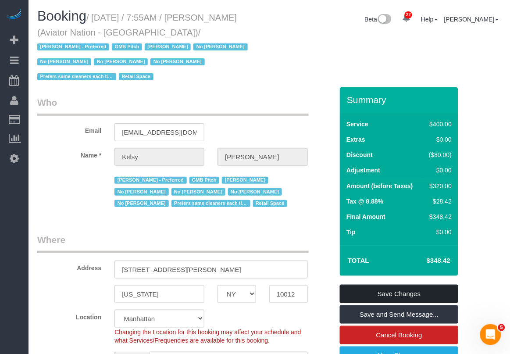
click at [391, 285] on link "Save Changes" at bounding box center [399, 294] width 118 height 18
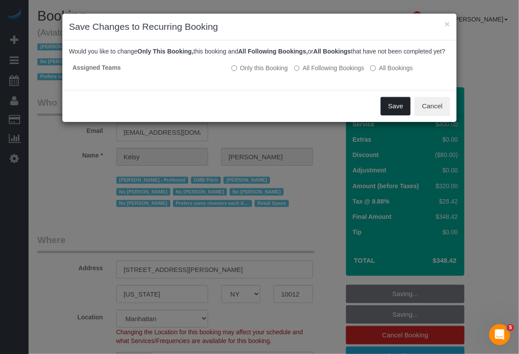
click at [388, 115] on button "Save" at bounding box center [395, 106] width 30 height 18
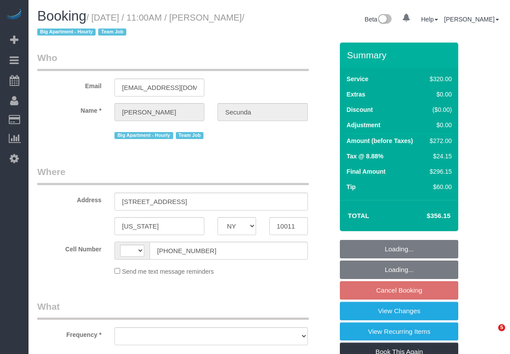
select select "NY"
select select "string:[GEOGRAPHIC_DATA]"
select select "object:746"
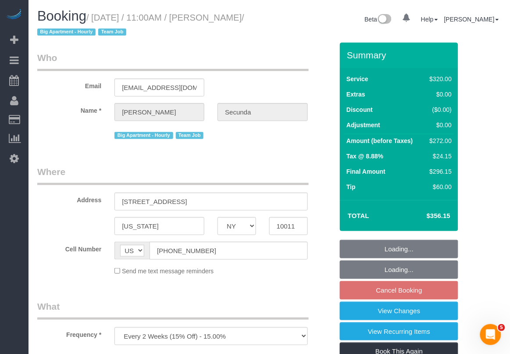
select select "string:stripe-pm_1PydV54VGloSiKo7AVca8xIs"
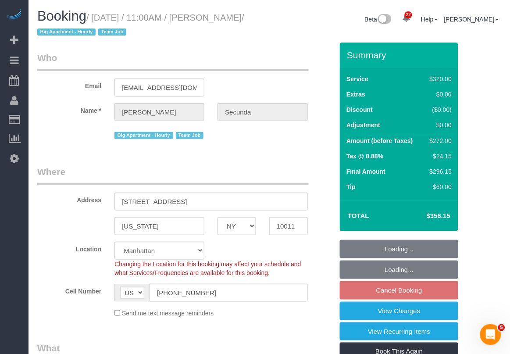
select select "object:913"
select select "spot2"
select select "number:89"
select select "number:90"
select select "number:15"
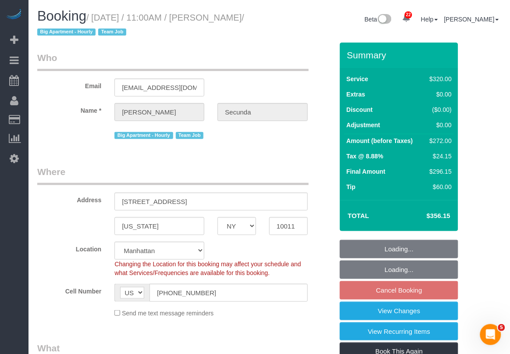
select select "number:6"
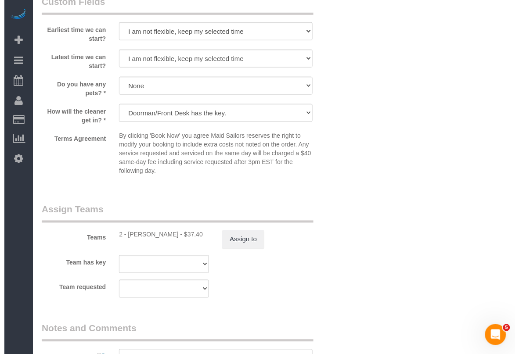
scroll to position [877, 0]
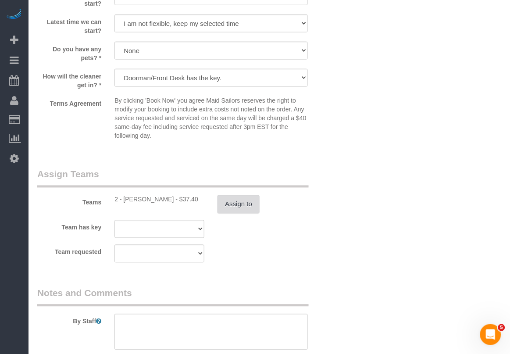
click at [235, 206] on button "Assign to" at bounding box center [239, 204] width 42 height 18
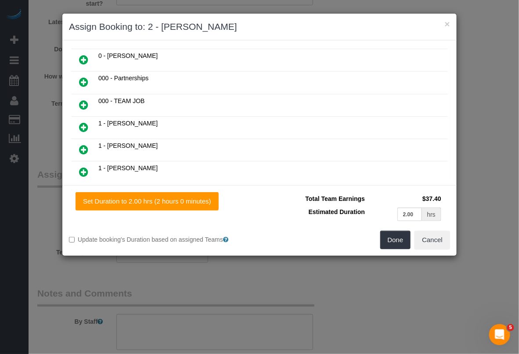
scroll to position [110, 0]
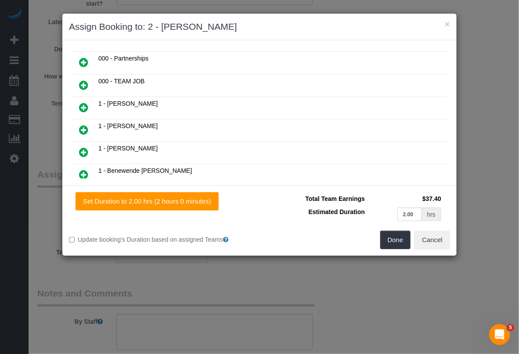
click at [82, 84] on icon at bounding box center [83, 85] width 9 height 11
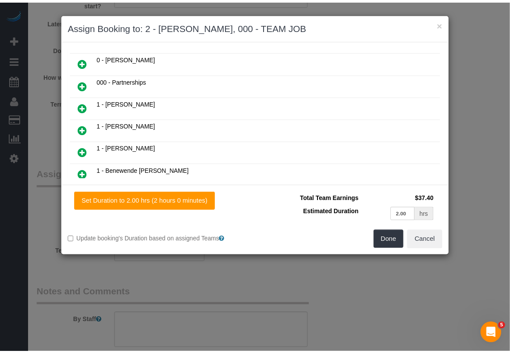
scroll to position [132, 0]
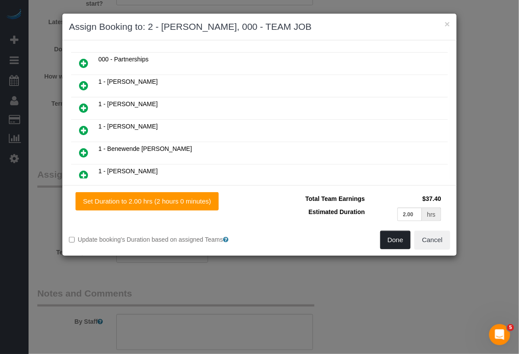
click at [403, 238] on button "Done" at bounding box center [395, 240] width 31 height 18
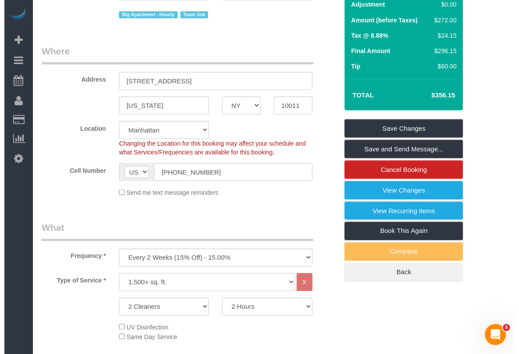
scroll to position [0, 0]
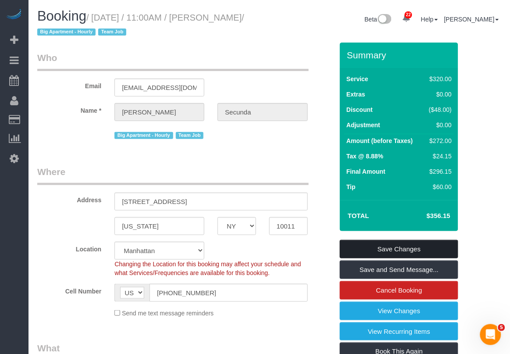
click at [400, 248] on link "Save Changes" at bounding box center [399, 249] width 118 height 18
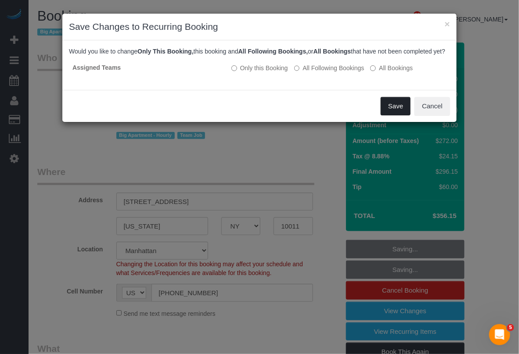
click at [386, 115] on button "Save" at bounding box center [395, 106] width 30 height 18
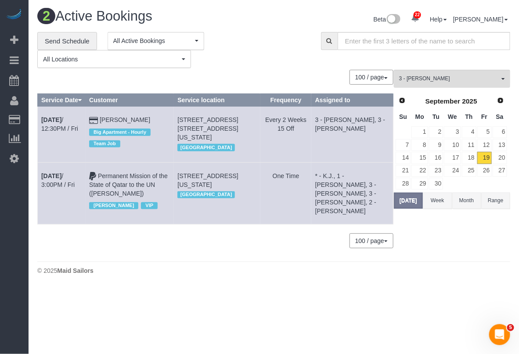
click at [234, 294] on body "22 Beta Your Notifications You have 0 alerts × You have 9 to charge for [DATE] …" at bounding box center [259, 177] width 519 height 354
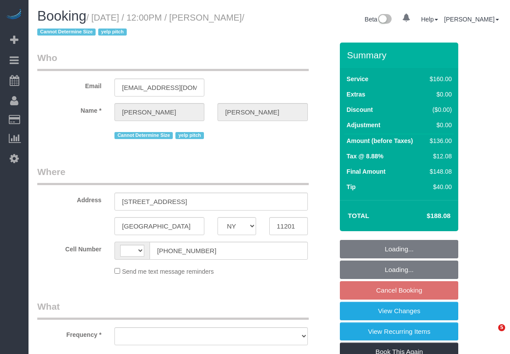
select select "NY"
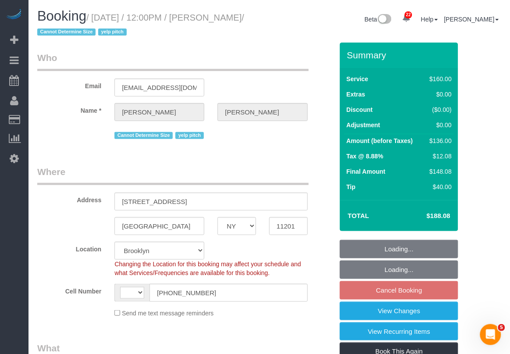
select select "string:[GEOGRAPHIC_DATA]"
select select "string:stripe-pm_1ND9ZO4VGloSiKo7m8VPbBys"
select select "number:89"
select select "number:90"
select select "number:15"
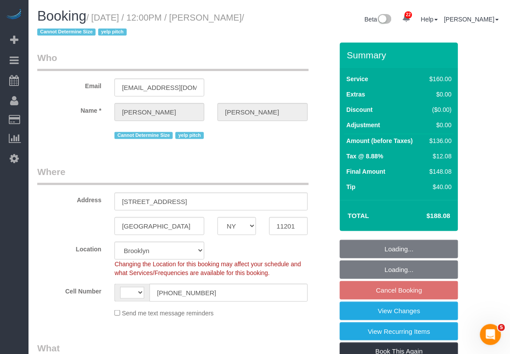
select select "number:6"
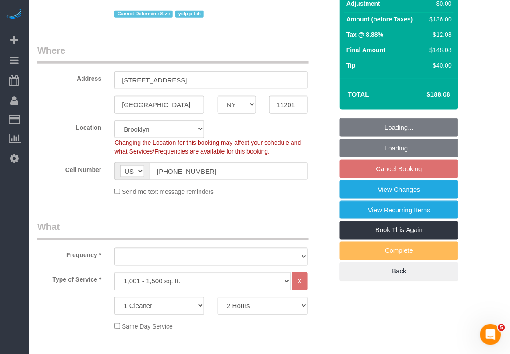
select select "object:1451"
select select "spot5"
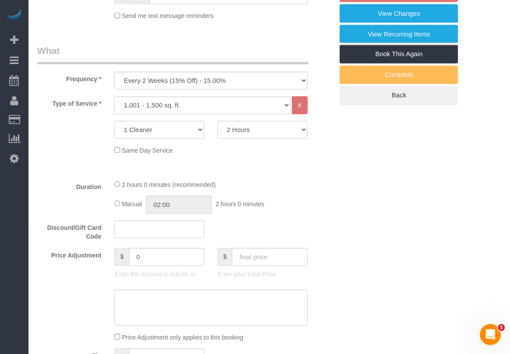
select select "object:1459"
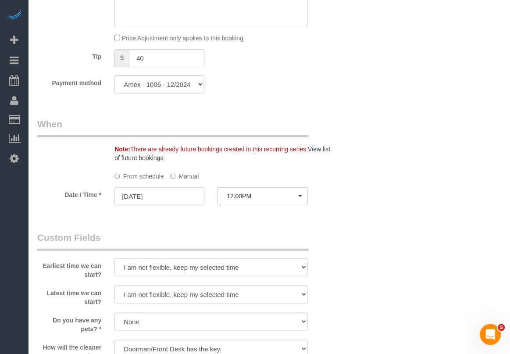
scroll to position [548, 0]
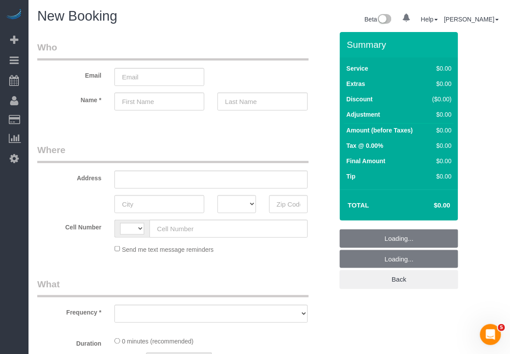
select select "string:[GEOGRAPHIC_DATA]"
select select "object:724"
select select "number:89"
select select "number:90"
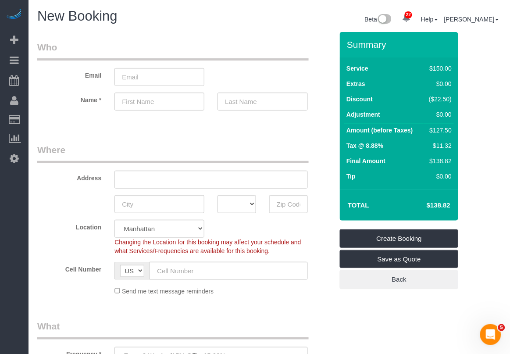
scroll to position [219, 0]
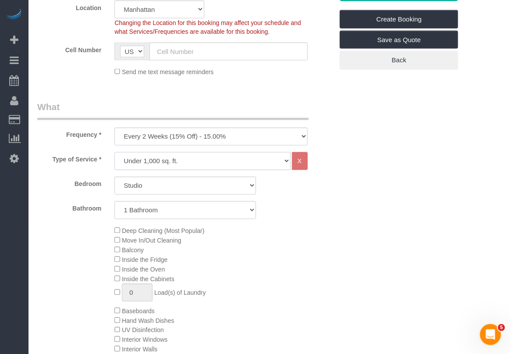
click at [233, 154] on select "Under 1,000 sq. ft. 1,001 - 1,500 sq. ft. 1,500+ sq. ft. Custom Cleaning Office…" at bounding box center [202, 161] width 176 height 18
click at [331, 126] on div "Frequency * One Time Weekly (20% Off) - 20.00% Every 2 Weeks (15% Off) - 15.00%…" at bounding box center [185, 122] width 309 height 45
click at [300, 136] on select "One Time Weekly (20% Off) - 20.00% Every 2 Weeks (15% Off) - 15.00% Every 4 Wee…" at bounding box center [210, 137] width 193 height 18
select select "object:1405"
click at [114, 128] on select "One Time Weekly (20% Off) - 20.00% Every 2 Weeks (15% Off) - 15.00% Every 4 Wee…" at bounding box center [210, 137] width 193 height 18
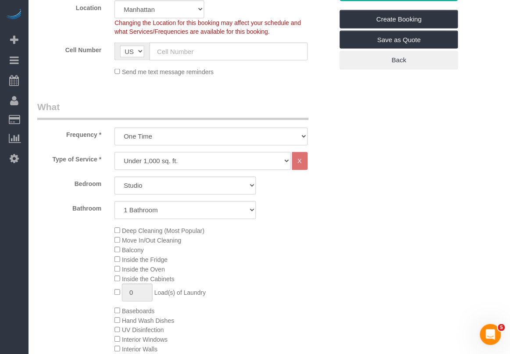
click at [259, 161] on select "Under 1,000 sq. ft. 1,001 - 1,500 sq. ft. 1,500+ sq. ft. Custom Cleaning Office…" at bounding box center [202, 161] width 176 height 18
drag, startPoint x: 368, startPoint y: 110, endPoint x: 347, endPoint y: 134, distance: 31.7
click at [246, 186] on select "Studio 1 Bedroom 2 Bedrooms 3 Bedrooms" at bounding box center [185, 186] width 142 height 18
select select "2"
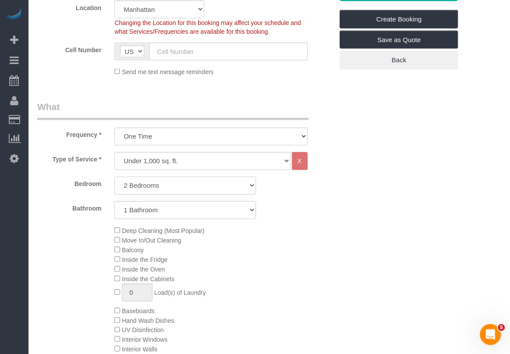
click at [114, 177] on select "Studio 1 Bedroom 2 Bedrooms 3 Bedrooms" at bounding box center [185, 186] width 142 height 18
click at [223, 214] on select "1 Bathroom 2 Bathrooms" at bounding box center [185, 210] width 142 height 18
select select "2"
click at [114, 201] on select "1 Bathroom 2 Bathrooms" at bounding box center [185, 210] width 142 height 18
click at [283, 314] on div "Deep Cleaning (Most Popular) Move In/Out Cleaning Balcony Inside the Fridge Ins…" at bounding box center [224, 311] width 232 height 170
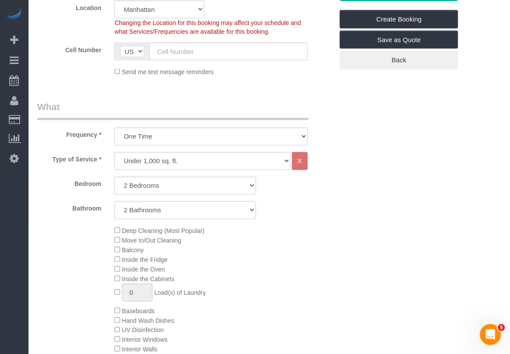
scroll to position [274, 0]
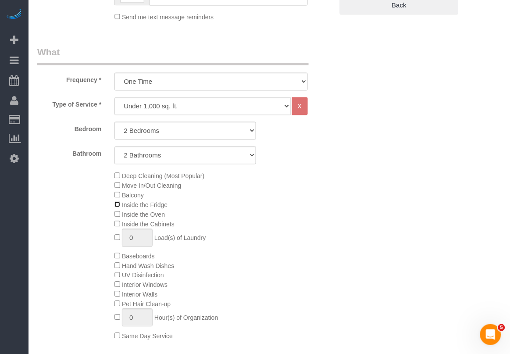
click at [118, 209] on div "Deep Cleaning (Most Popular) Move In/Out Cleaning Balcony Inside the Fridge Ins…" at bounding box center [224, 256] width 232 height 170
click at [275, 295] on div "Deep Cleaning (Most Popular) Move In/Out Cleaning Balcony Inside the Fridge Ins…" at bounding box center [224, 256] width 232 height 170
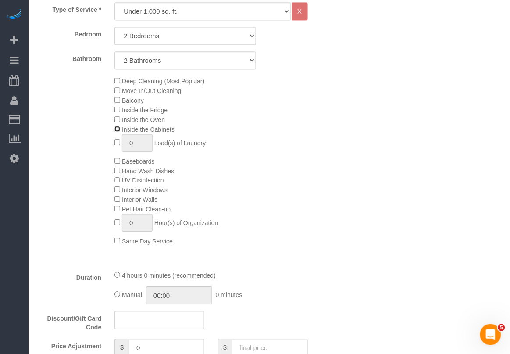
scroll to position [384, 0]
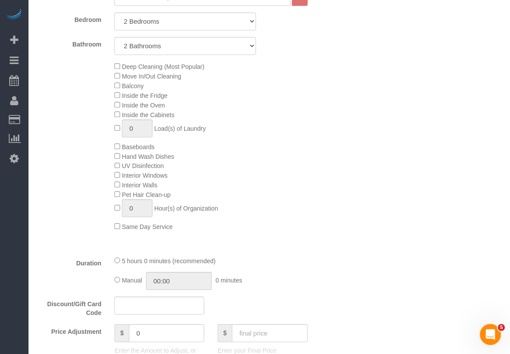
click at [215, 305] on div "Discount/Gift Card Code" at bounding box center [185, 307] width 309 height 21
click at [242, 188] on div "Deep Cleaning (Most Popular) Move In/Out Cleaning Balcony Inside the Fridge Ins…" at bounding box center [224, 146] width 232 height 170
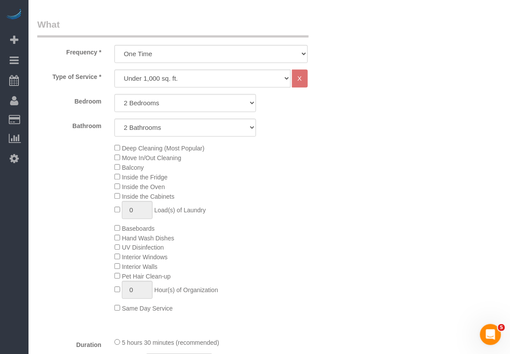
scroll to position [274, 0]
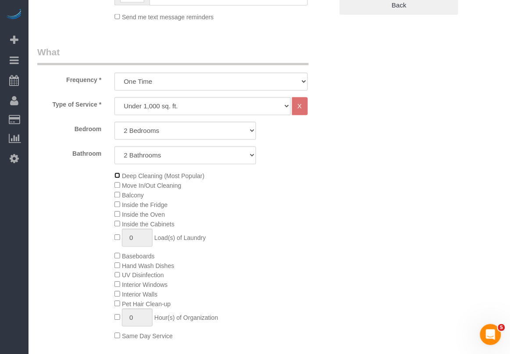
click at [260, 300] on div "Deep Cleaning (Most Popular) Move In/Out Cleaning Balcony Inside the Fridge Ins…" at bounding box center [224, 256] width 232 height 170
click at [118, 259] on span "Baseboards" at bounding box center [134, 256] width 40 height 7
click at [266, 256] on div "Deep Cleaning (Most Popular) Move In/Out Cleaning Balcony Inside the Fridge Ins…" at bounding box center [224, 256] width 232 height 170
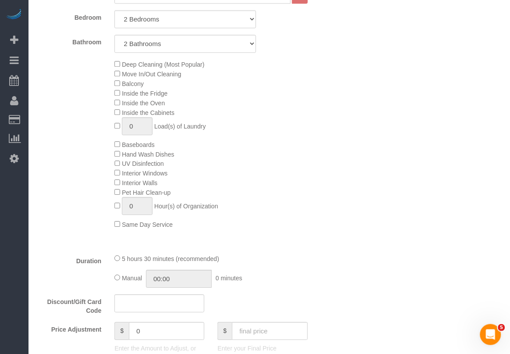
scroll to position [384, 0]
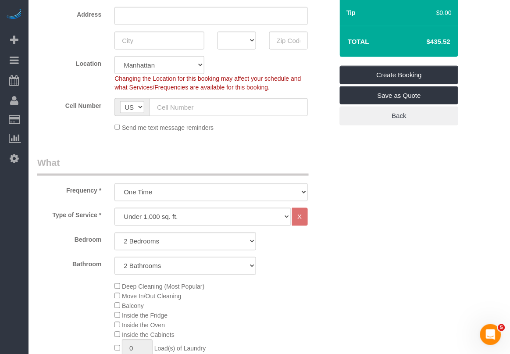
scroll to position [0, 0]
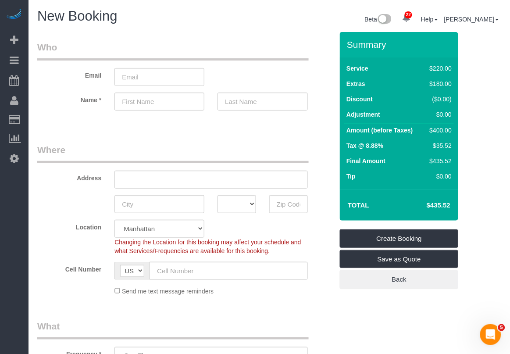
drag, startPoint x: 303, startPoint y: 318, endPoint x: 272, endPoint y: 299, distance: 35.7
